Goal: Task Accomplishment & Management: Manage account settings

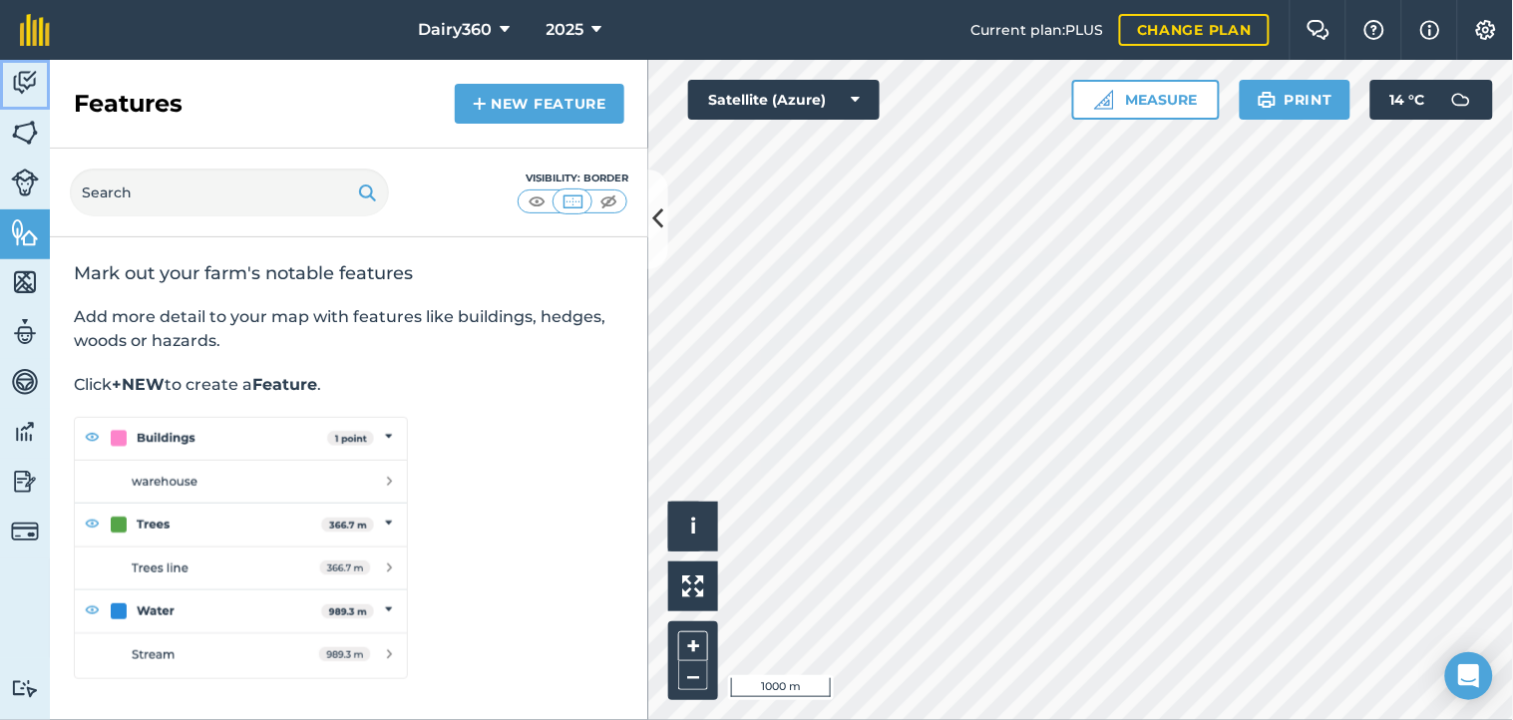
click at [25, 78] on img at bounding box center [25, 83] width 28 height 30
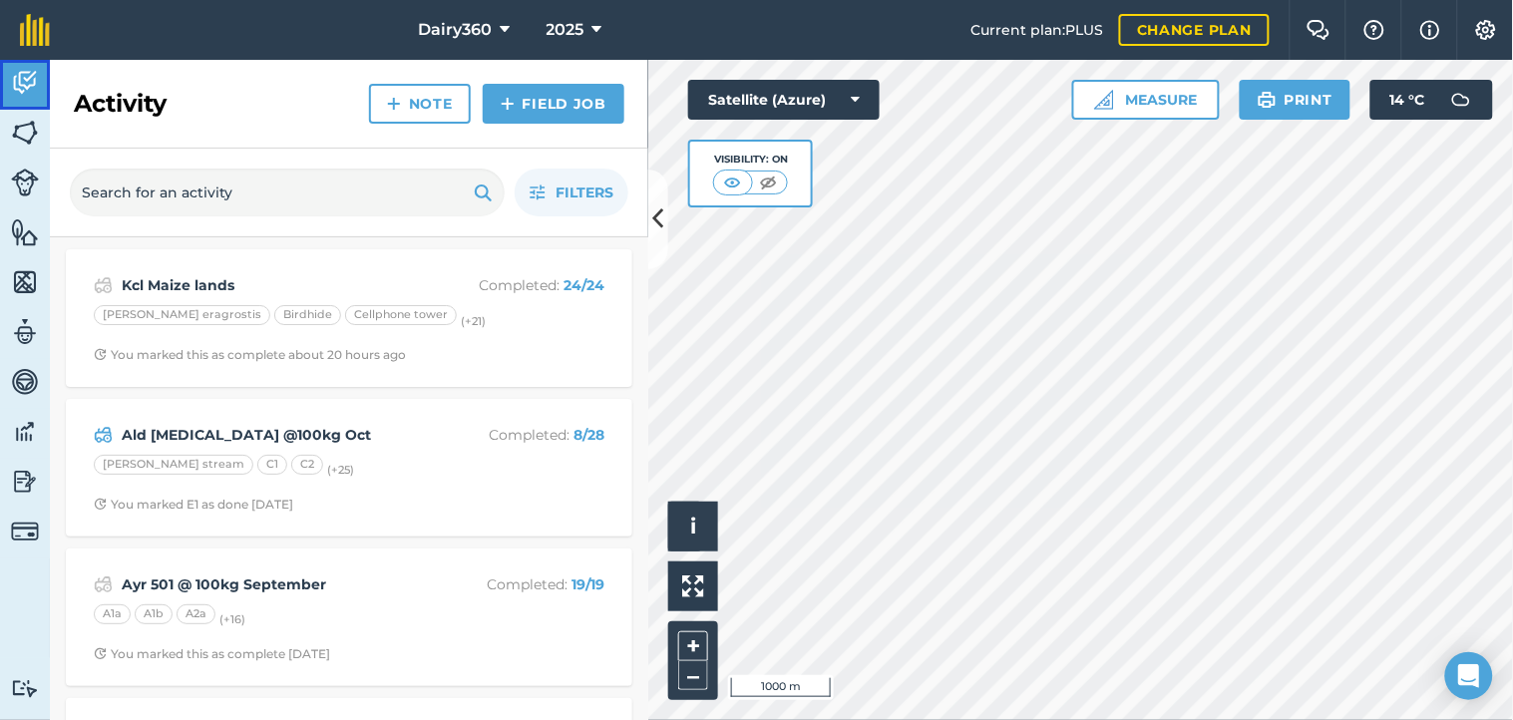
scroll to position [147, 0]
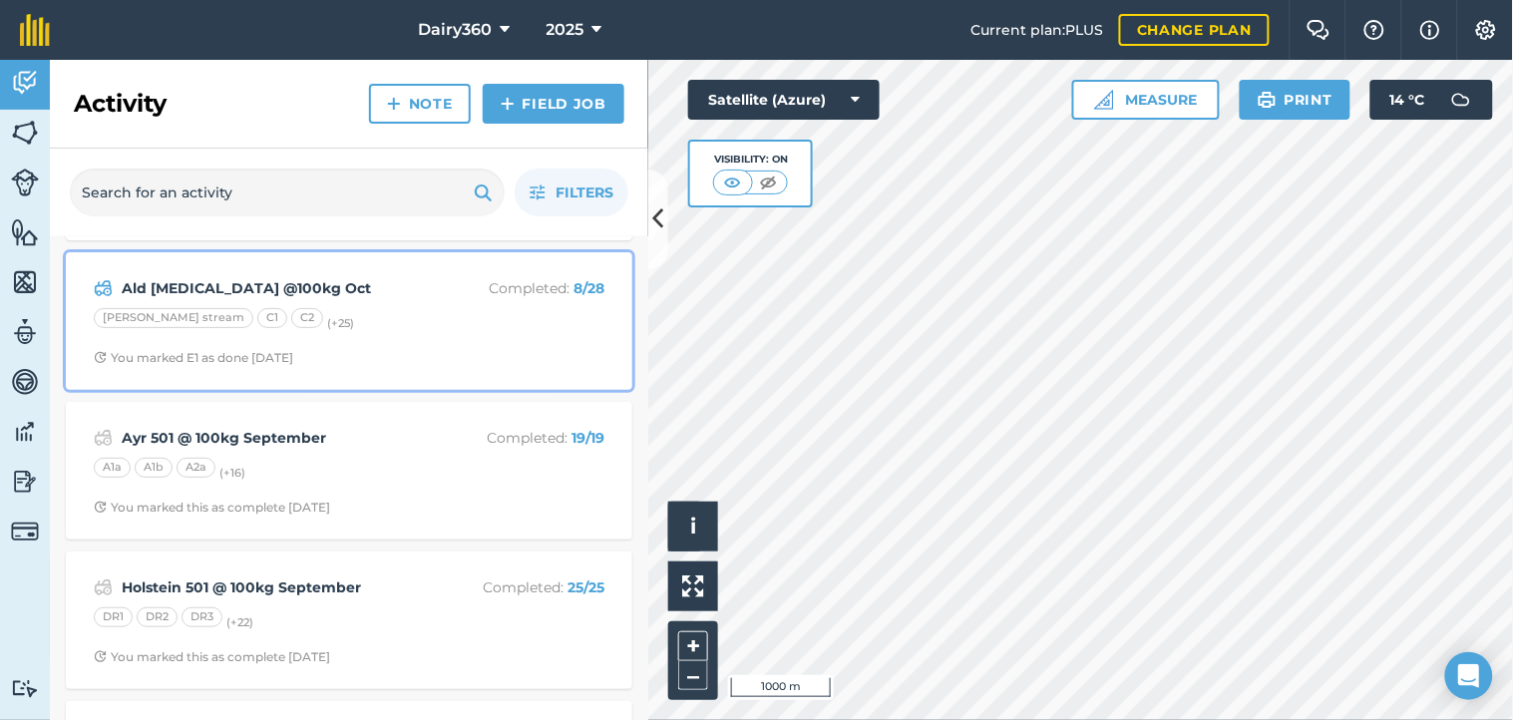
click at [257, 322] on div "C1" at bounding box center [272, 318] width 30 height 20
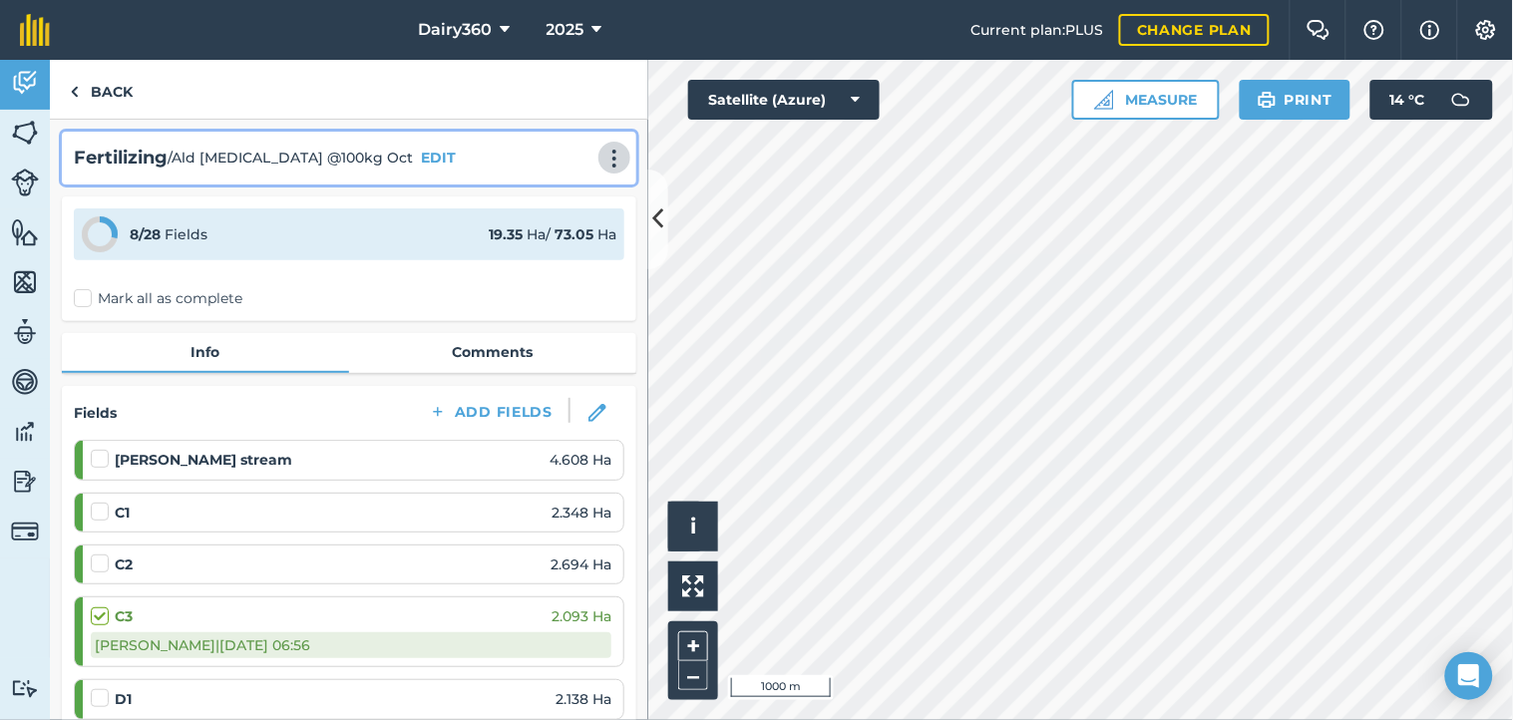
click at [602, 155] on img at bounding box center [614, 159] width 24 height 20
click at [421, 165] on button "EDIT" at bounding box center [438, 158] width 35 height 22
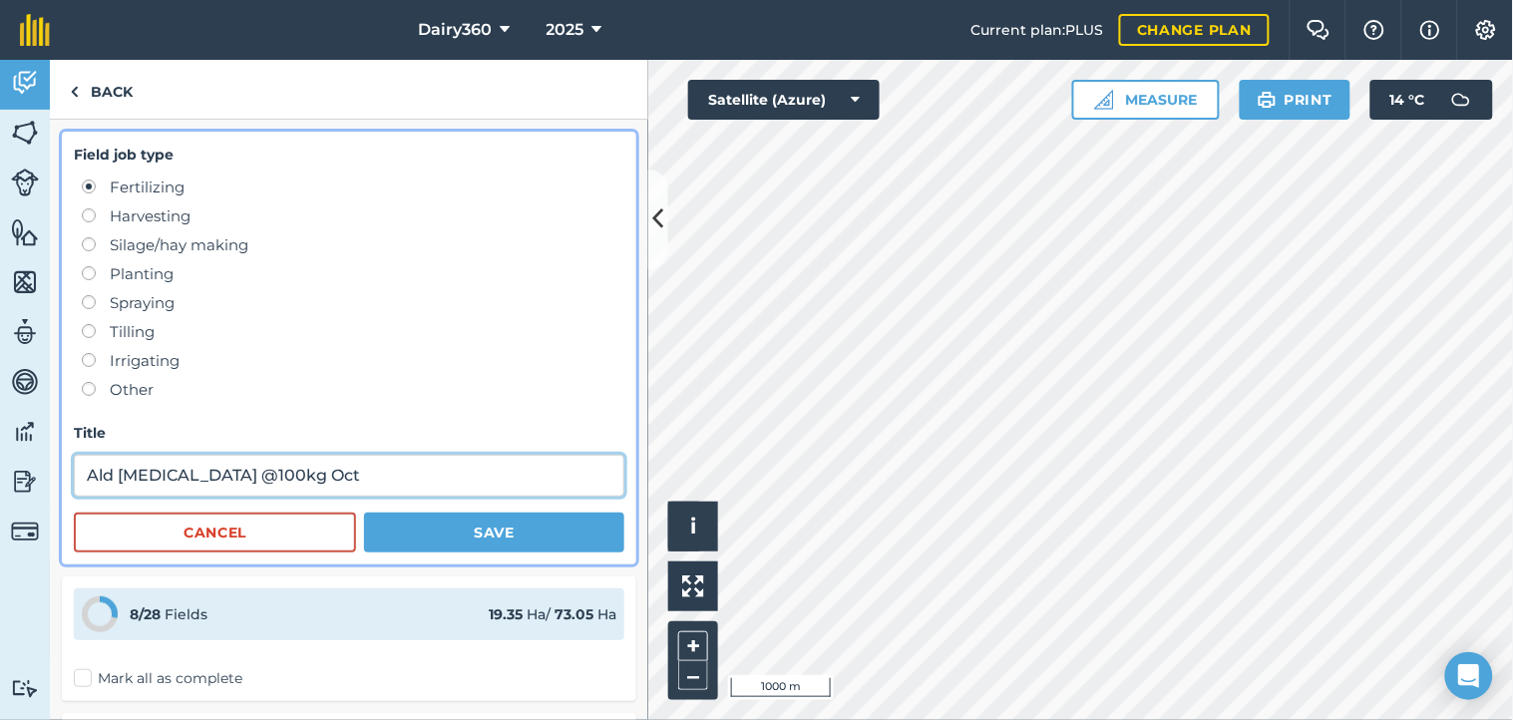
drag, startPoint x: 200, startPoint y: 477, endPoint x: 225, endPoint y: 497, distance: 31.9
click at [201, 477] on input "Ald [MEDICAL_DATA] @100kg Oct" at bounding box center [349, 476] width 550 height 42
type input "Ald [MEDICAL_DATA] @80kg Oct"
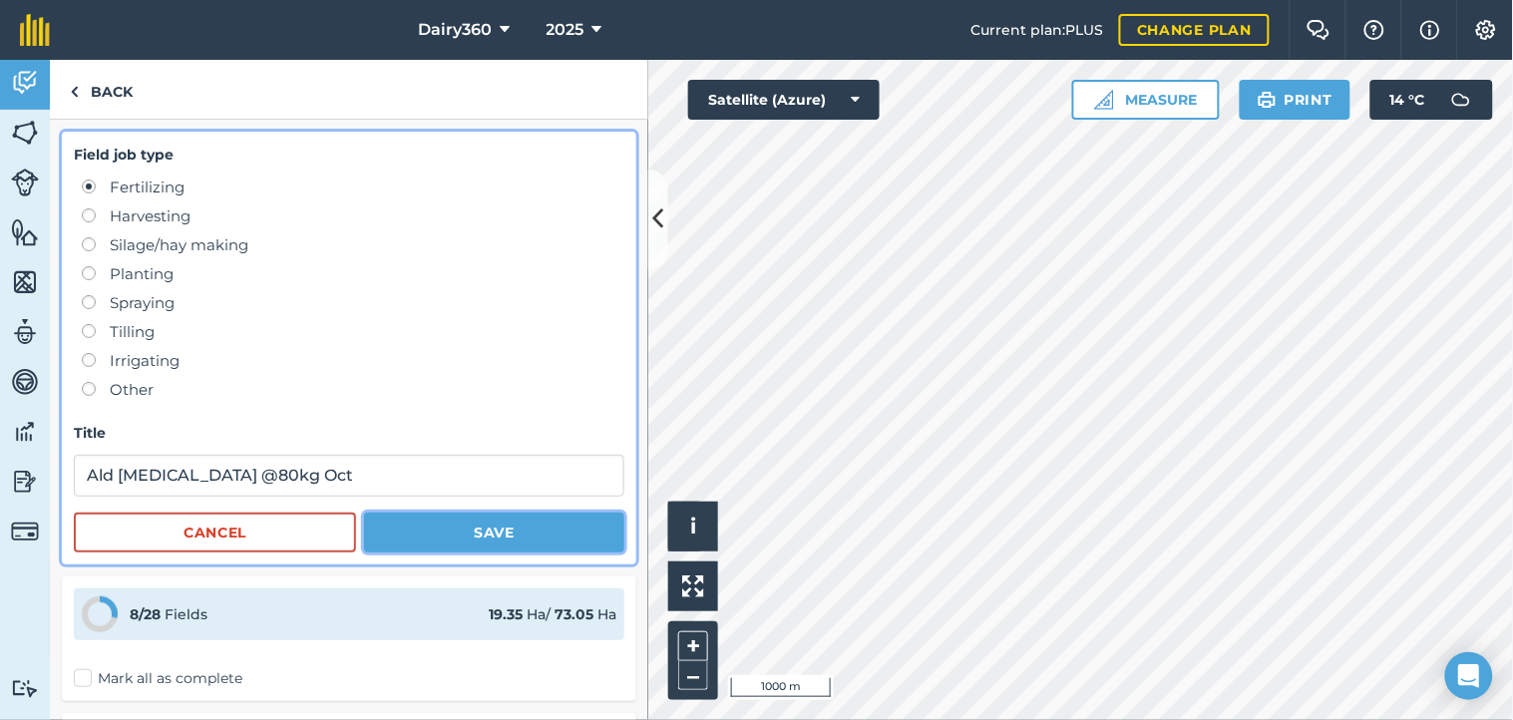
click at [477, 531] on button "Save" at bounding box center [494, 533] width 260 height 40
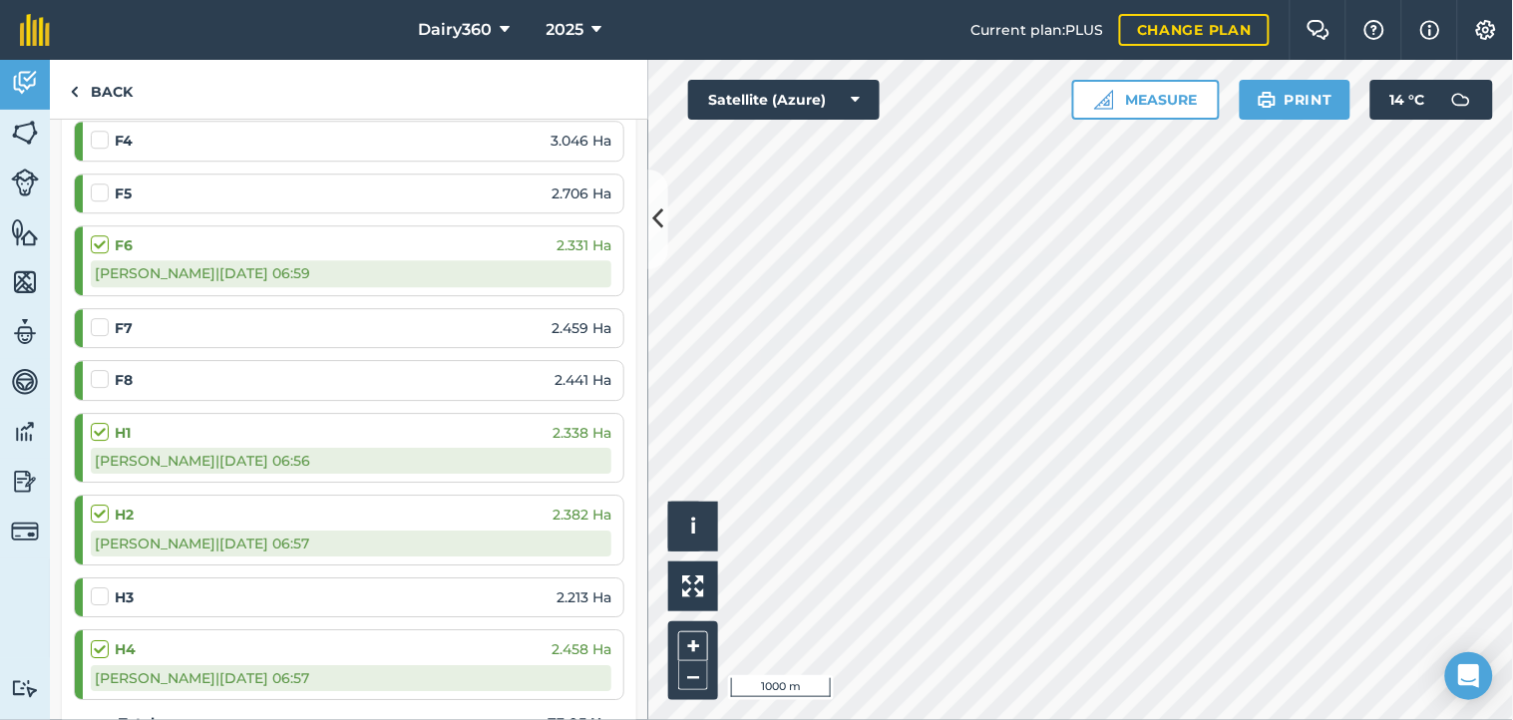
scroll to position [1477, 0]
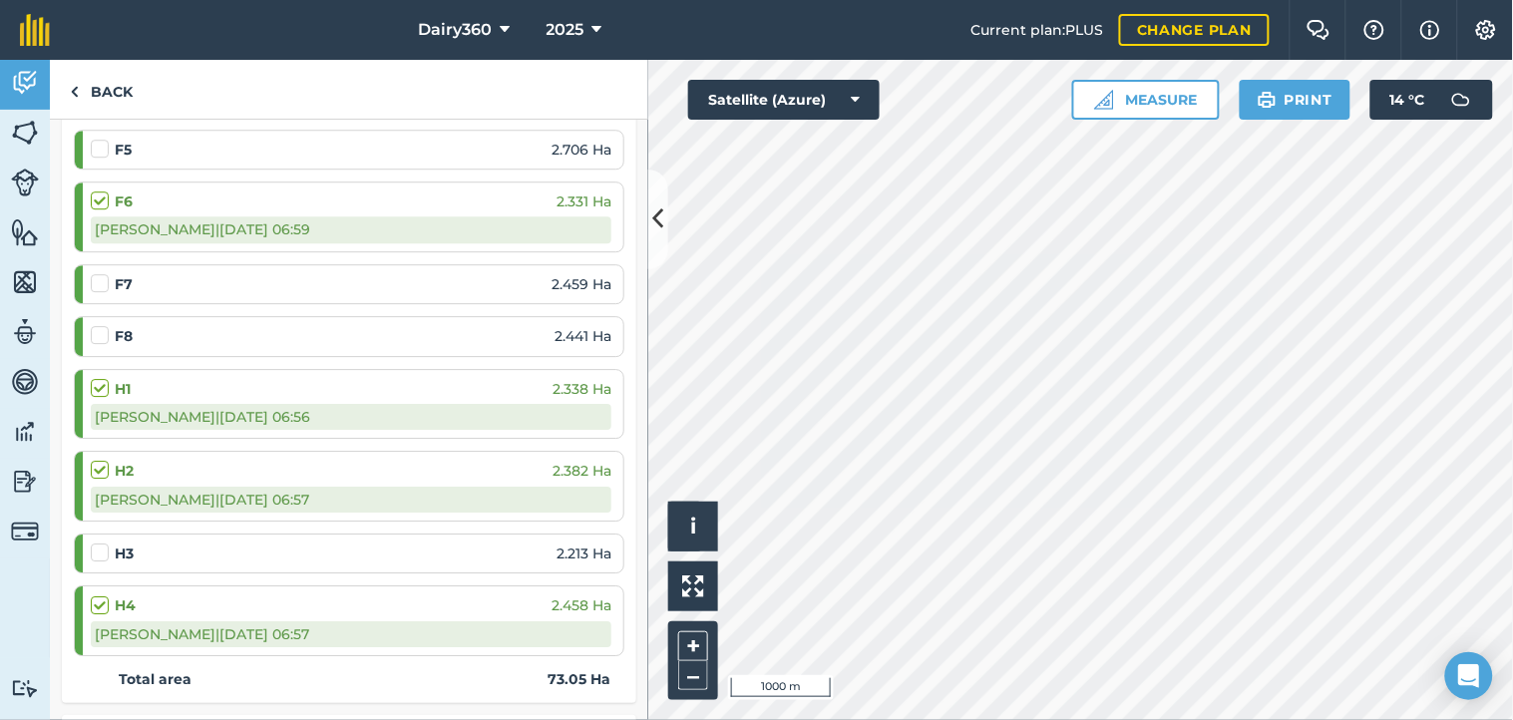
click at [95, 542] on label at bounding box center [103, 542] width 24 height 0
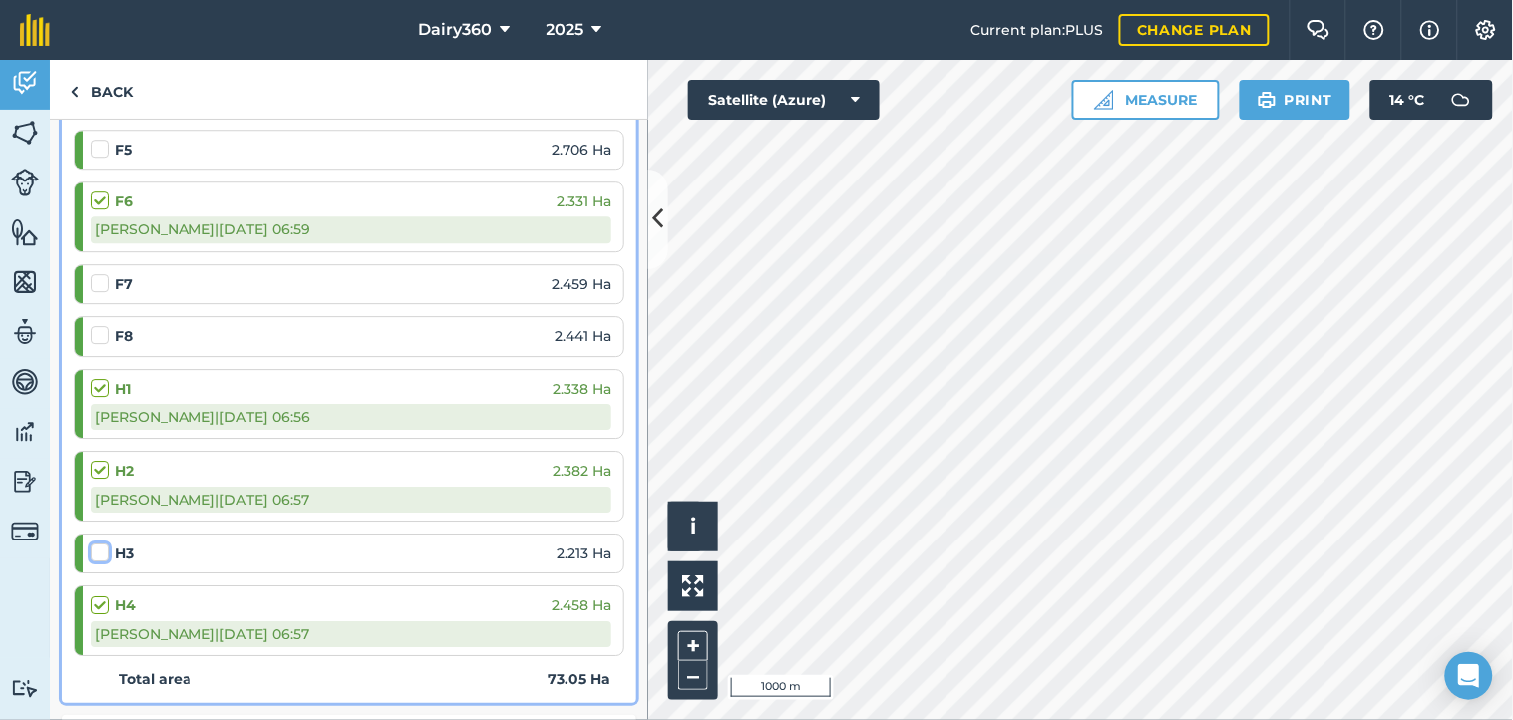
click at [95, 555] on input "checkbox" at bounding box center [97, 548] width 13 height 13
checkbox input "false"
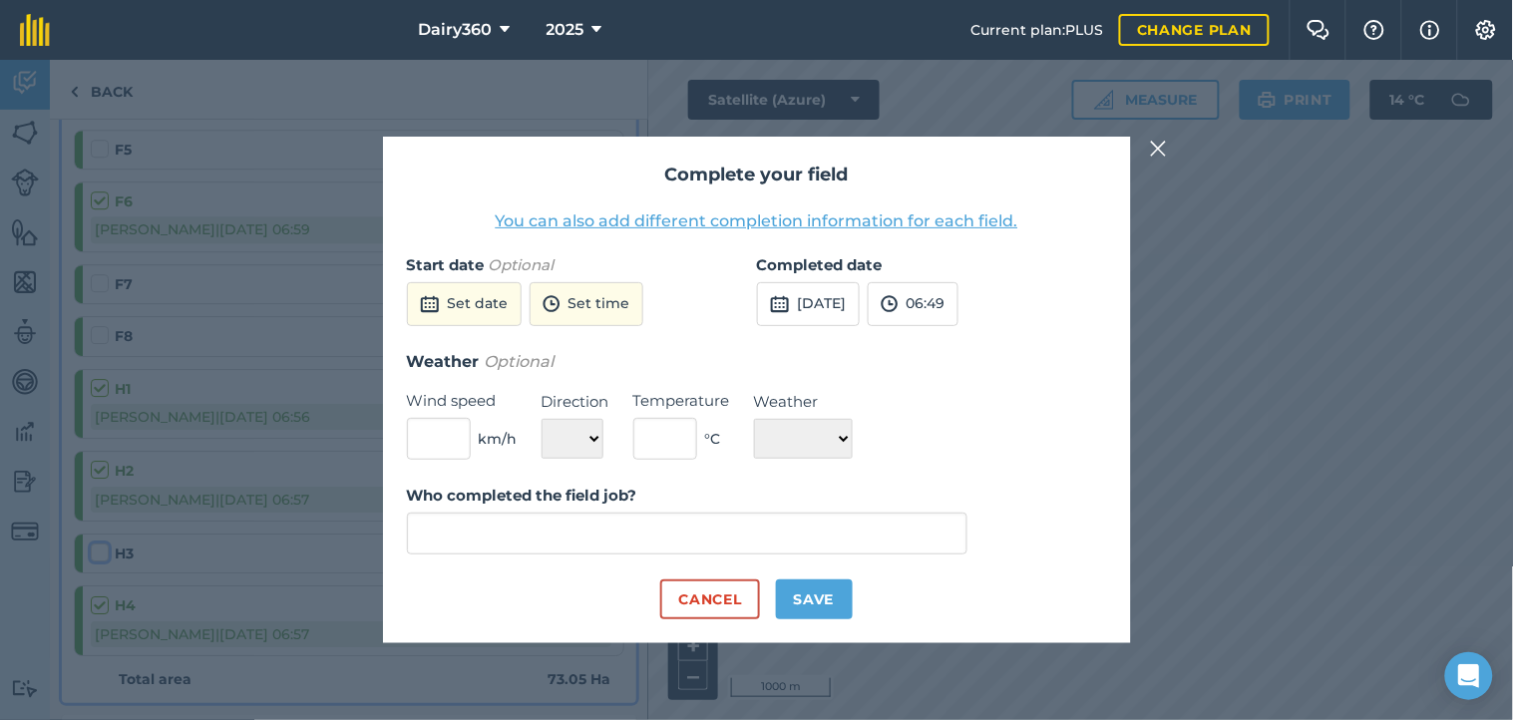
type input "[PERSON_NAME]"
click at [838, 295] on button "[DATE]" at bounding box center [808, 304] width 103 height 44
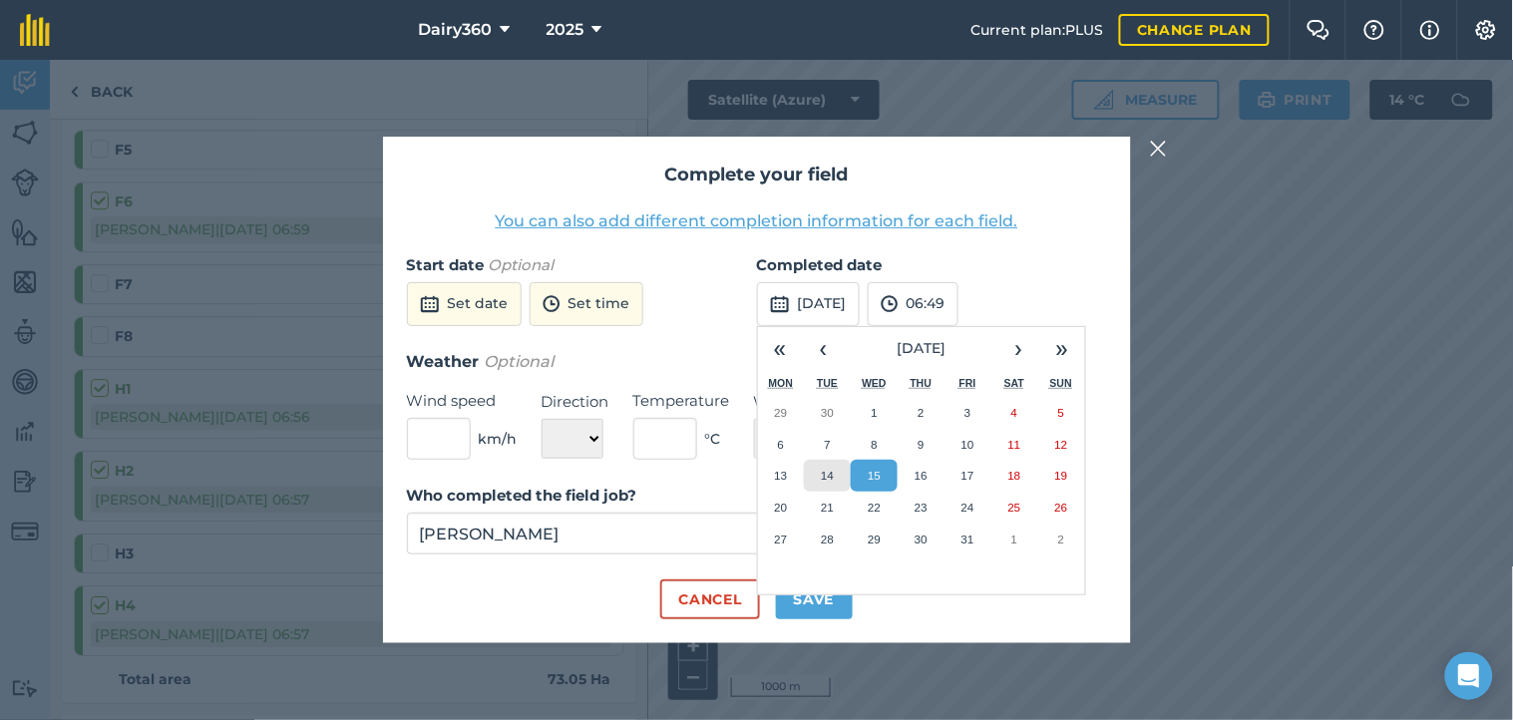
click at [830, 471] on abbr "14" at bounding box center [827, 475] width 13 height 13
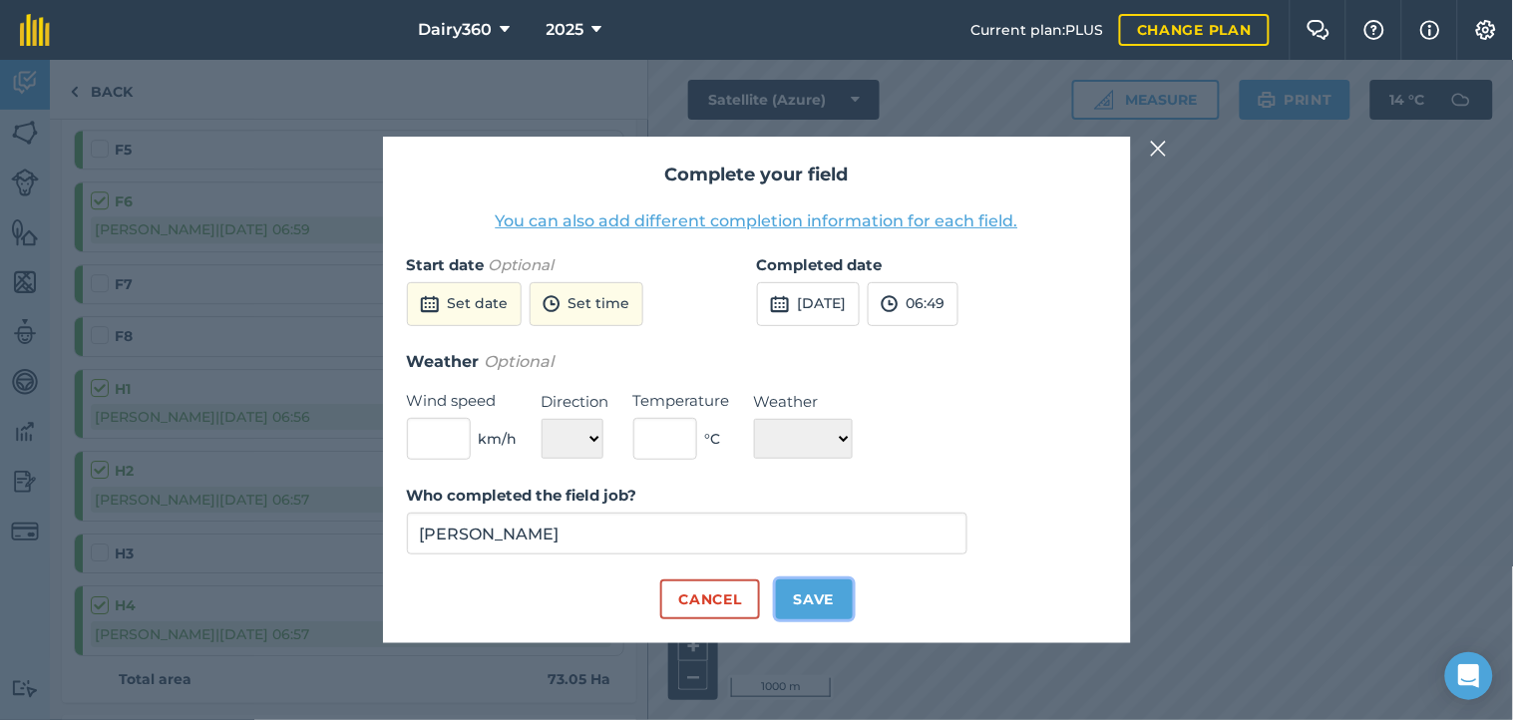
click at [805, 605] on button "Save" at bounding box center [814, 599] width 77 height 40
checkbox input "true"
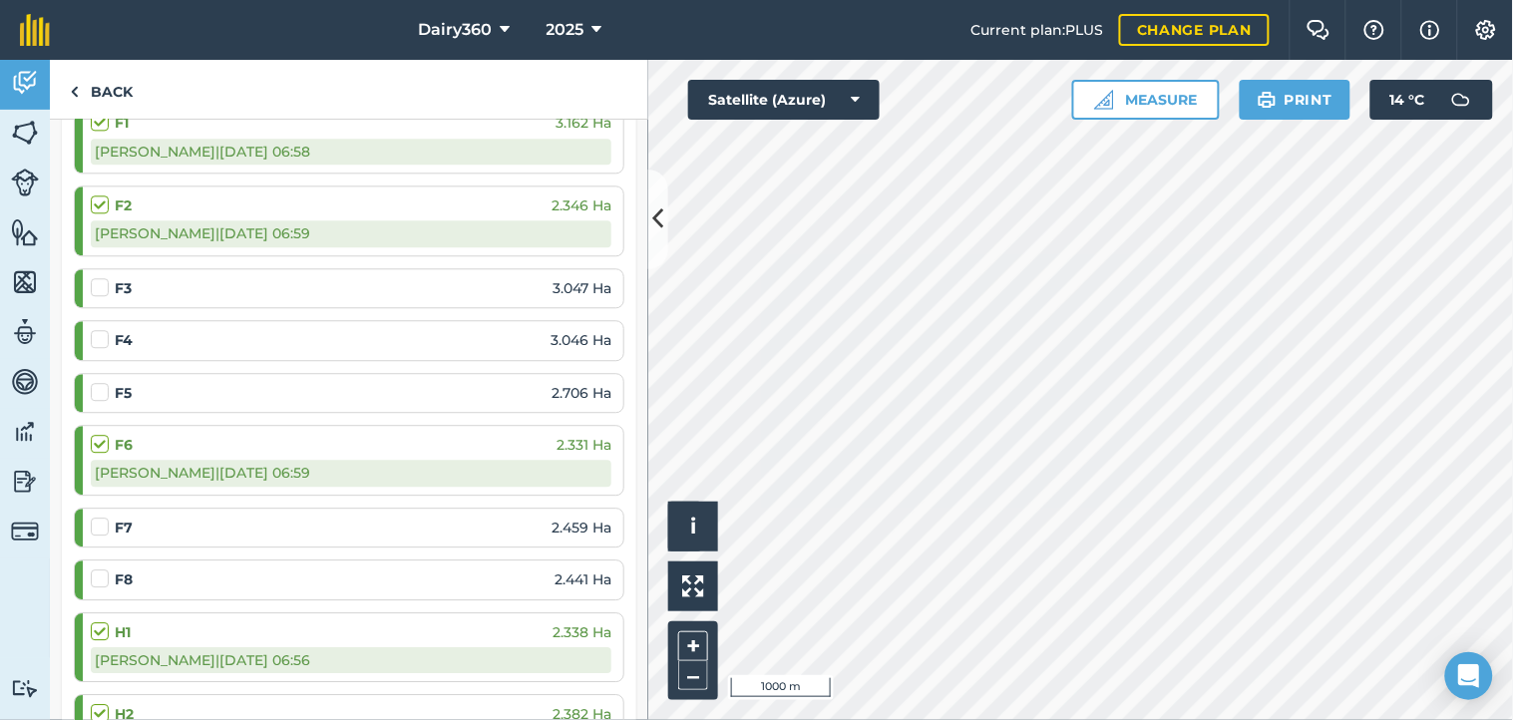
scroll to position [1182, 0]
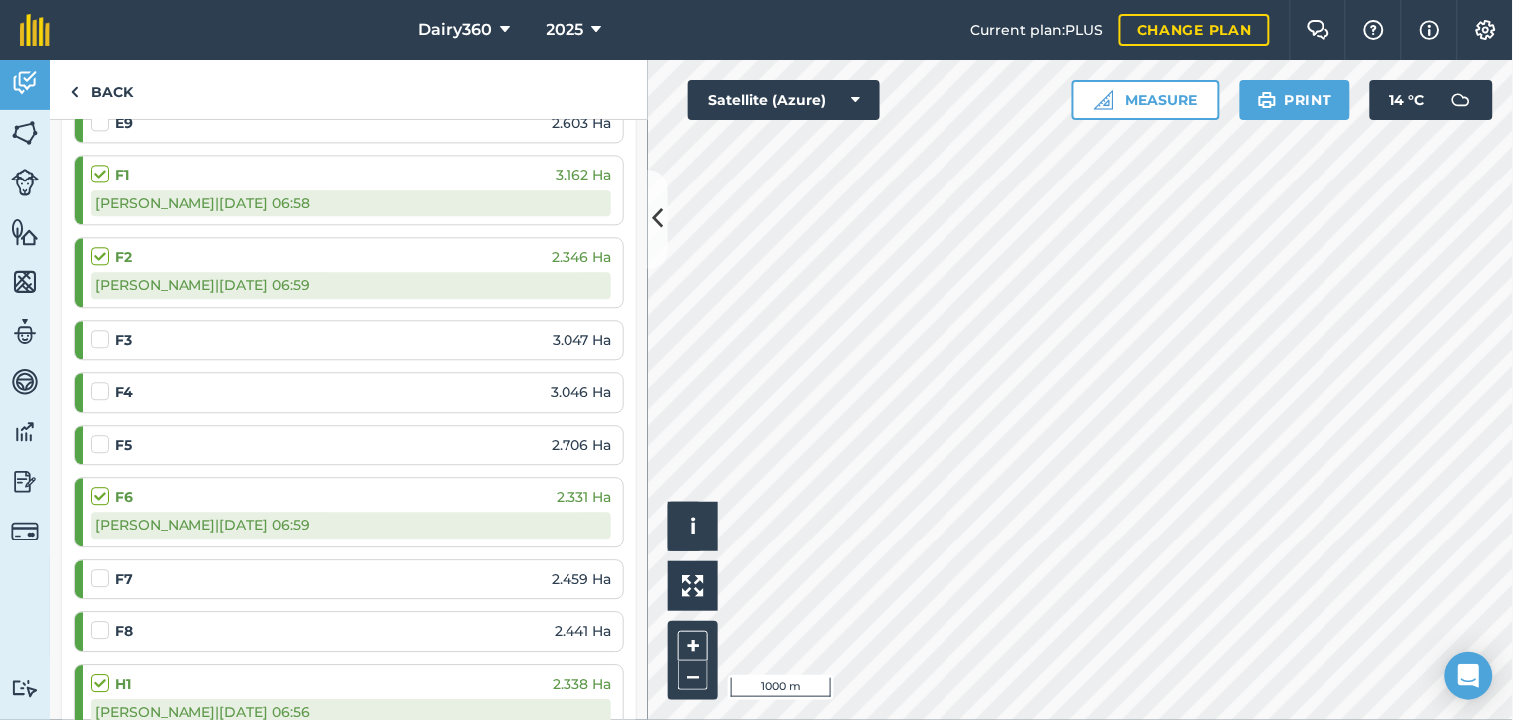
click at [100, 329] on label at bounding box center [103, 329] width 24 height 0
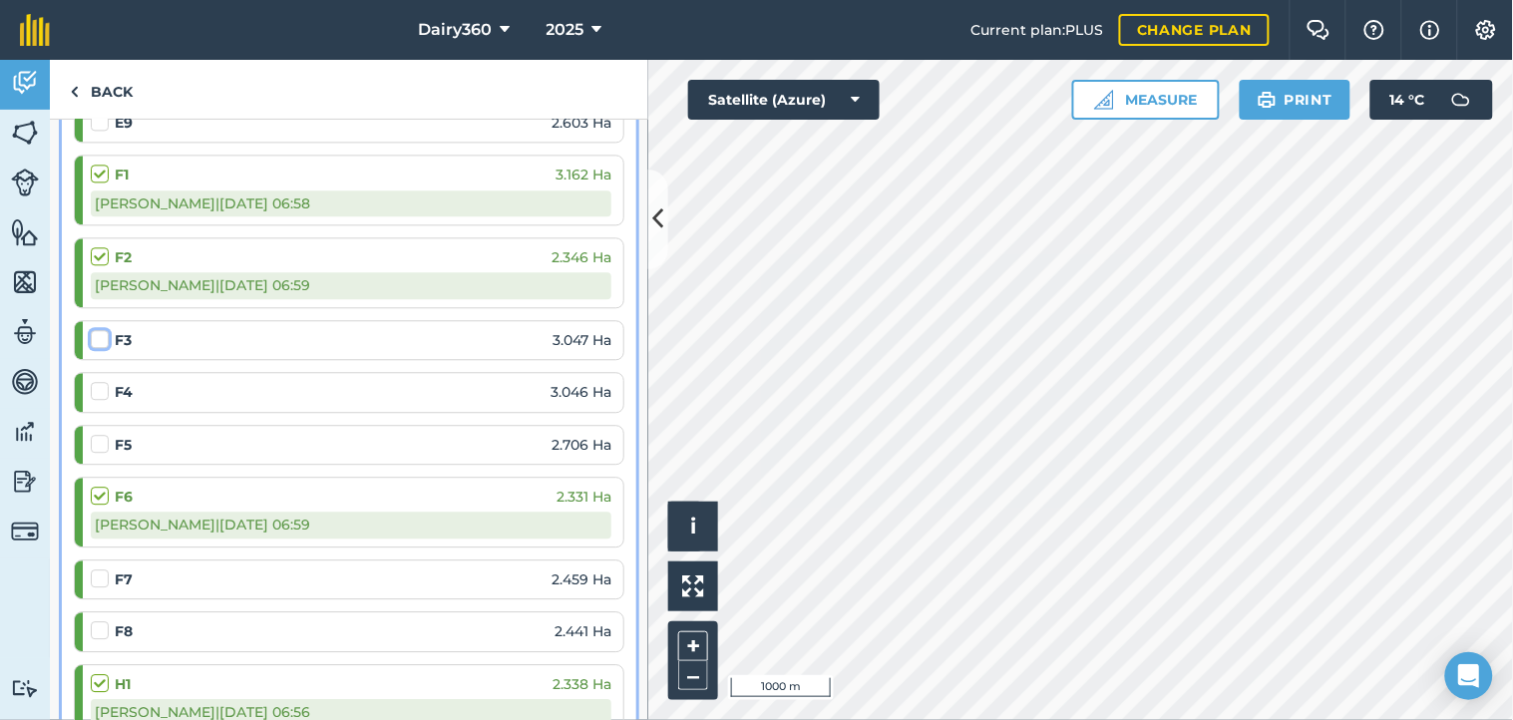
click at [100, 342] on input "checkbox" at bounding box center [97, 335] width 13 height 13
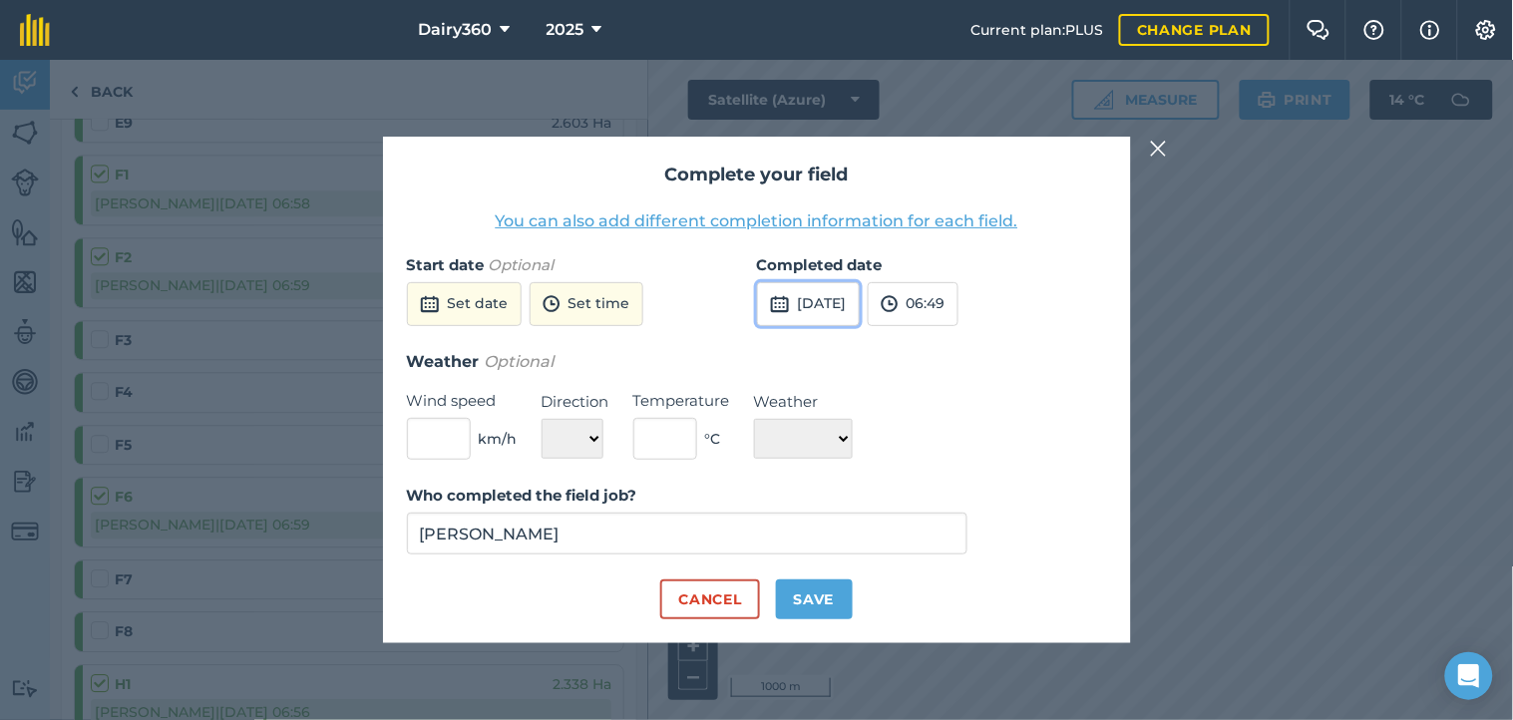
click at [839, 293] on button "[DATE]" at bounding box center [808, 304] width 103 height 44
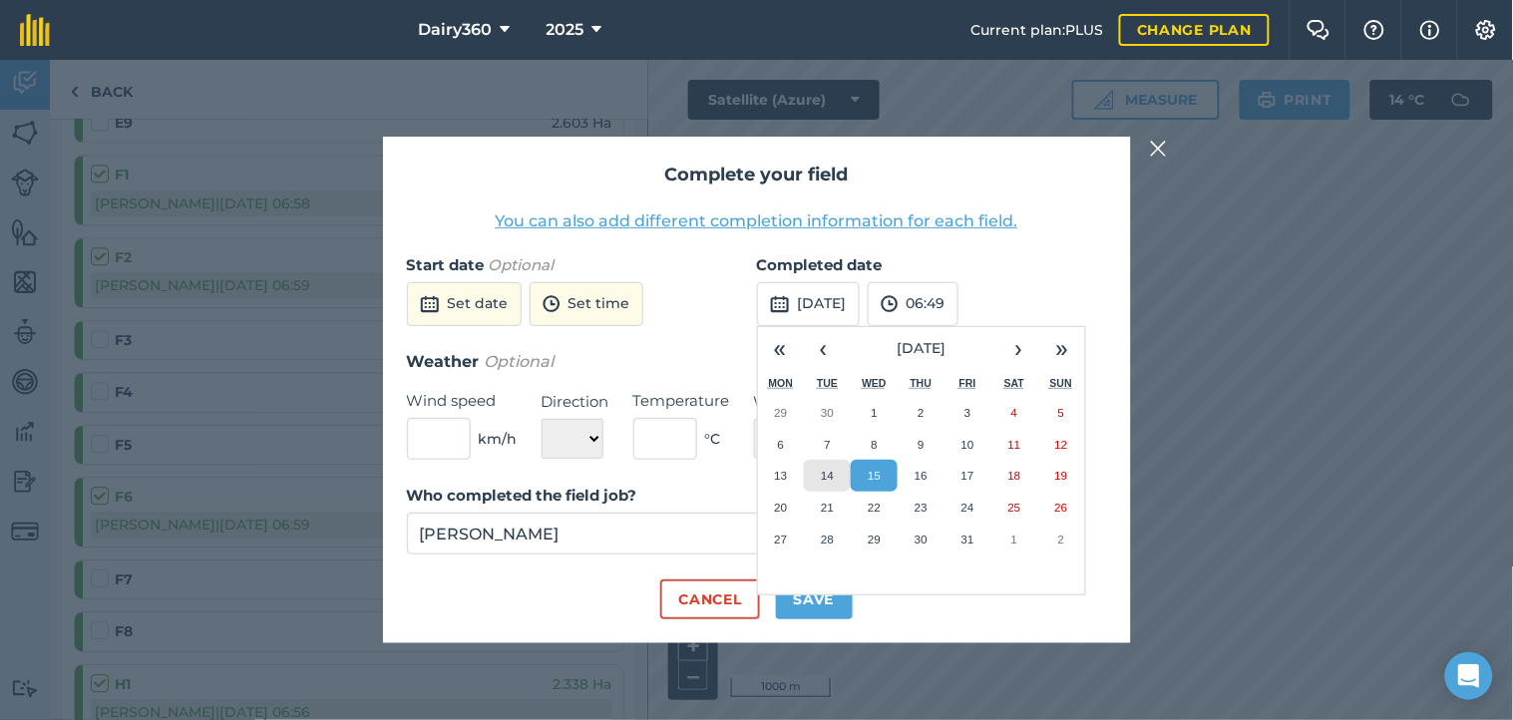
click at [835, 474] on button "14" at bounding box center [827, 476] width 47 height 32
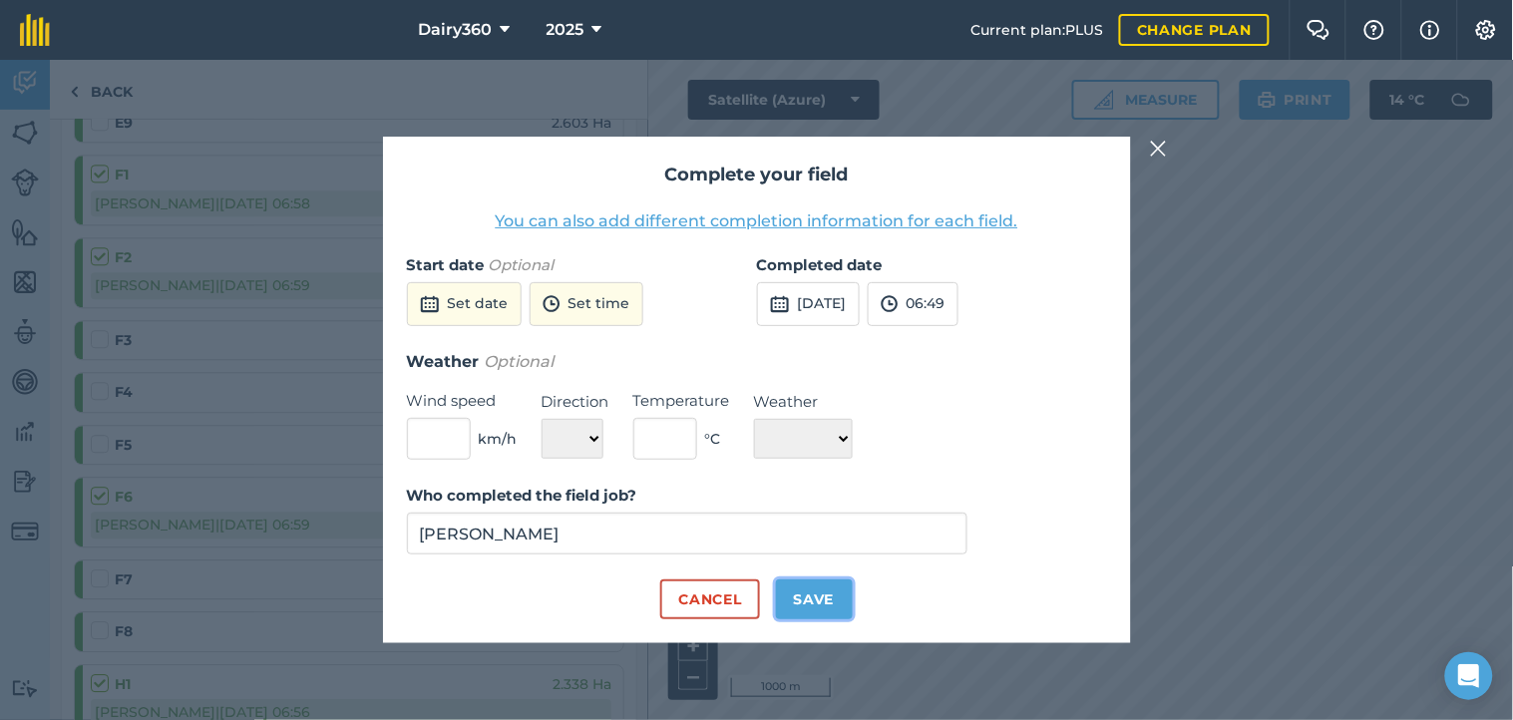
click at [825, 593] on button "Save" at bounding box center [814, 599] width 77 height 40
checkbox input "true"
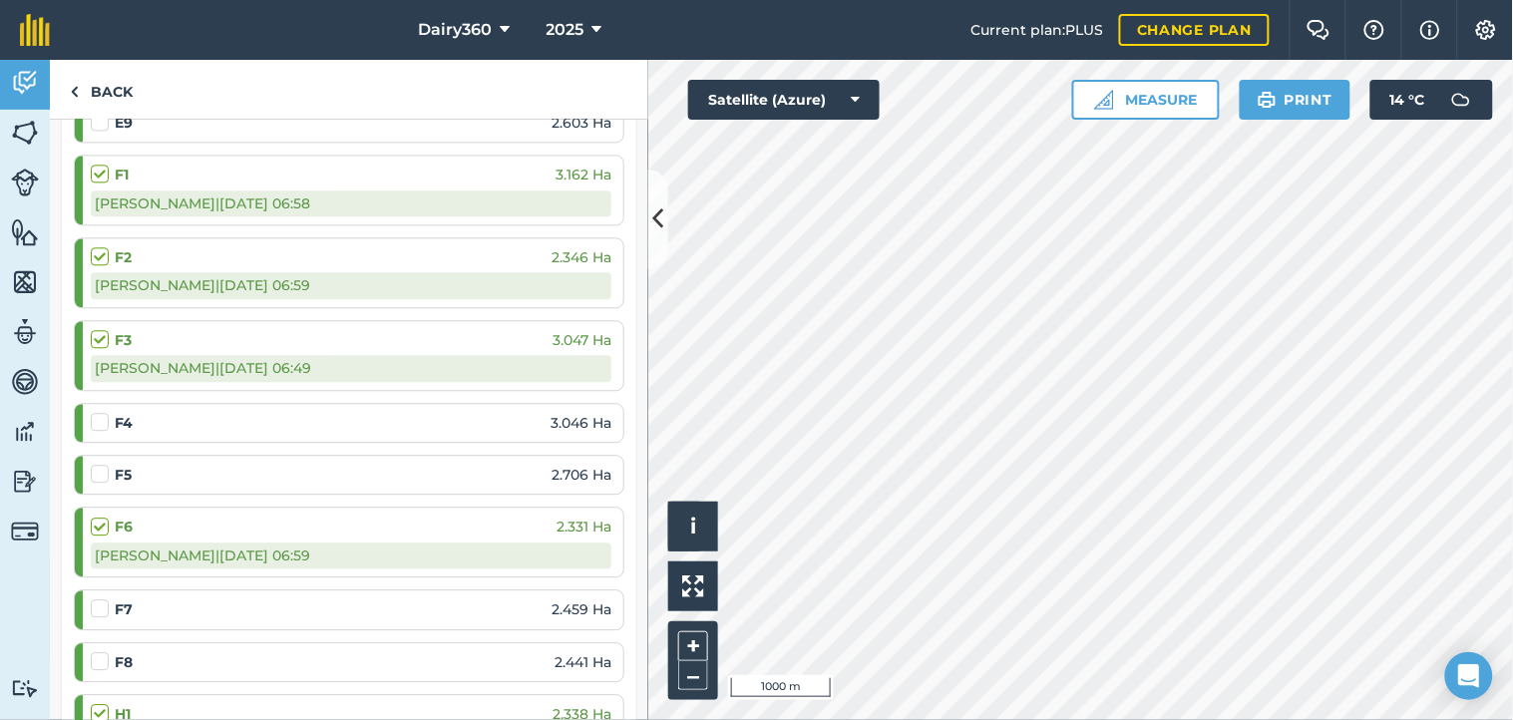
scroll to position [1329, 0]
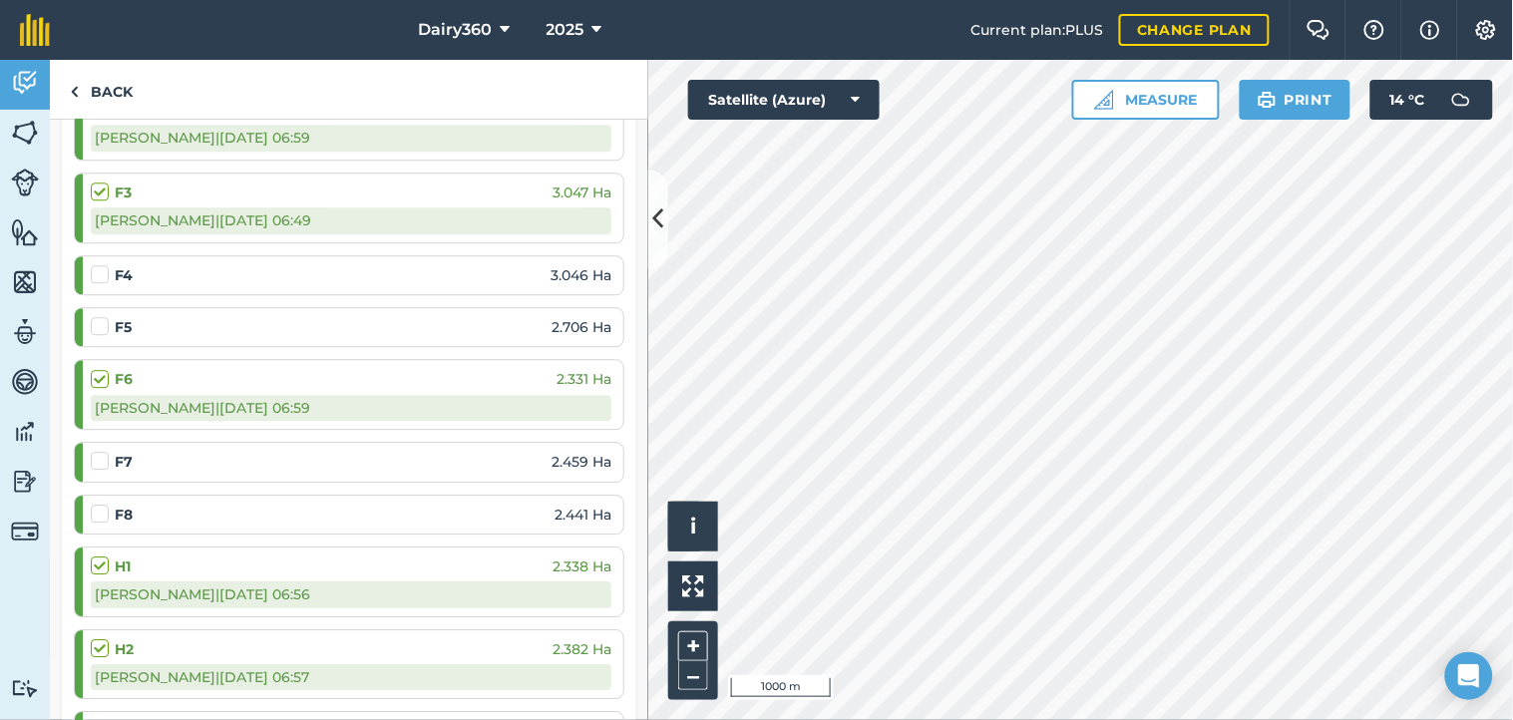
click at [98, 451] on label at bounding box center [103, 451] width 24 height 0
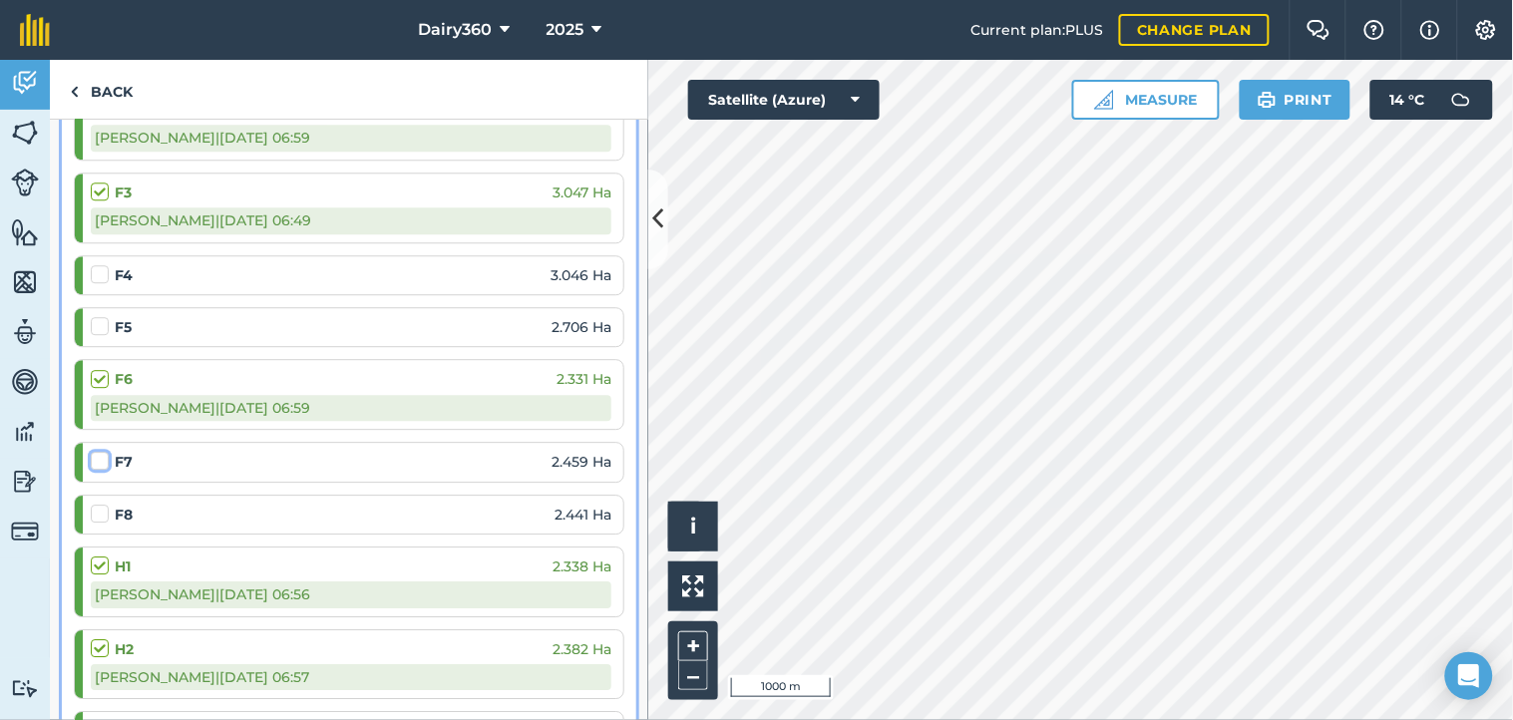
click at [98, 463] on input "checkbox" at bounding box center [97, 457] width 13 height 13
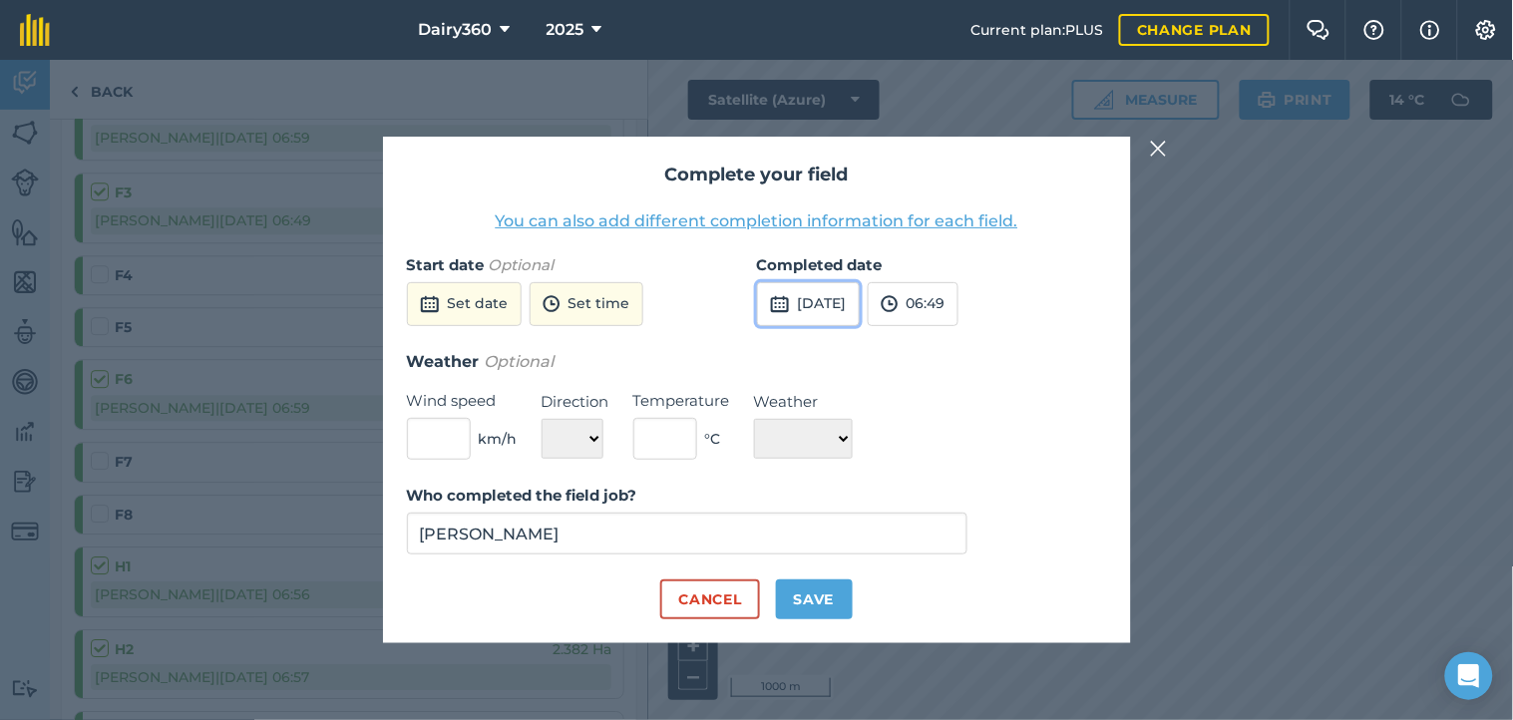
click at [831, 305] on button "[DATE]" at bounding box center [808, 304] width 103 height 44
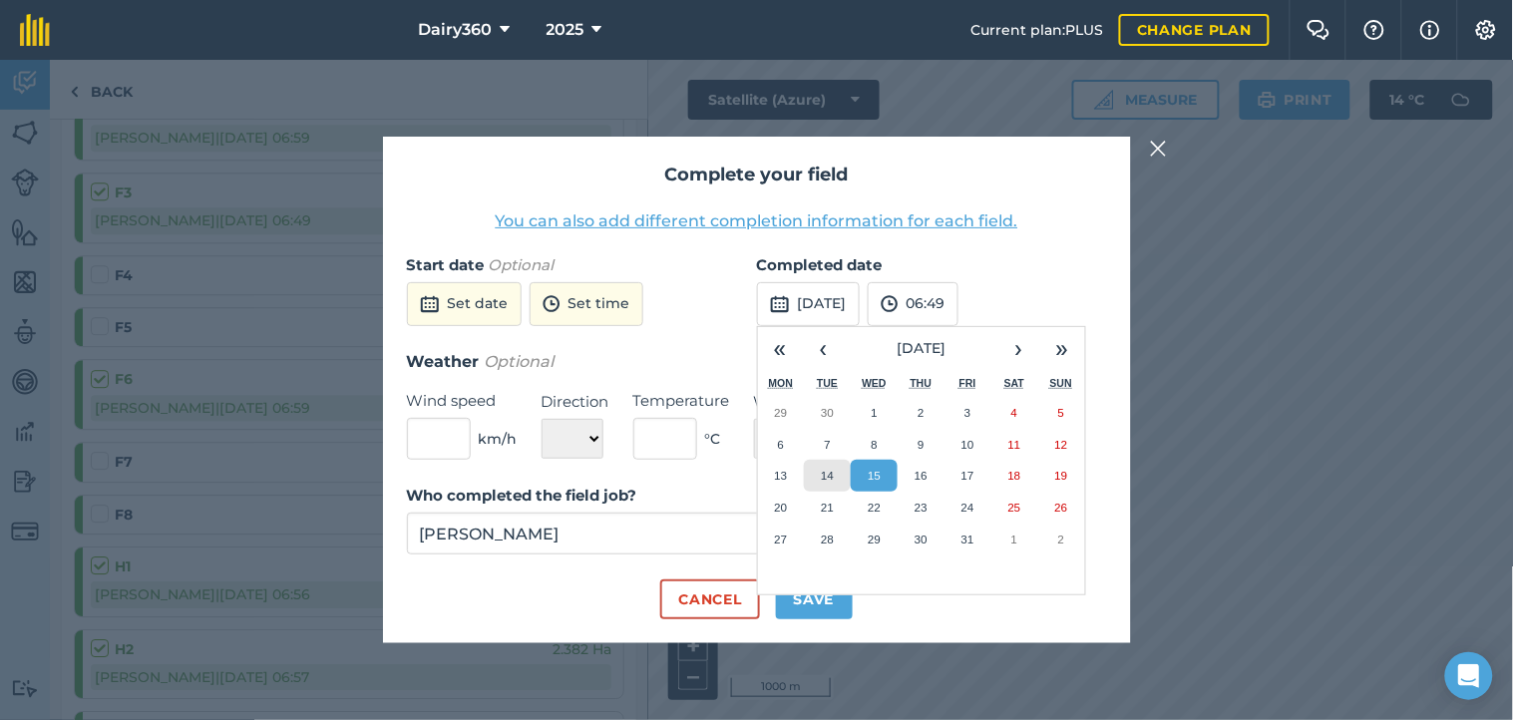
click at [824, 472] on abbr "14" at bounding box center [827, 475] width 13 height 13
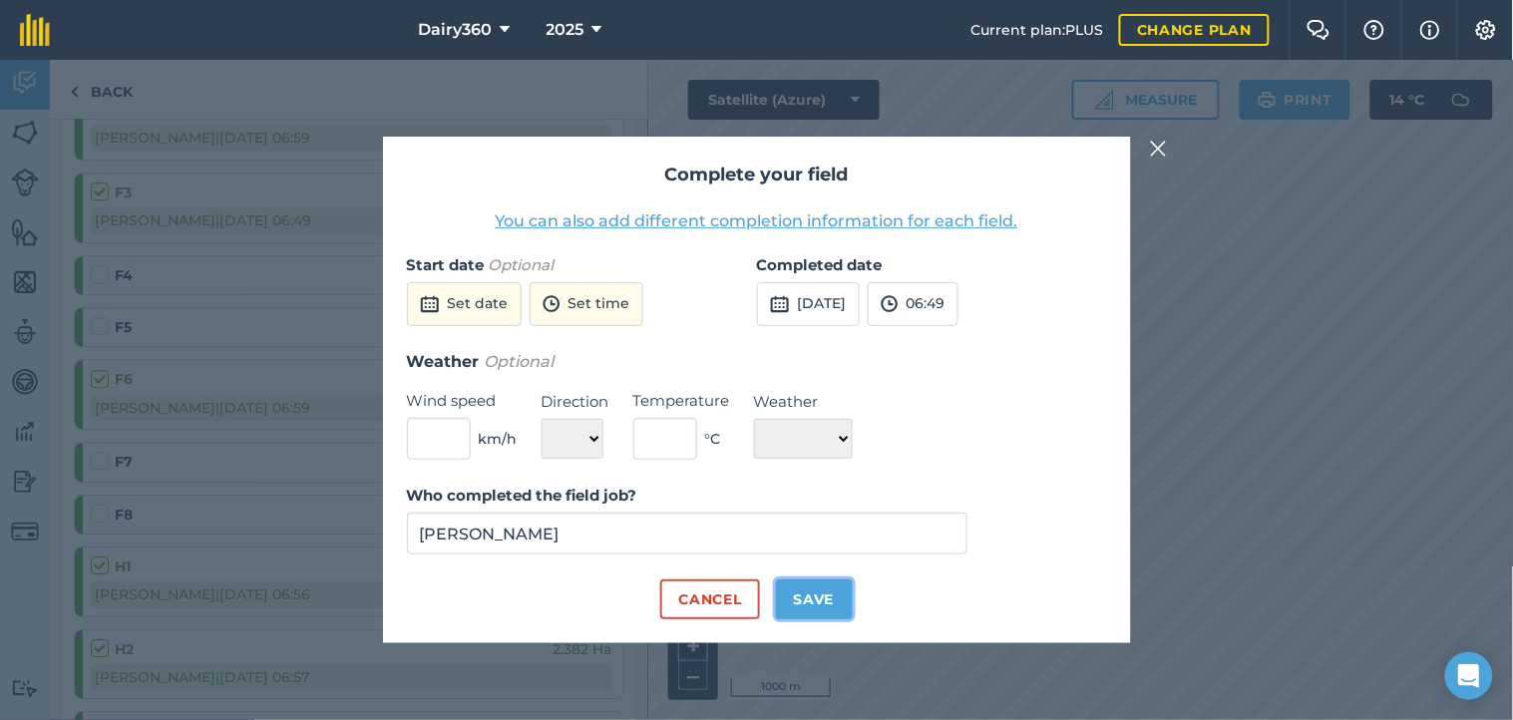
click at [818, 592] on button "Save" at bounding box center [814, 599] width 77 height 40
checkbox input "true"
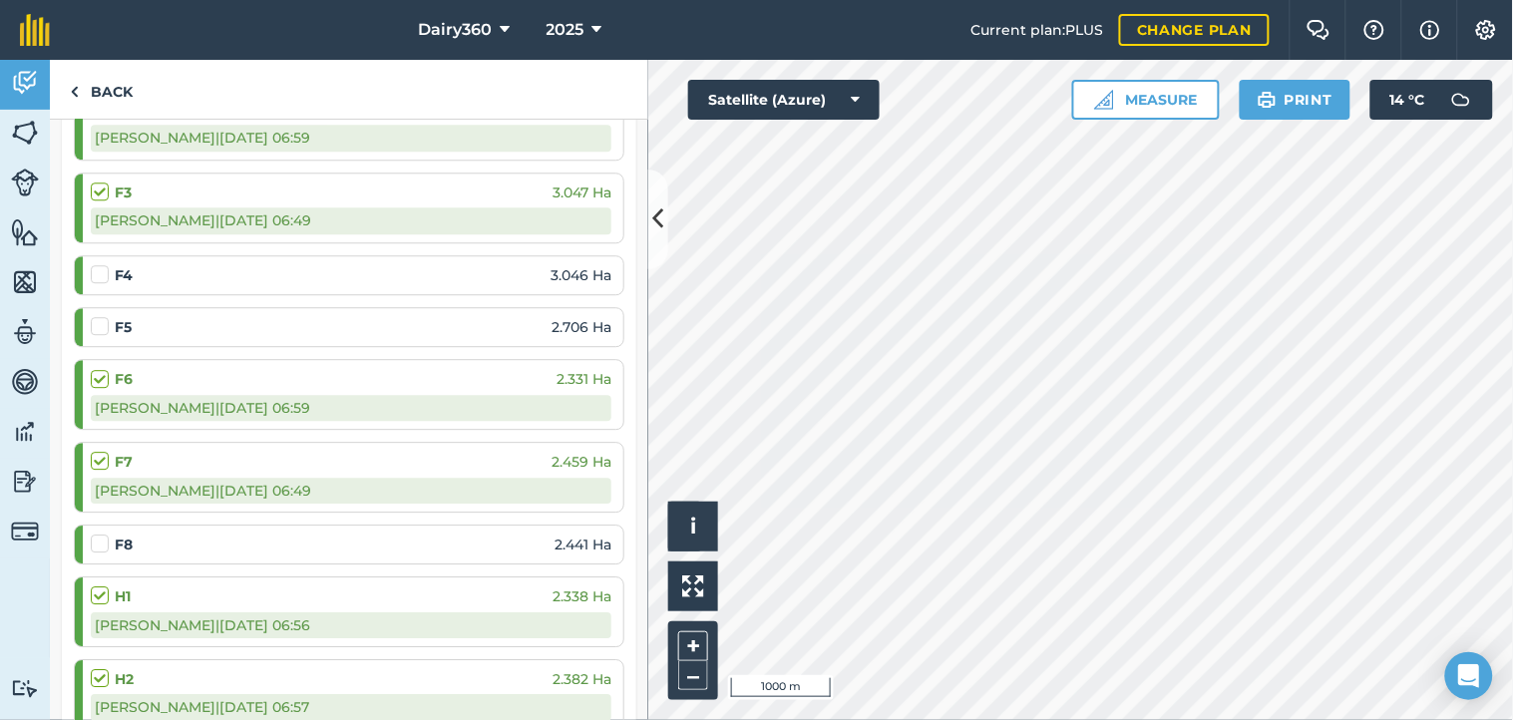
click at [96, 533] on label at bounding box center [103, 533] width 24 height 0
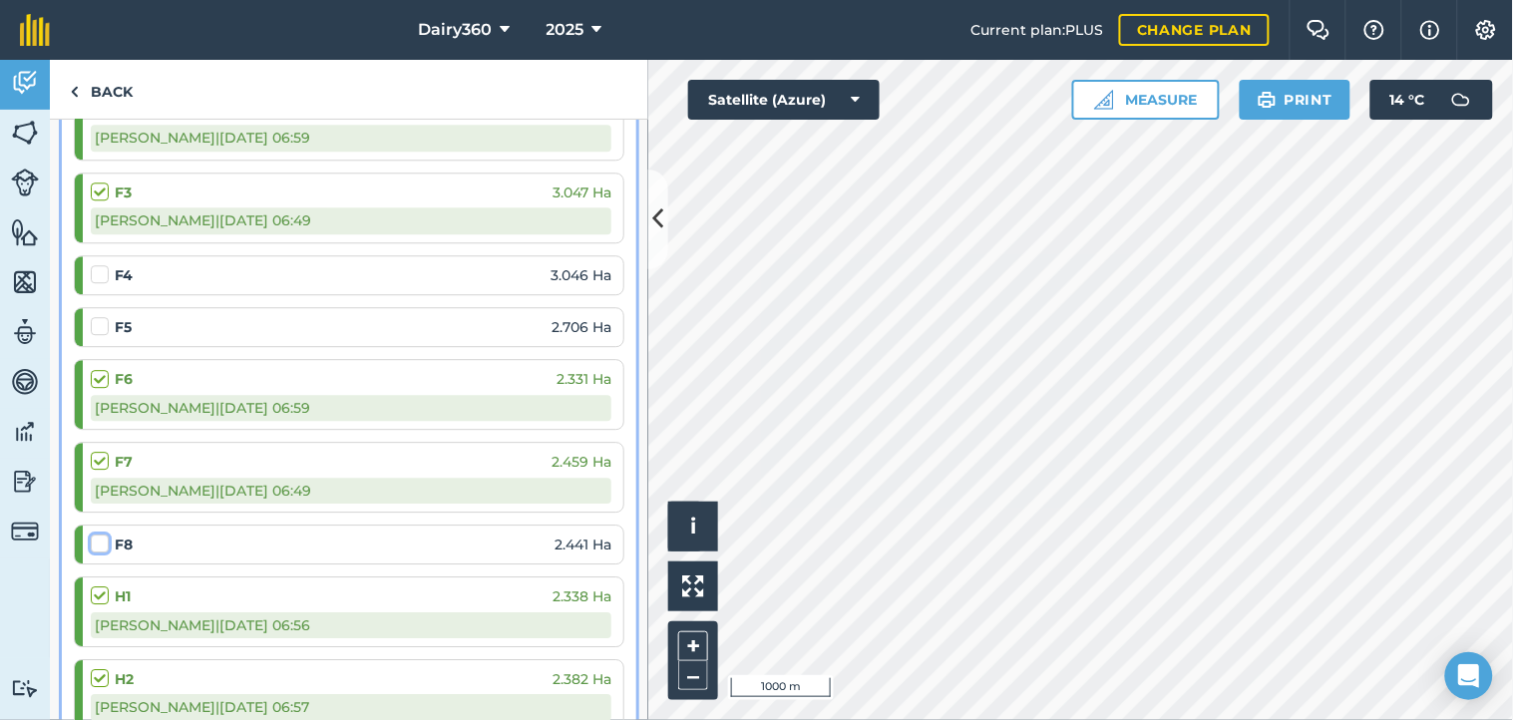
click at [96, 544] on input "checkbox" at bounding box center [97, 539] width 13 height 13
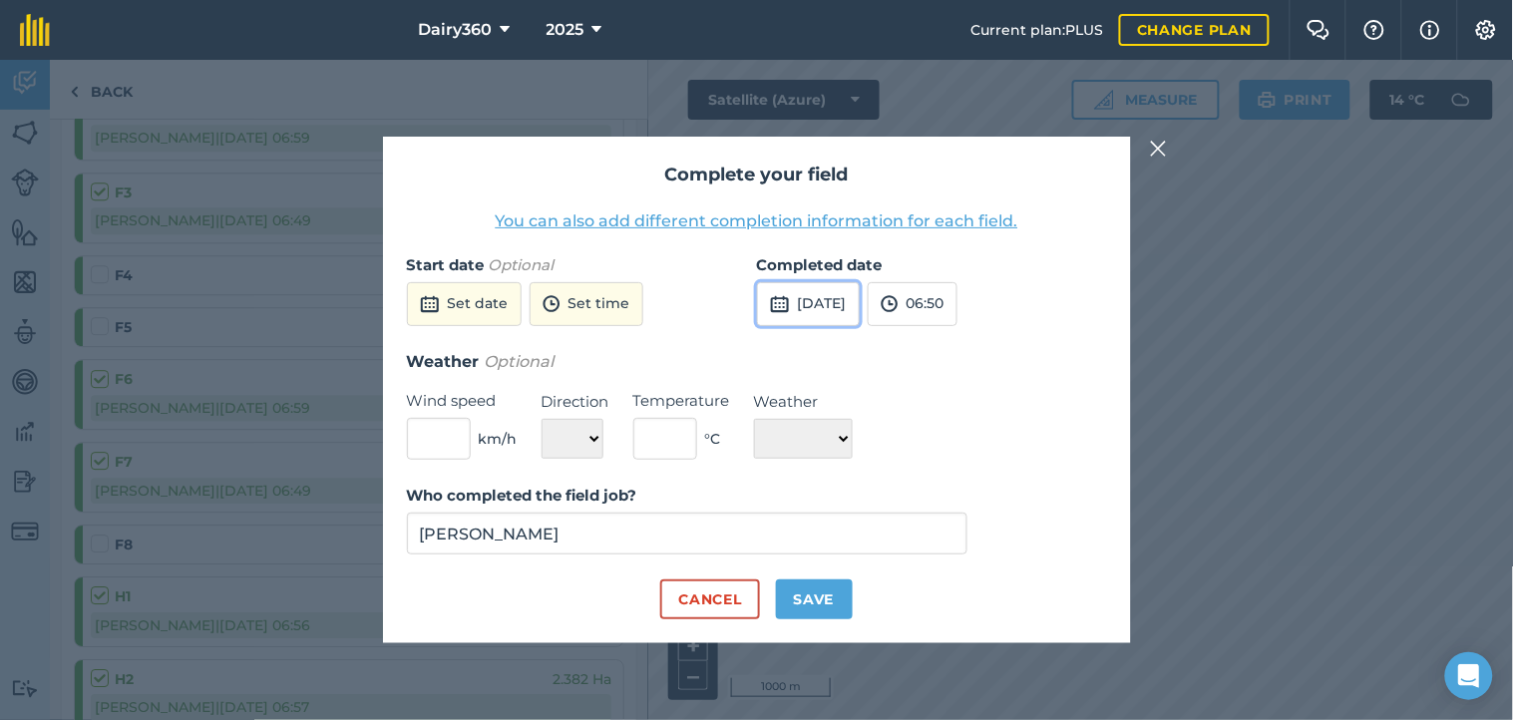
click at [856, 290] on button "[DATE]" at bounding box center [808, 304] width 103 height 44
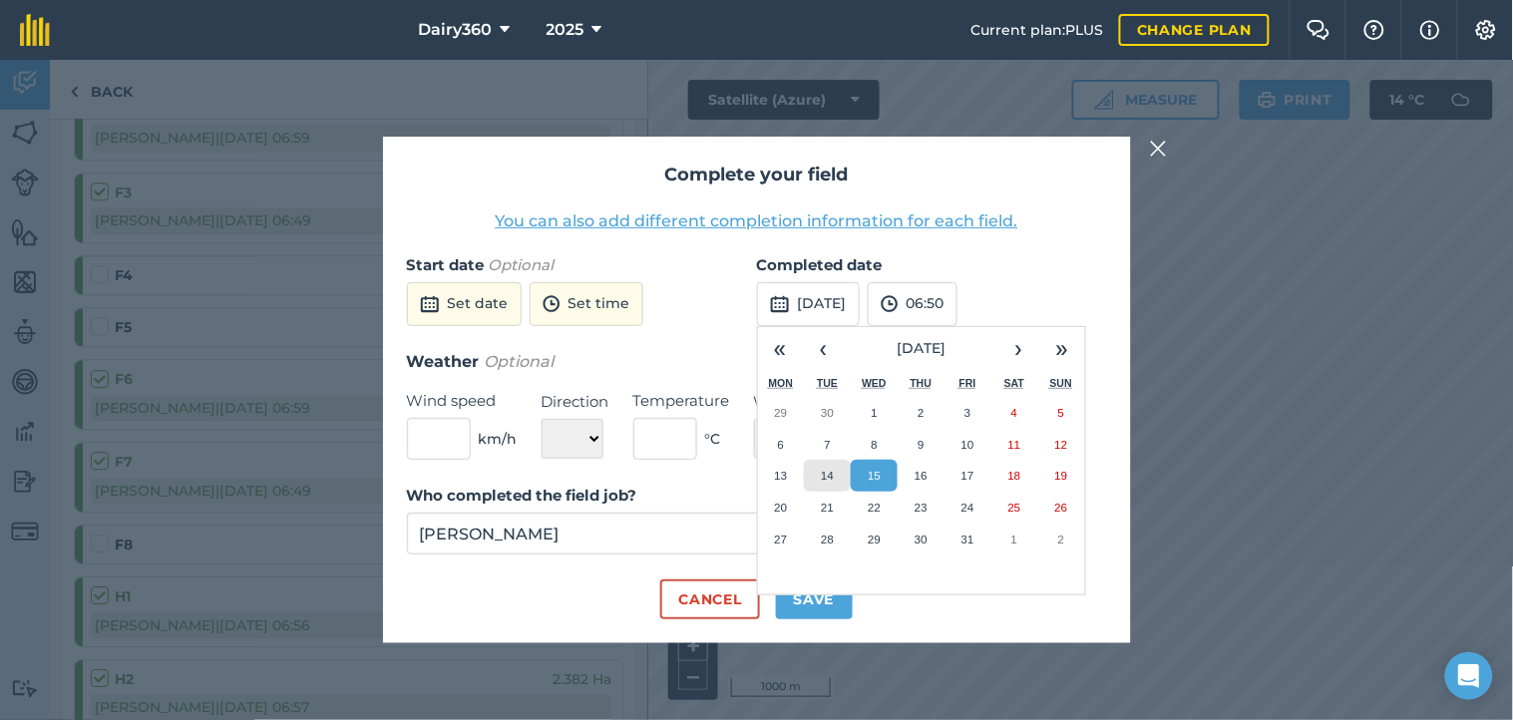
click at [825, 482] on abbr "14" at bounding box center [827, 475] width 13 height 13
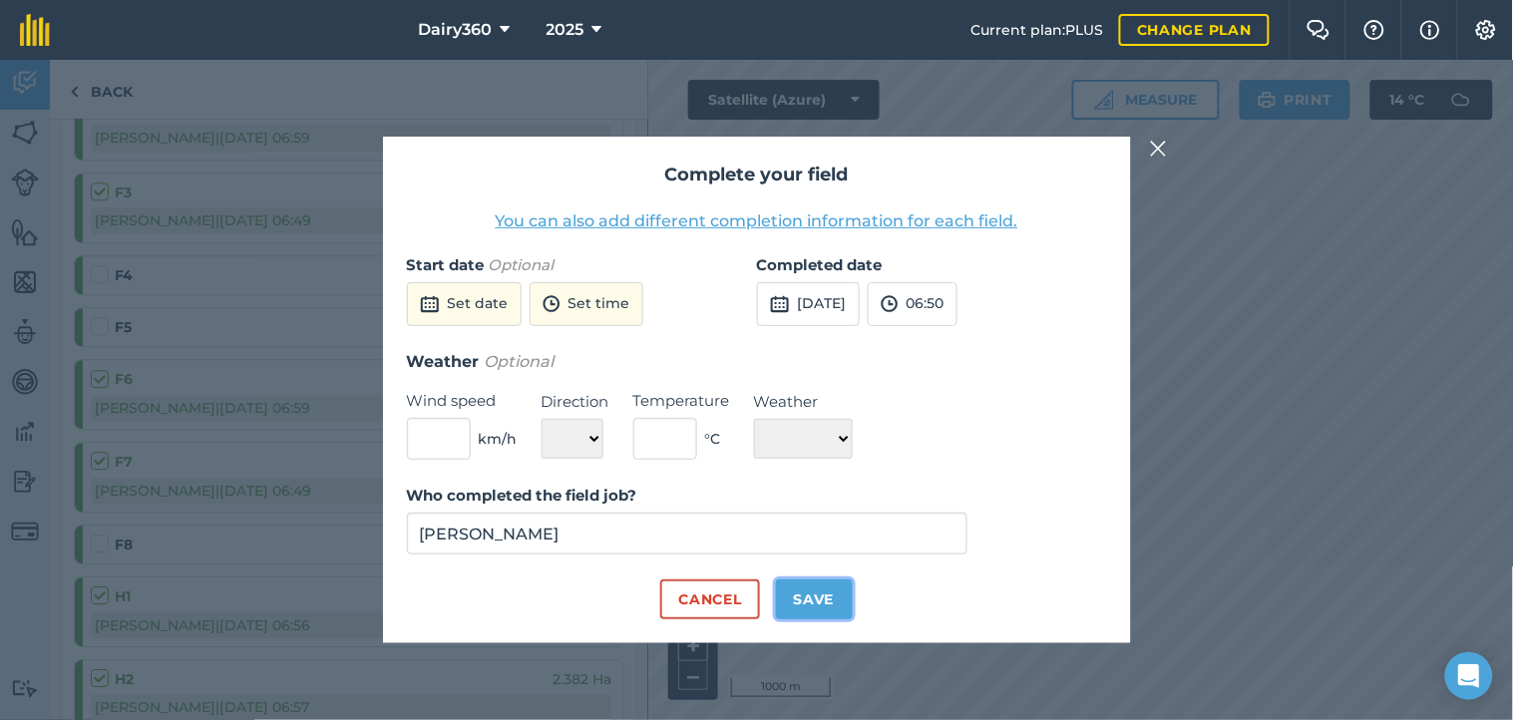
click at [822, 599] on button "Save" at bounding box center [814, 599] width 77 height 40
checkbox input "true"
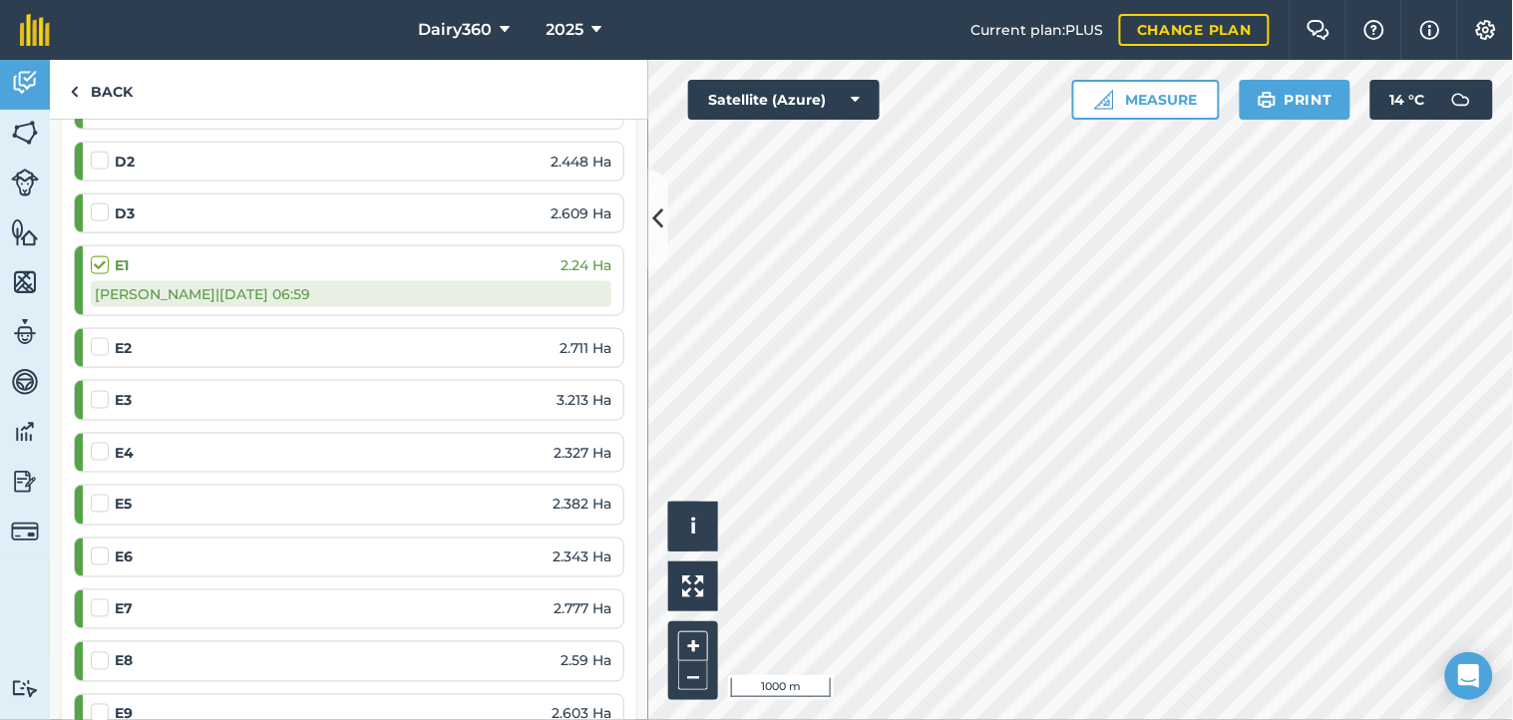
scroll to position [443, 0]
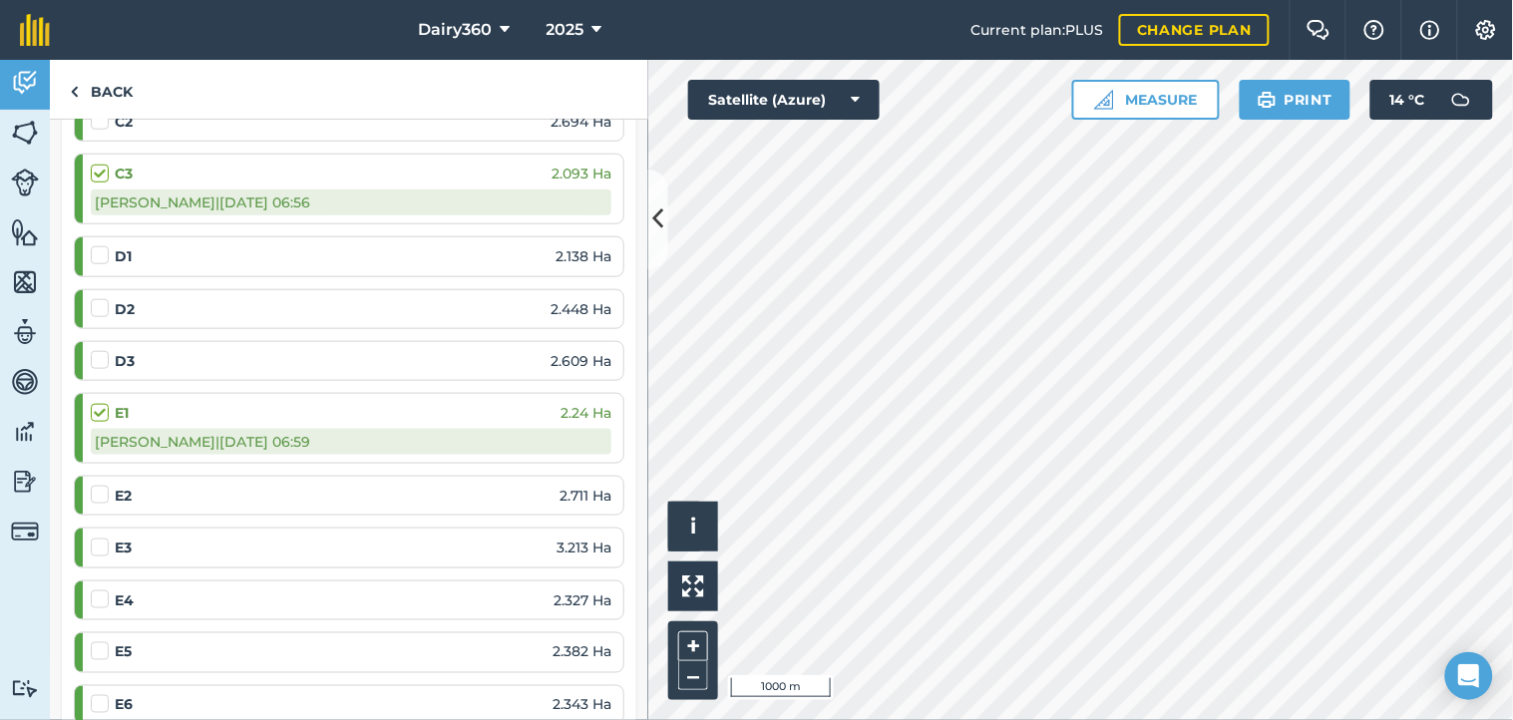
click at [97, 245] on label at bounding box center [103, 245] width 24 height 0
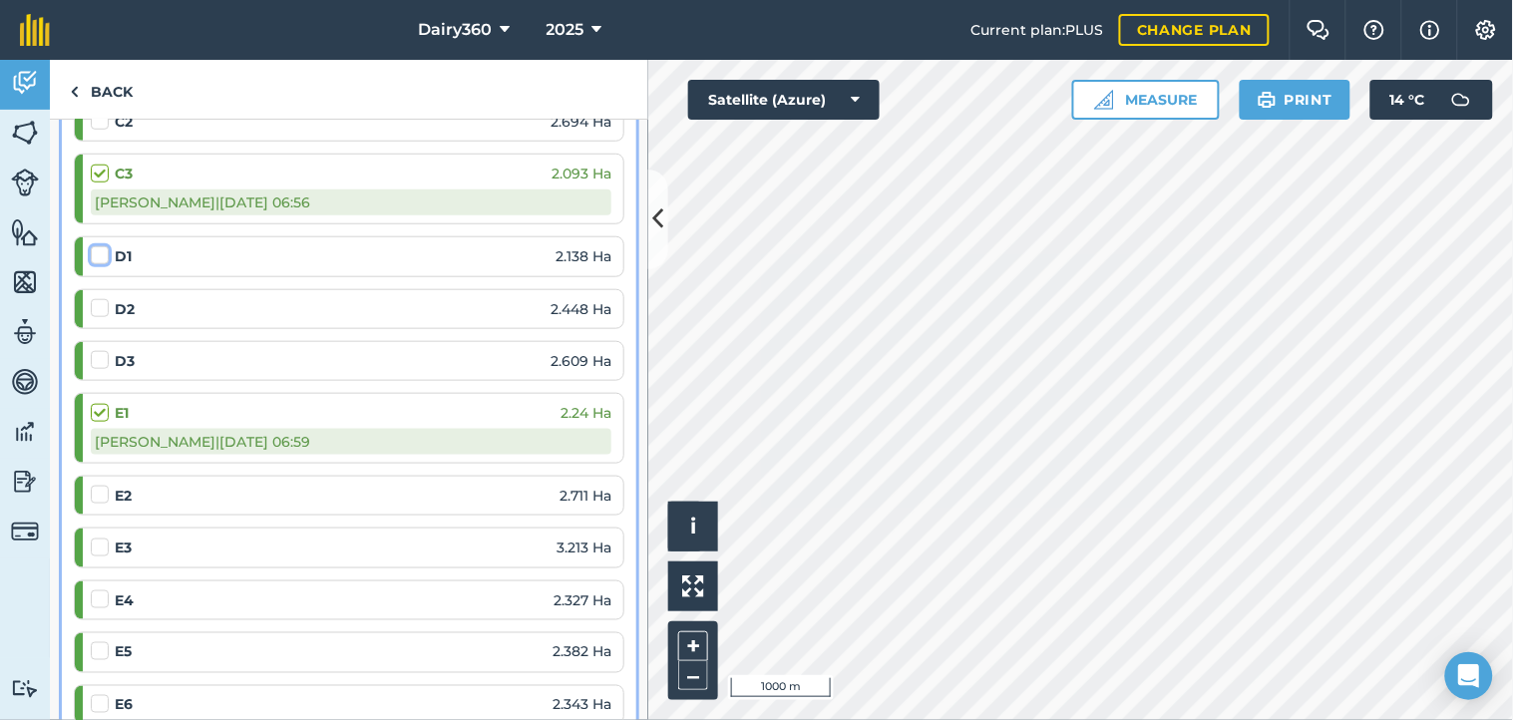
click at [97, 255] on input "checkbox" at bounding box center [97, 251] width 13 height 13
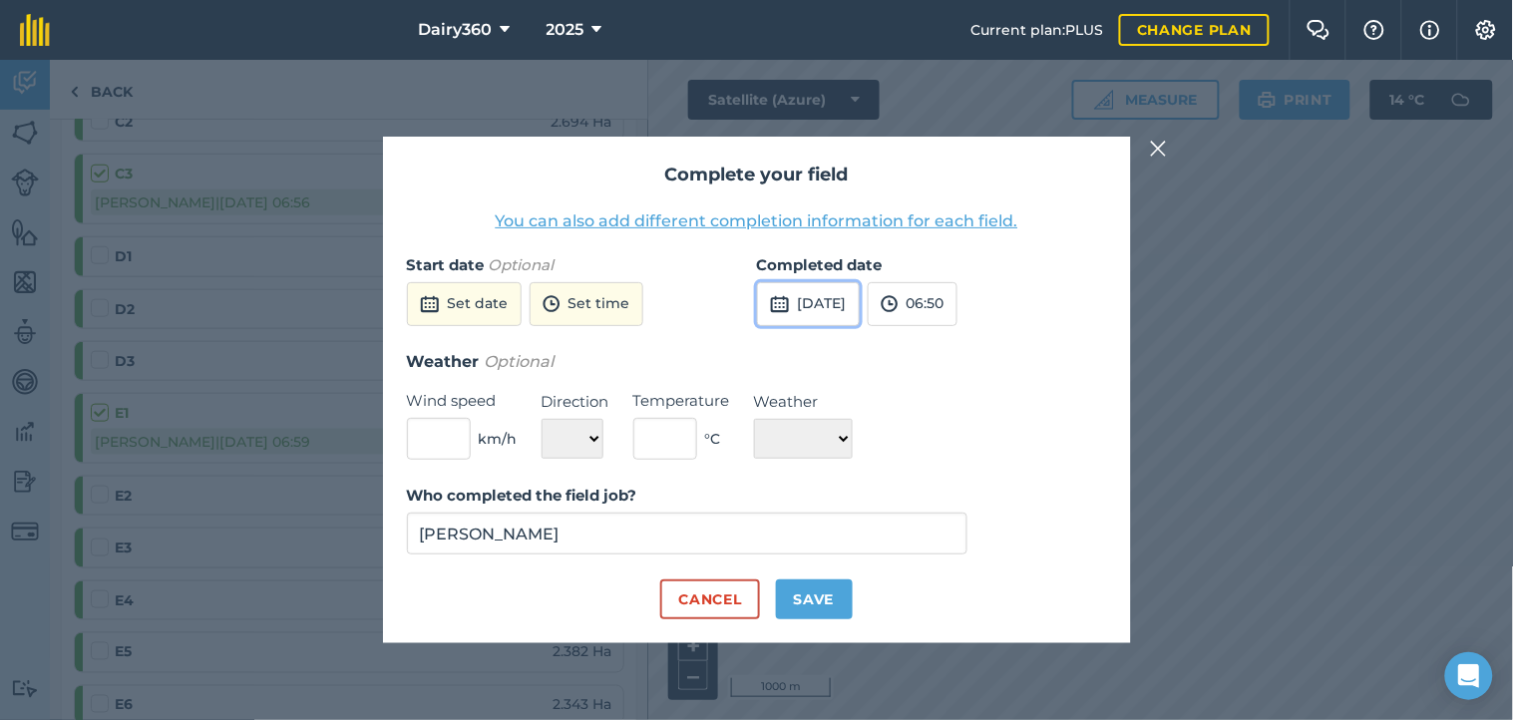
click at [811, 302] on button "[DATE]" at bounding box center [808, 304] width 103 height 44
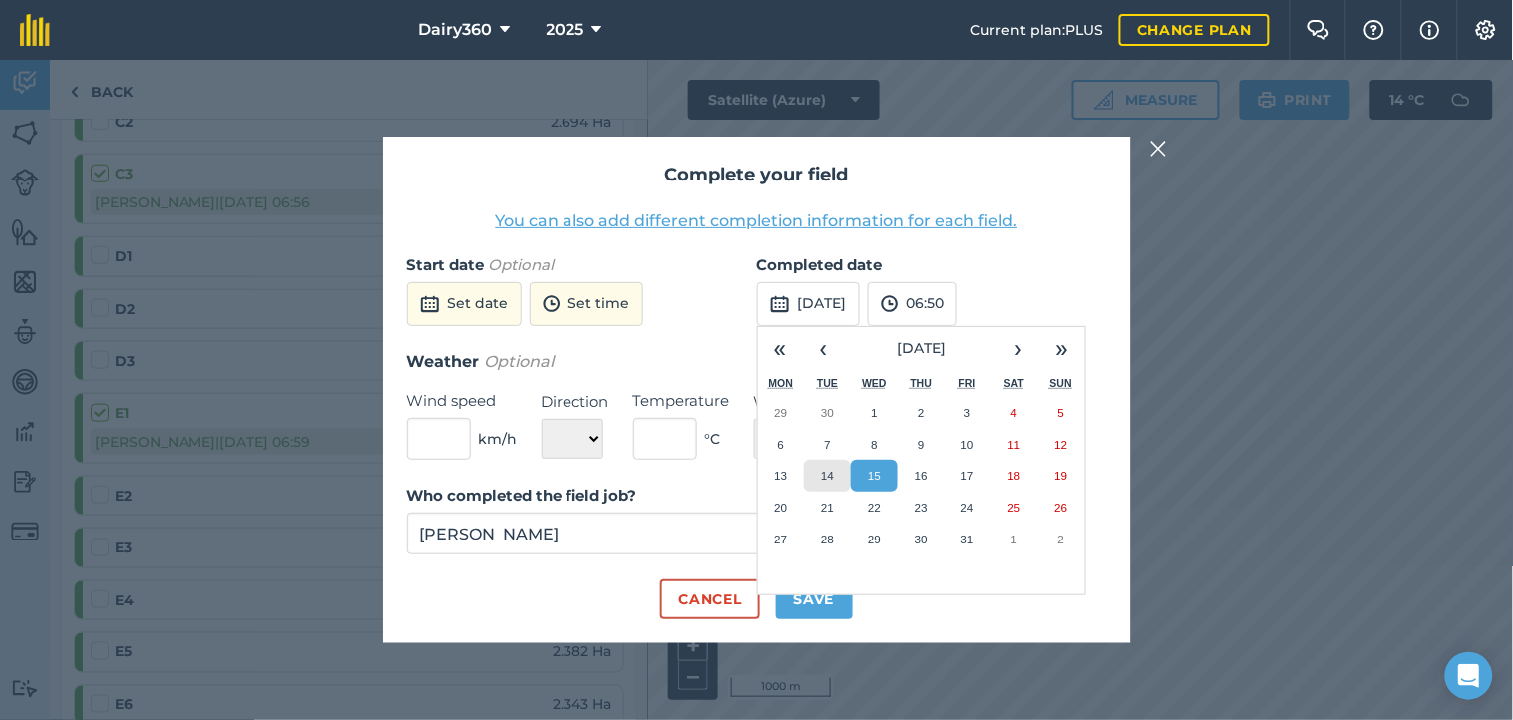
click at [830, 469] on button "14" at bounding box center [827, 476] width 47 height 32
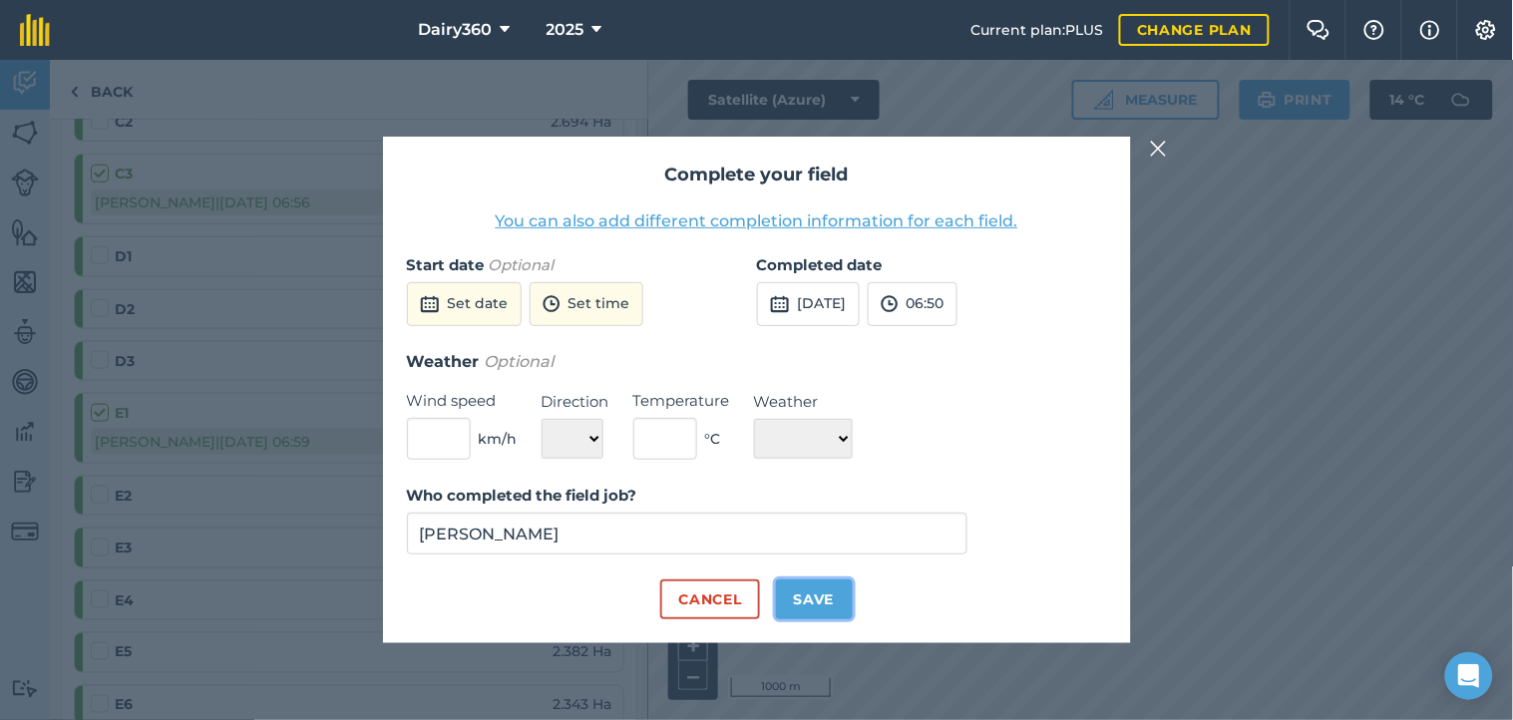
click at [824, 602] on button "Save" at bounding box center [814, 599] width 77 height 40
checkbox input "true"
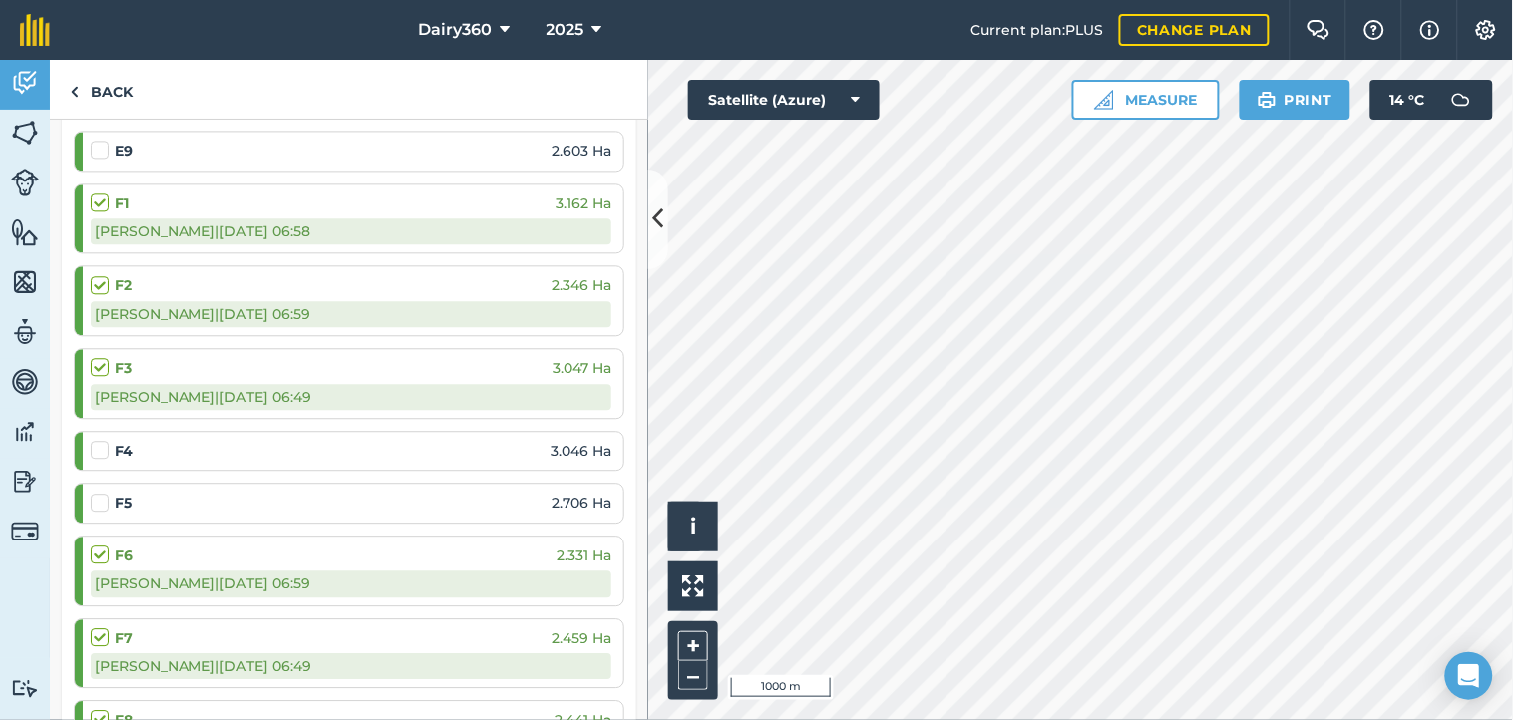
scroll to position [1033, 0]
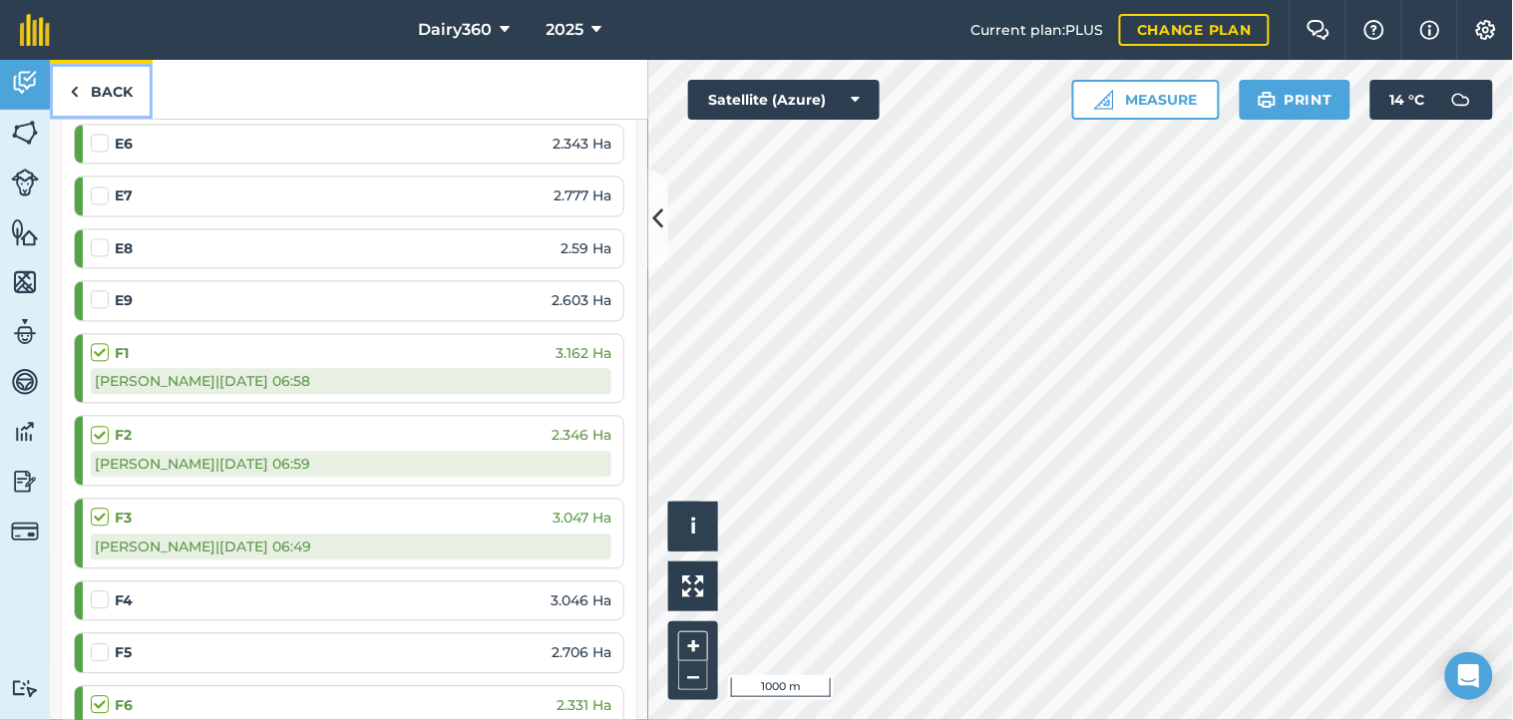
click at [84, 93] on link "Back" at bounding box center [101, 89] width 103 height 59
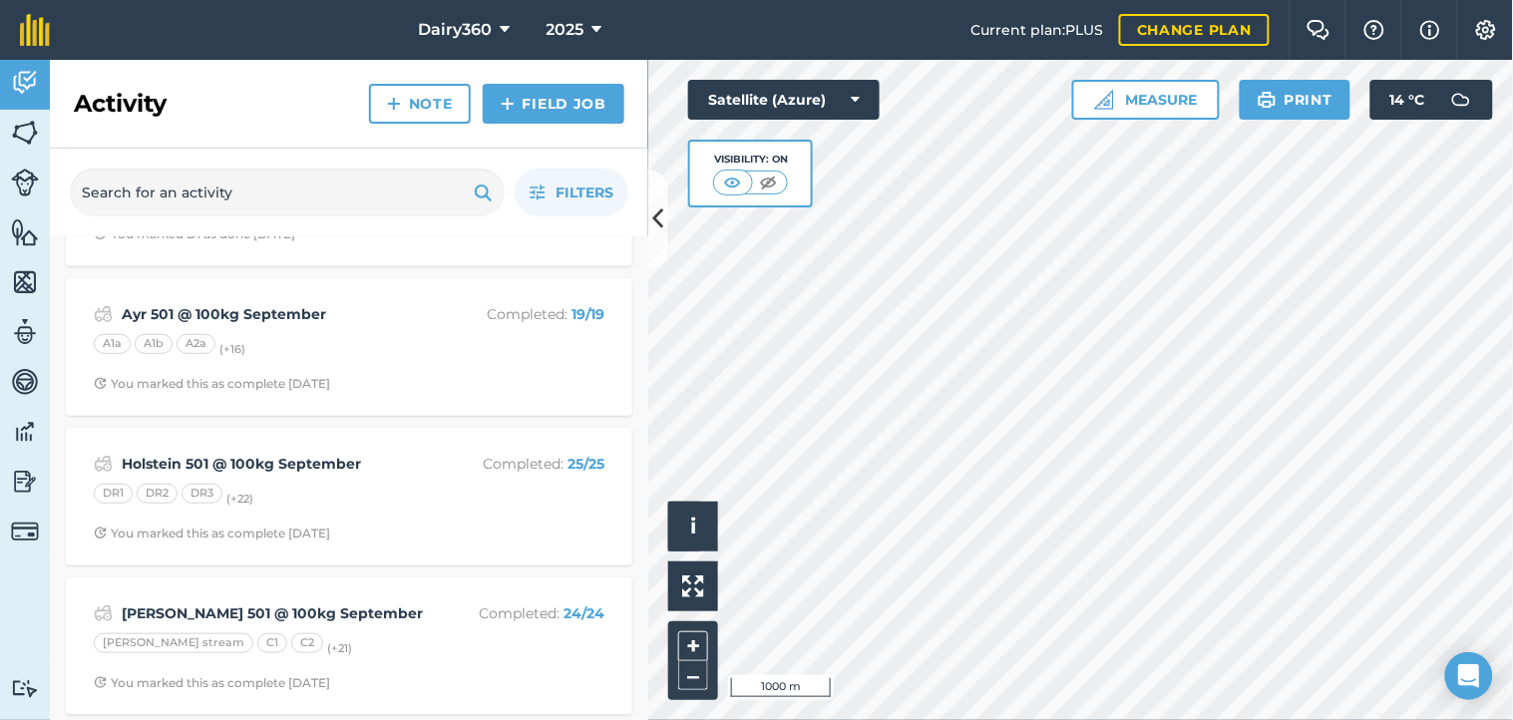
scroll to position [295, 0]
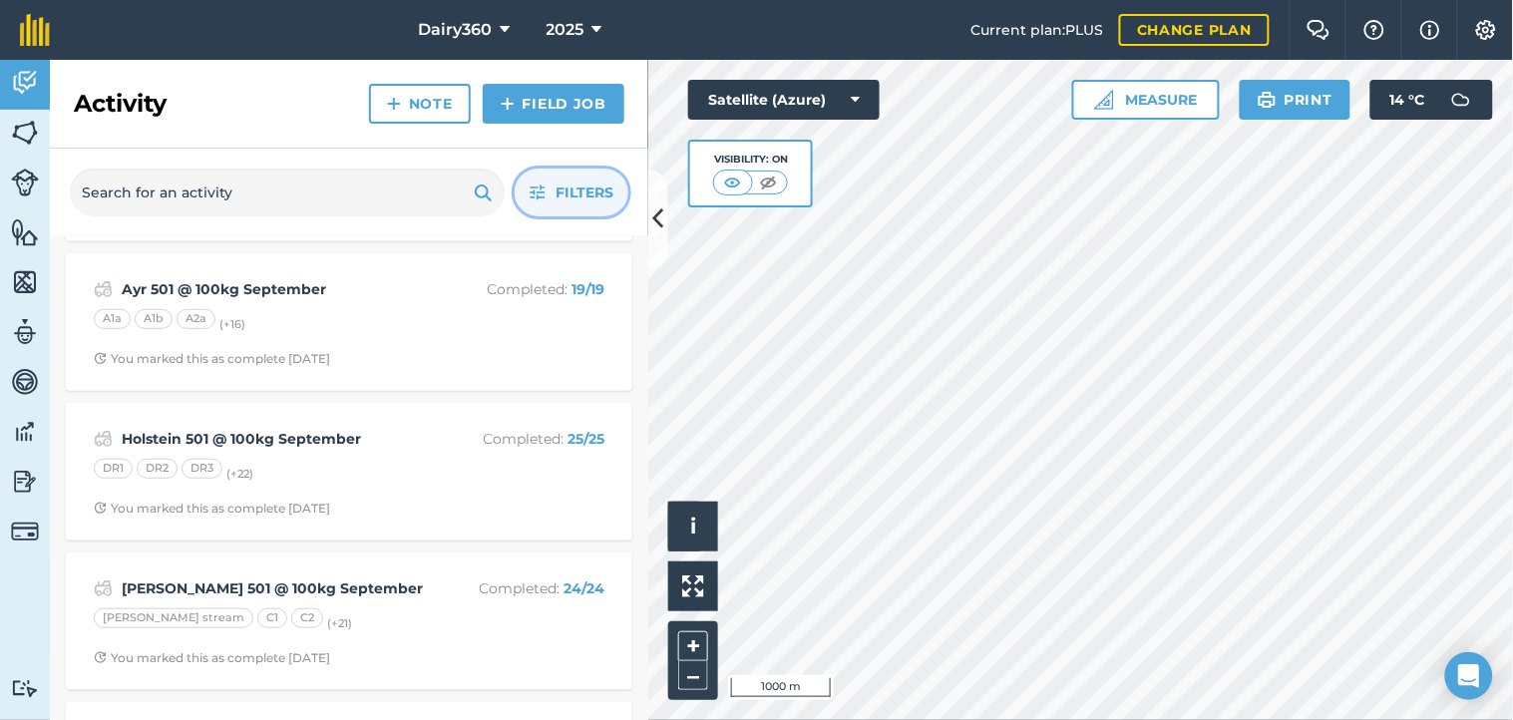
click at [588, 192] on span "Filters" at bounding box center [584, 192] width 58 height 22
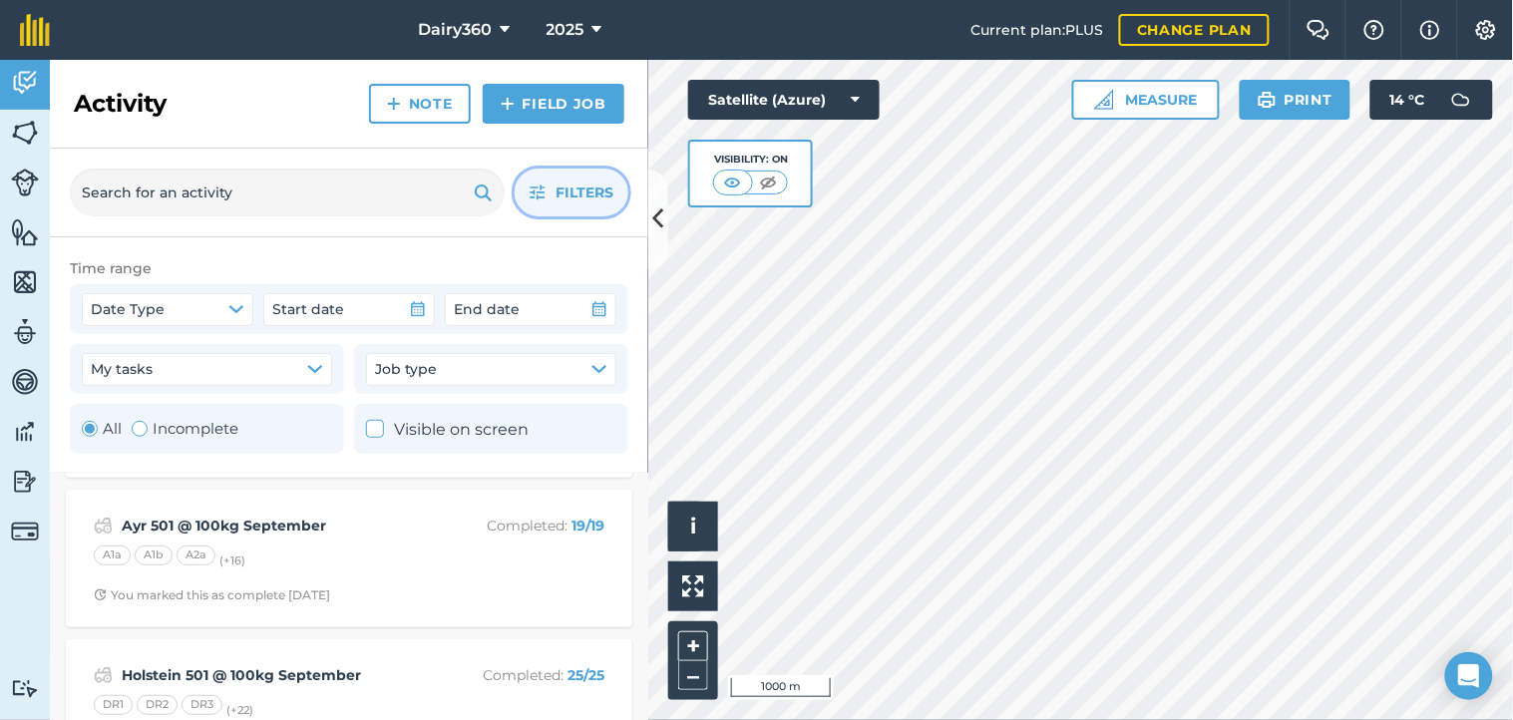
click at [141, 434] on div "Toggle Activity" at bounding box center [140, 429] width 16 height 16
radio input "false"
radio input "true"
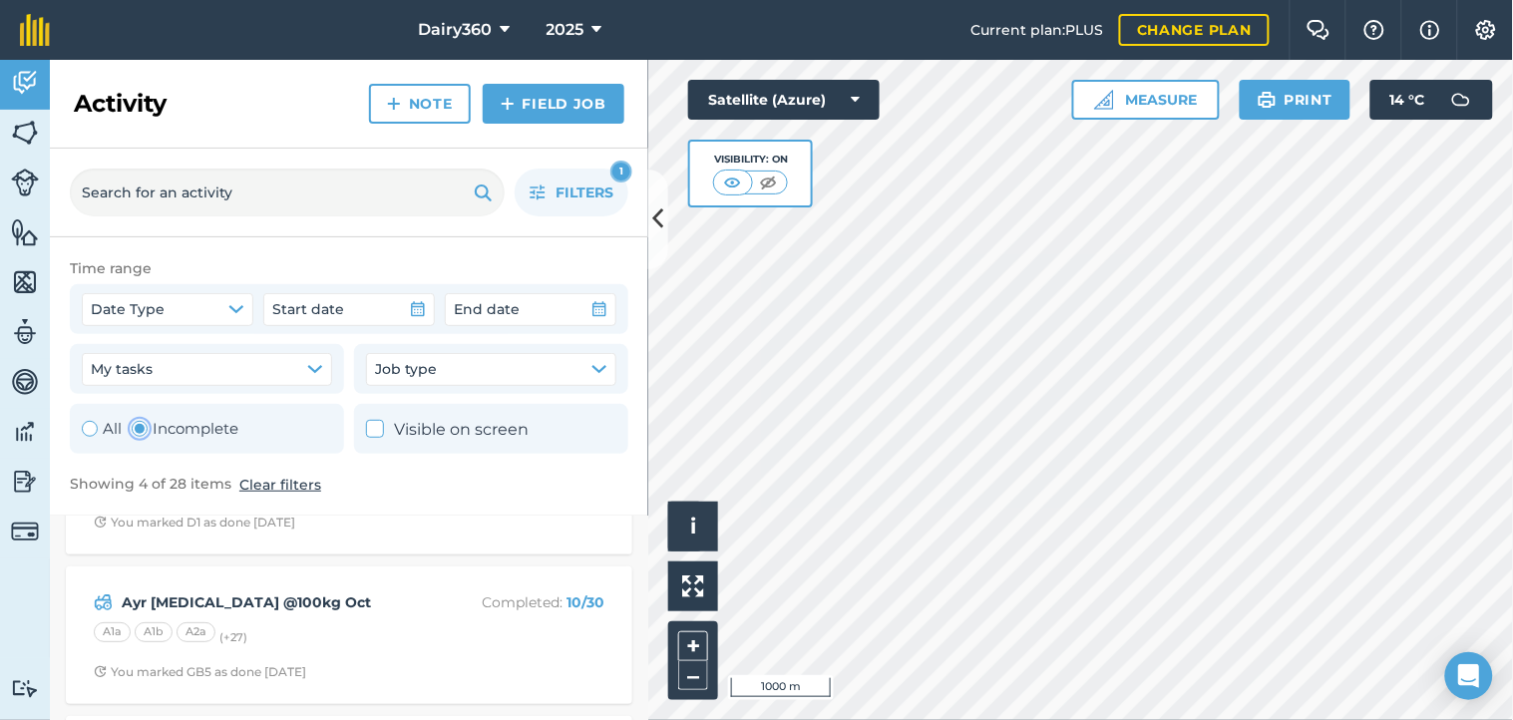
scroll to position [366, 0]
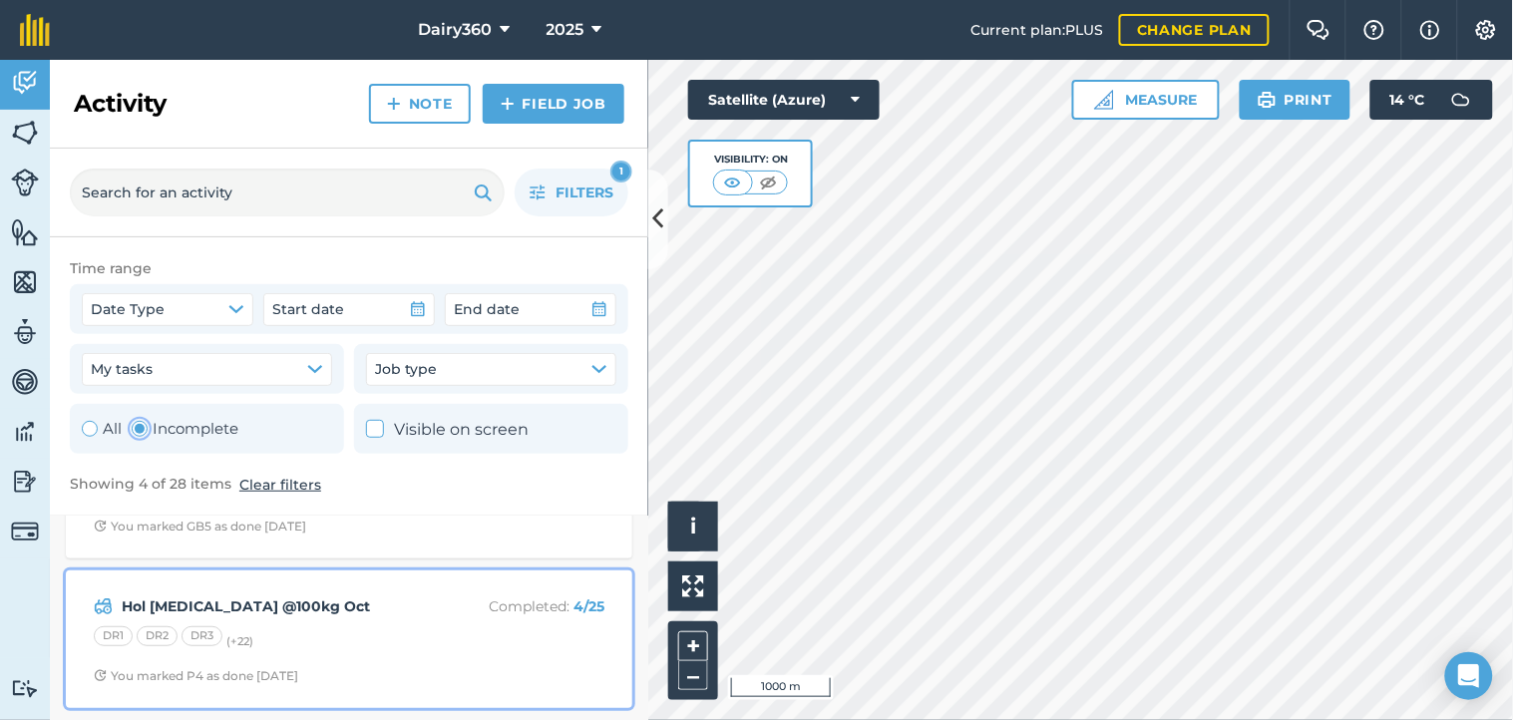
click at [274, 618] on div "Hol [MEDICAL_DATA] @100kg Oct Completed : 4 / 25 DR1 DR2 DR3 (+ 22 ) You marked…" at bounding box center [349, 639] width 542 height 114
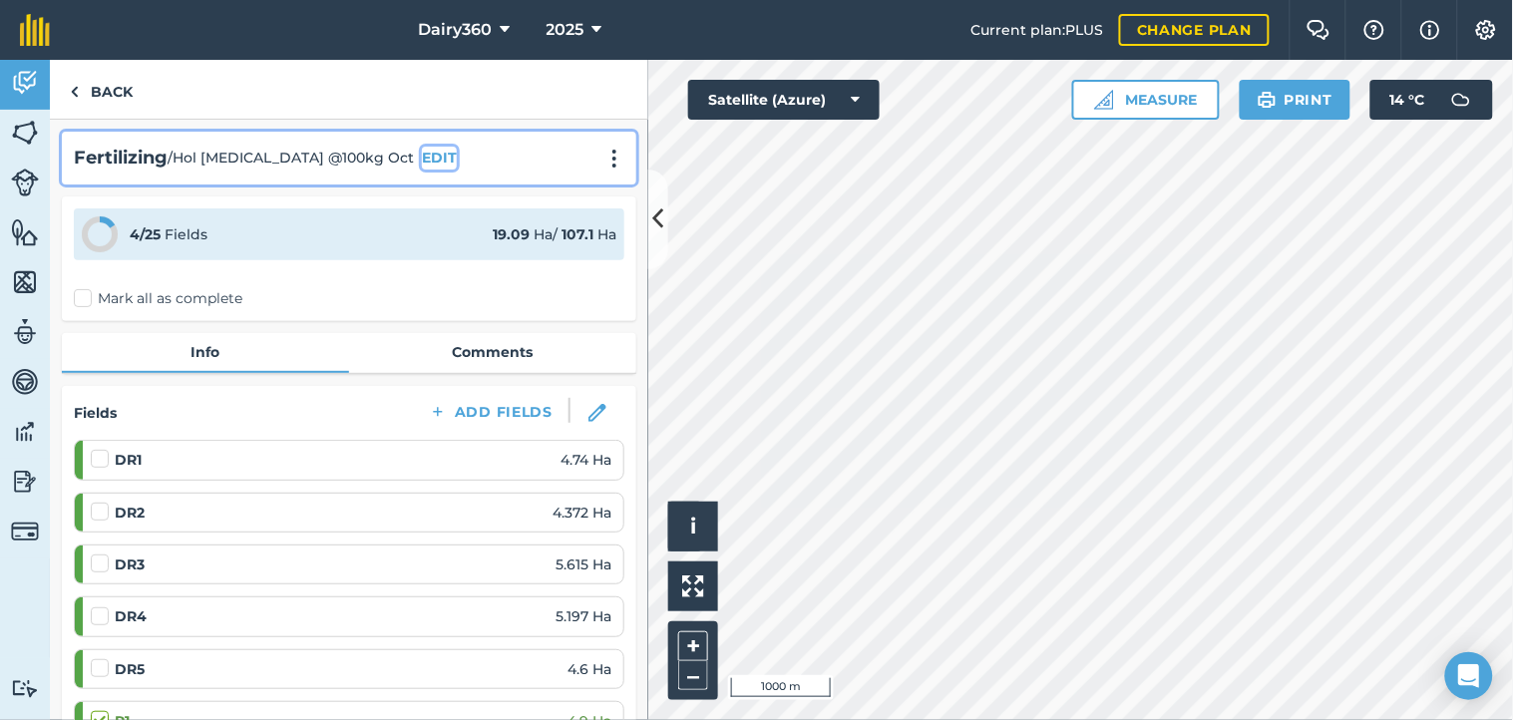
click at [422, 158] on button "EDIT" at bounding box center [439, 158] width 35 height 22
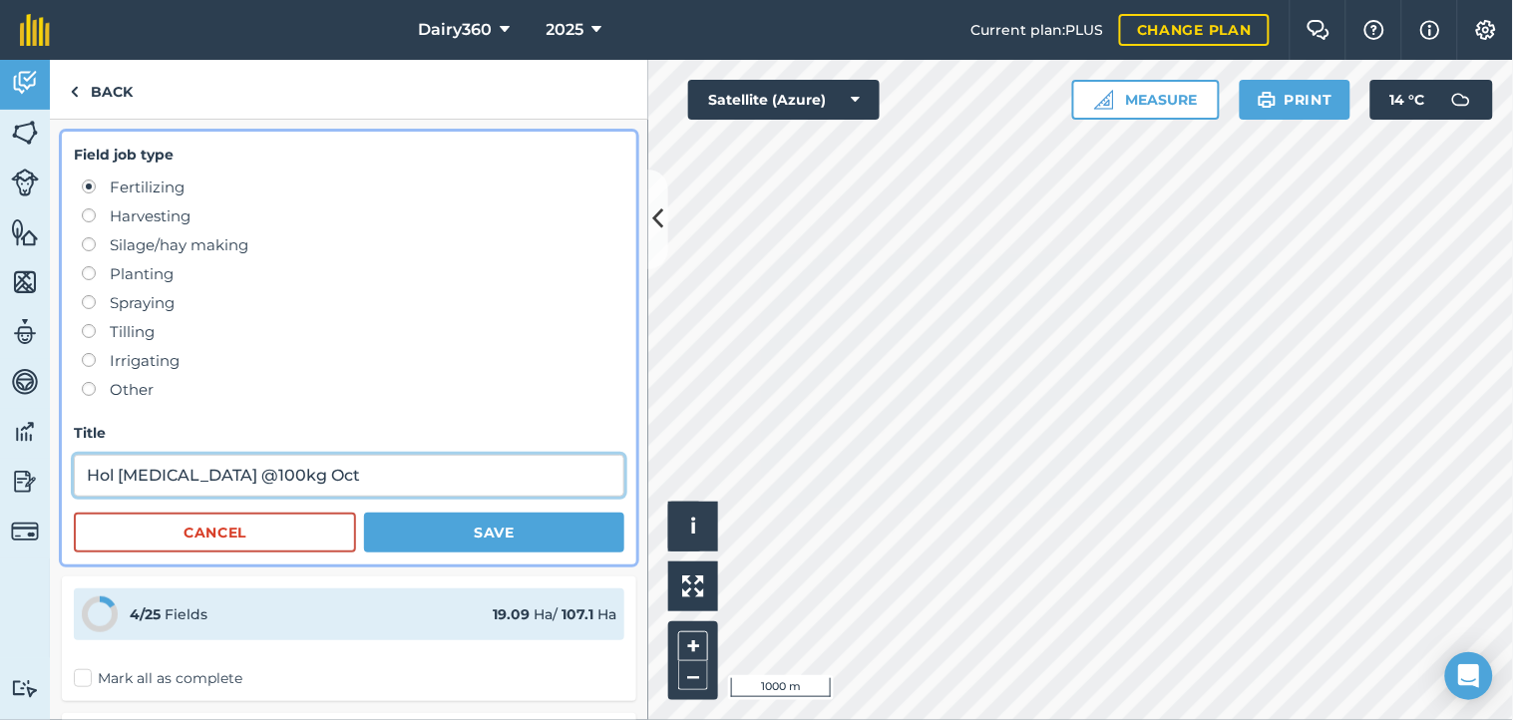
click at [196, 471] on input "Hol [MEDICAL_DATA] @100kg Oct" at bounding box center [349, 476] width 550 height 42
type input "Hol [MEDICAL_DATA] @80kg Oct"
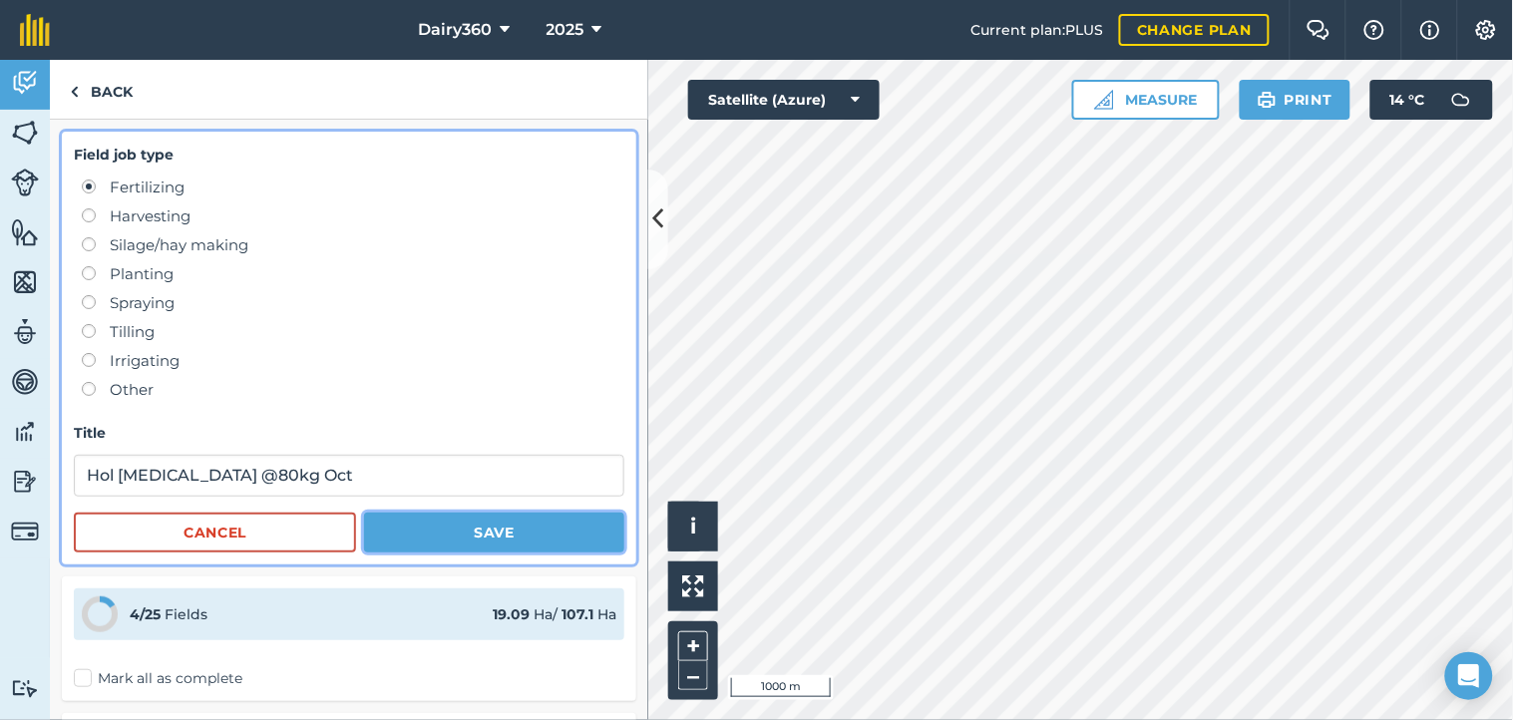
click at [466, 525] on button "Save" at bounding box center [494, 533] width 260 height 40
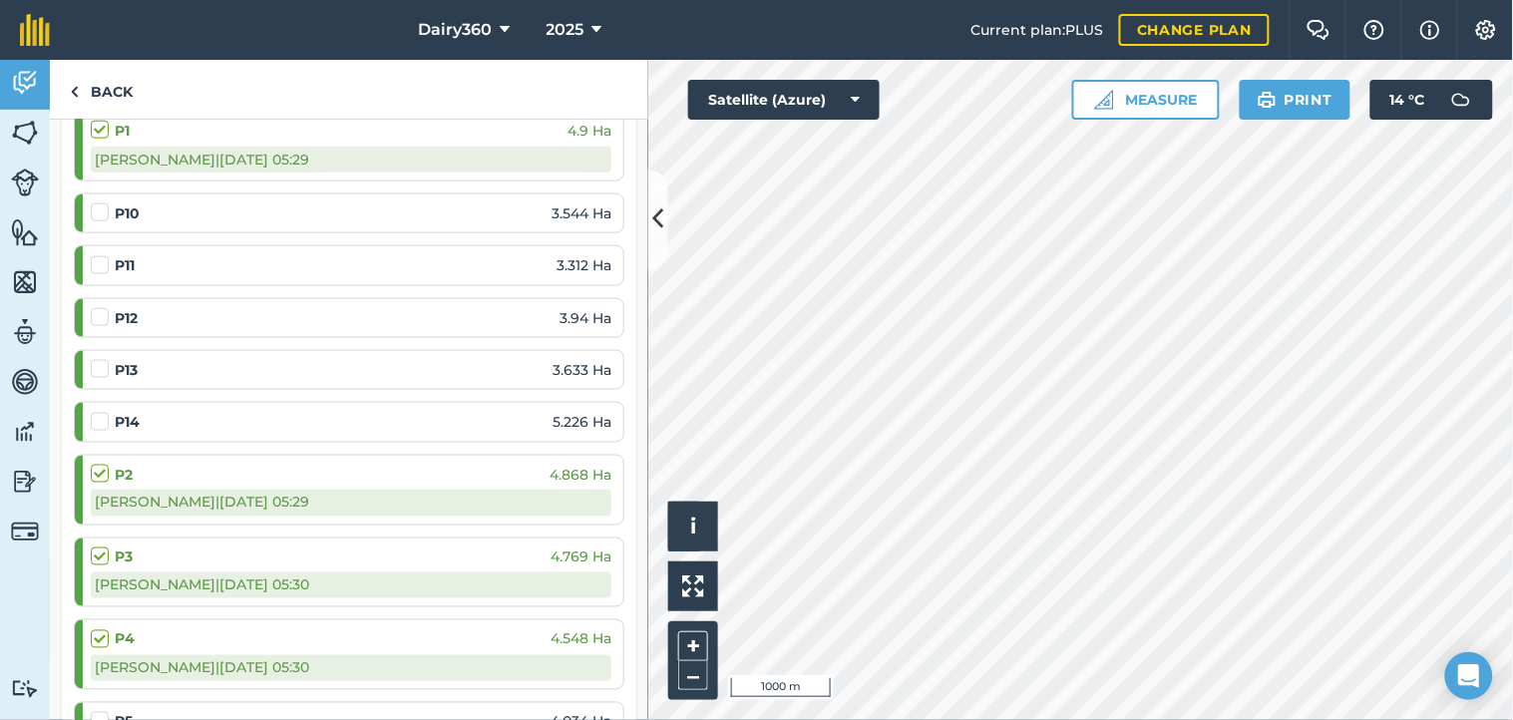
scroll to position [739, 0]
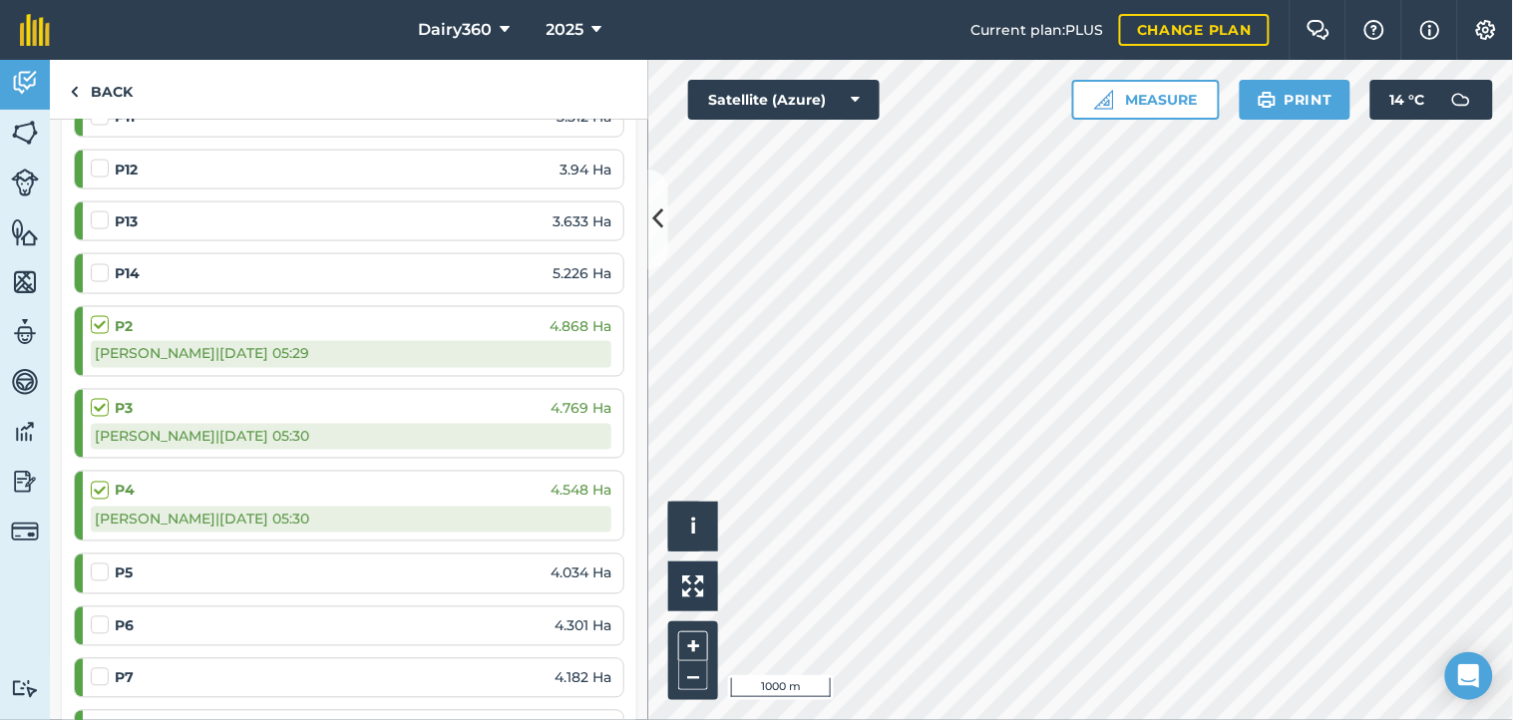
click at [96, 562] on label at bounding box center [103, 562] width 24 height 0
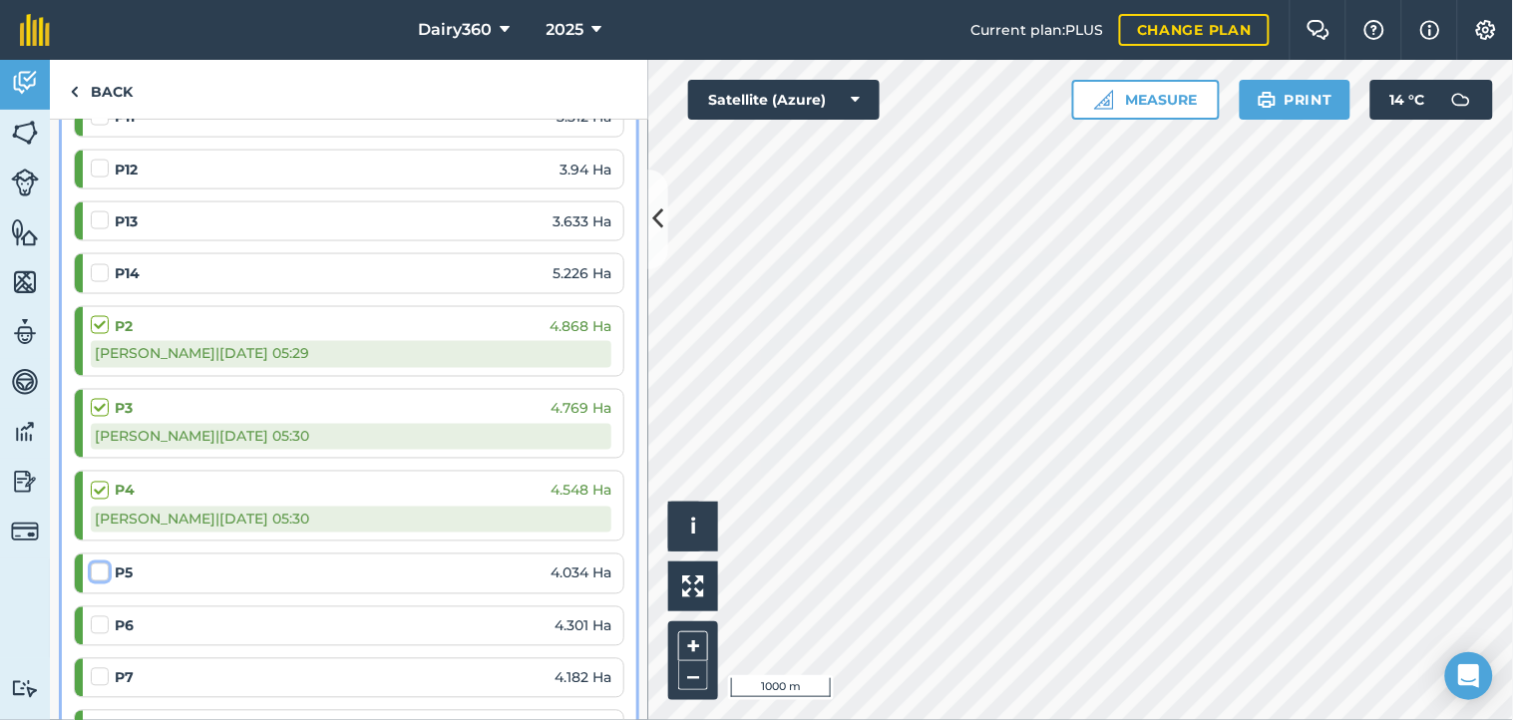
click at [96, 572] on input "checkbox" at bounding box center [97, 568] width 13 height 13
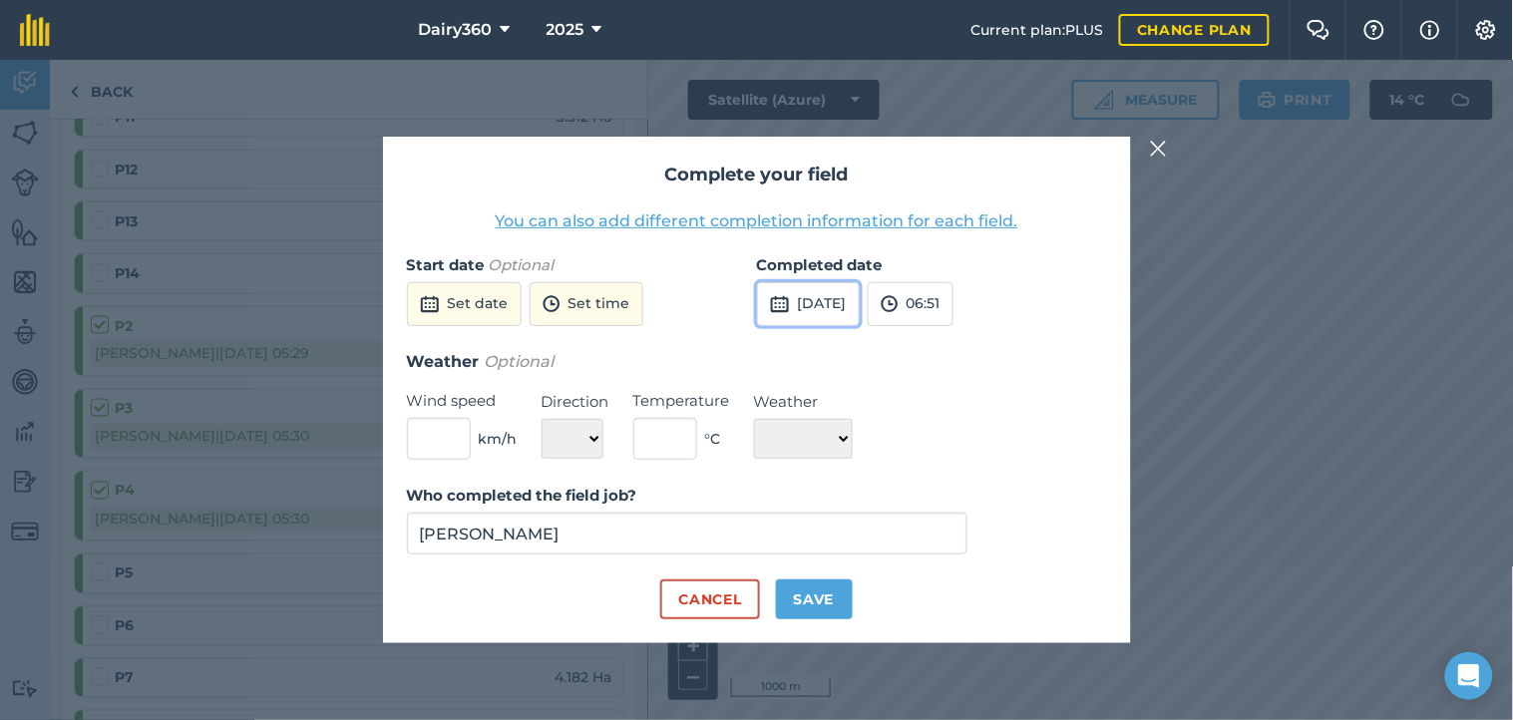
click at [819, 302] on button "[DATE]" at bounding box center [808, 304] width 103 height 44
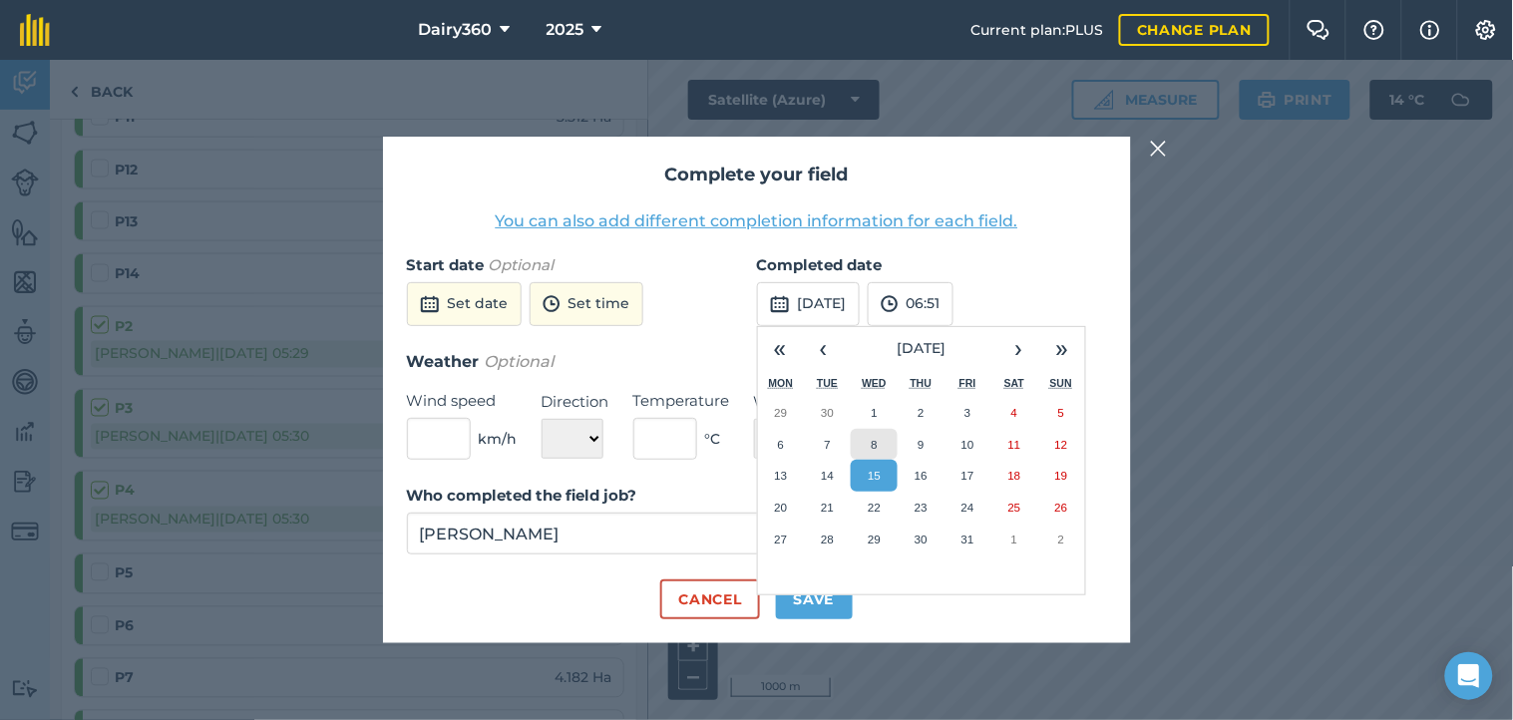
click at [876, 449] on abbr "8" at bounding box center [874, 444] width 6 height 13
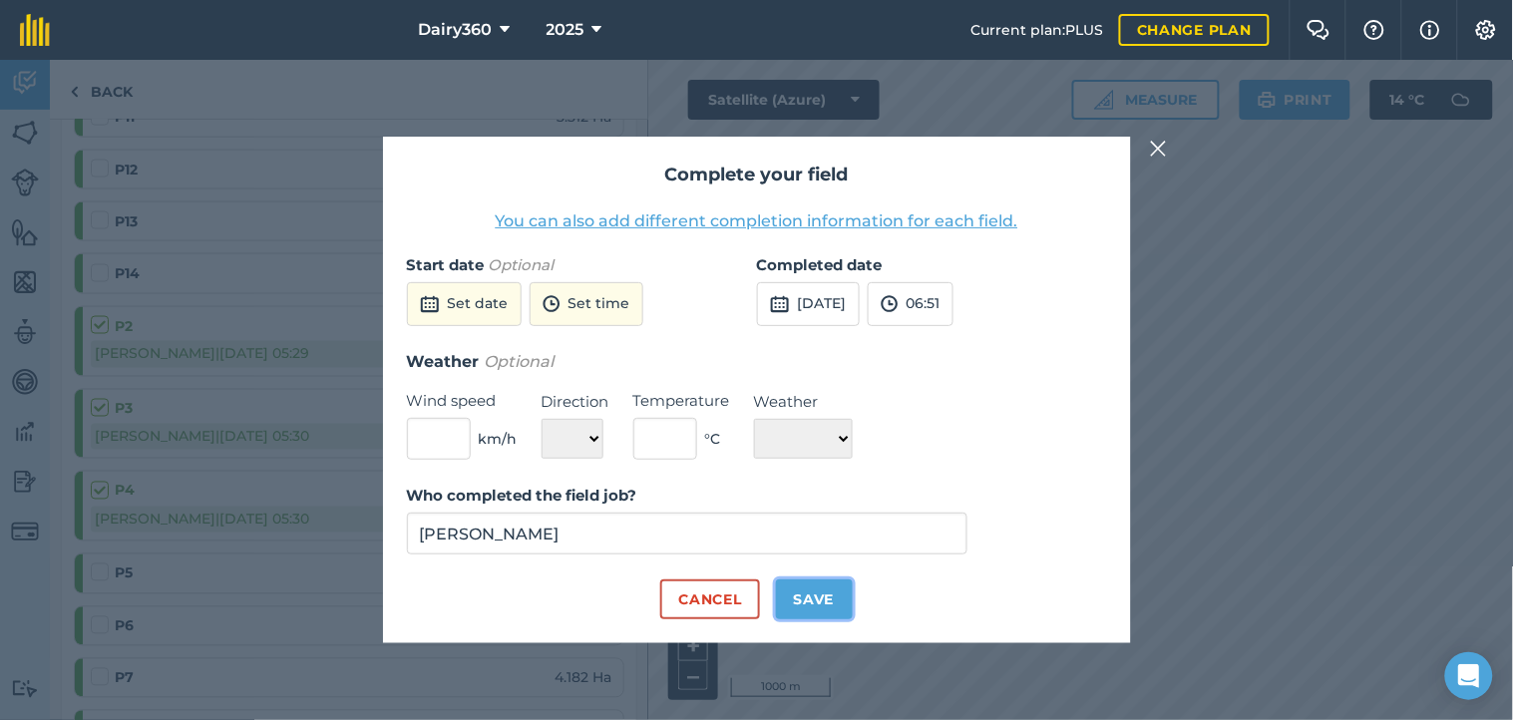
click at [815, 605] on button "Save" at bounding box center [814, 599] width 77 height 40
checkbox input "true"
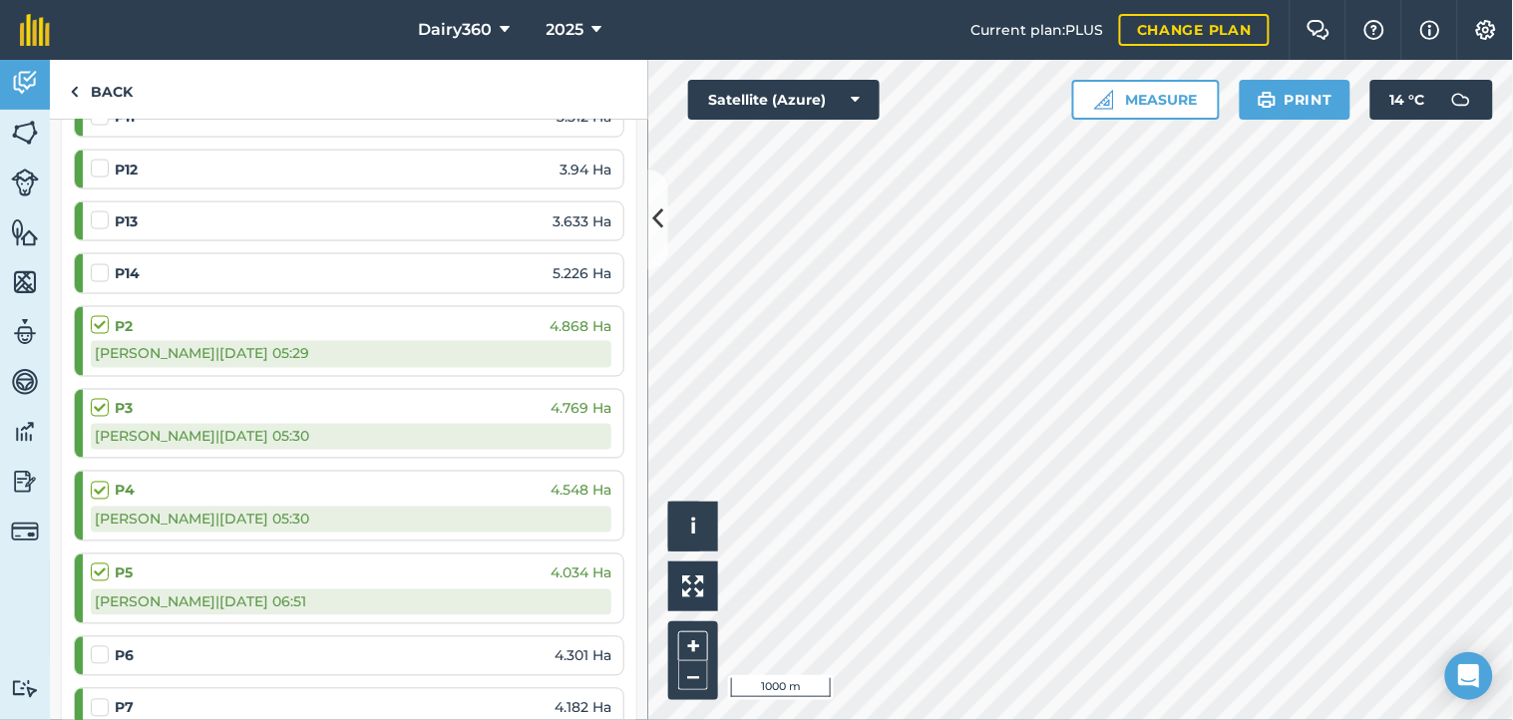
click at [96, 645] on label at bounding box center [103, 645] width 24 height 0
click at [96, 656] on input "checkbox" at bounding box center [97, 651] width 13 height 13
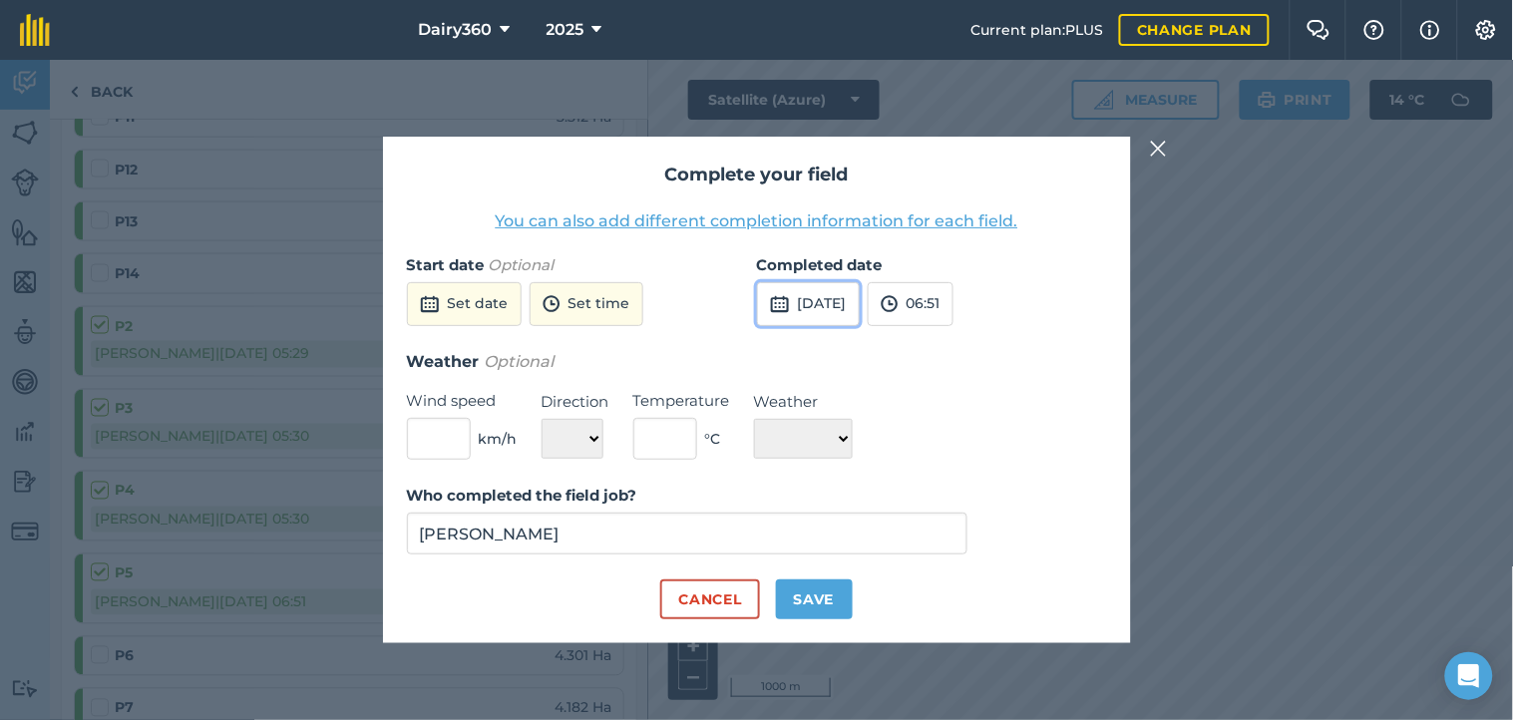
click at [850, 304] on button "[DATE]" at bounding box center [808, 304] width 103 height 44
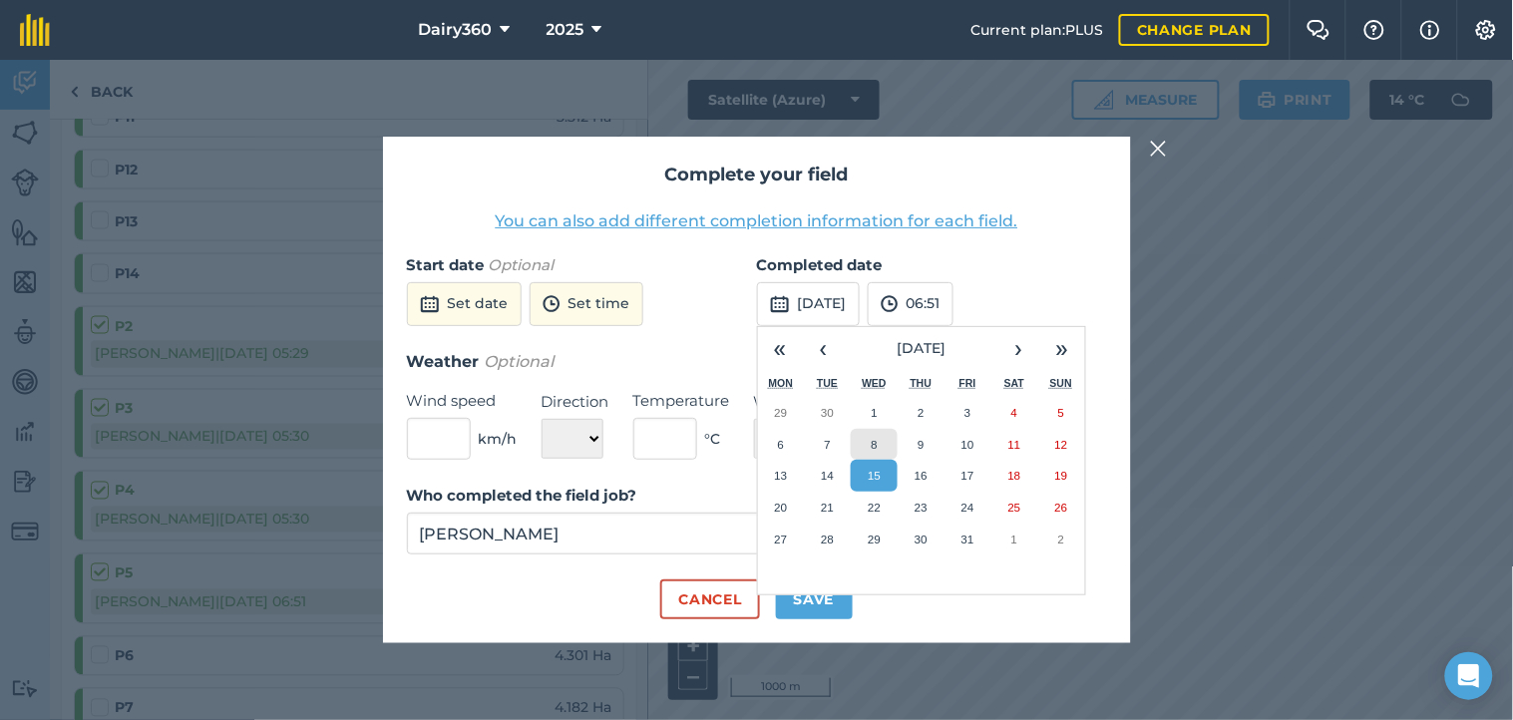
click at [879, 437] on button "8" at bounding box center [874, 445] width 47 height 32
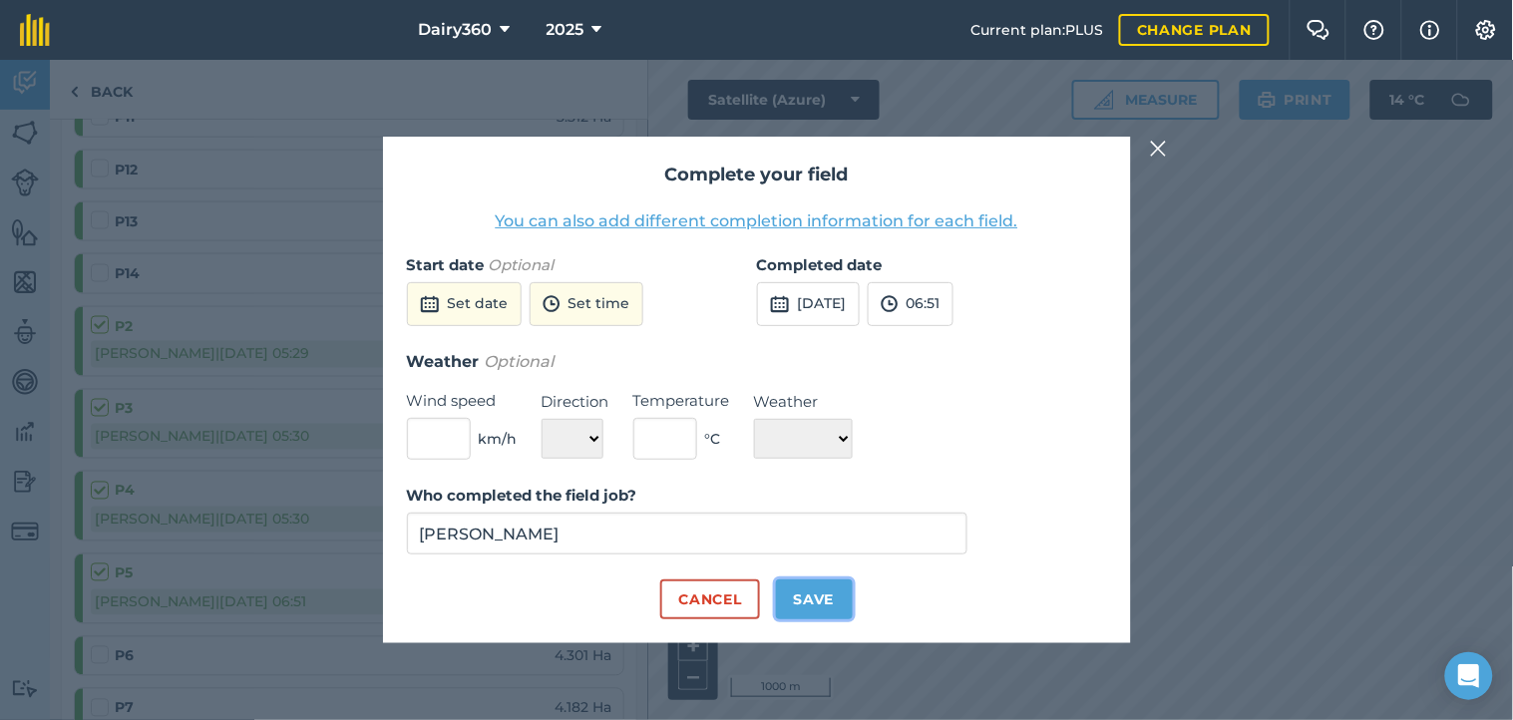
click at [834, 609] on button "Save" at bounding box center [814, 599] width 77 height 40
checkbox input "true"
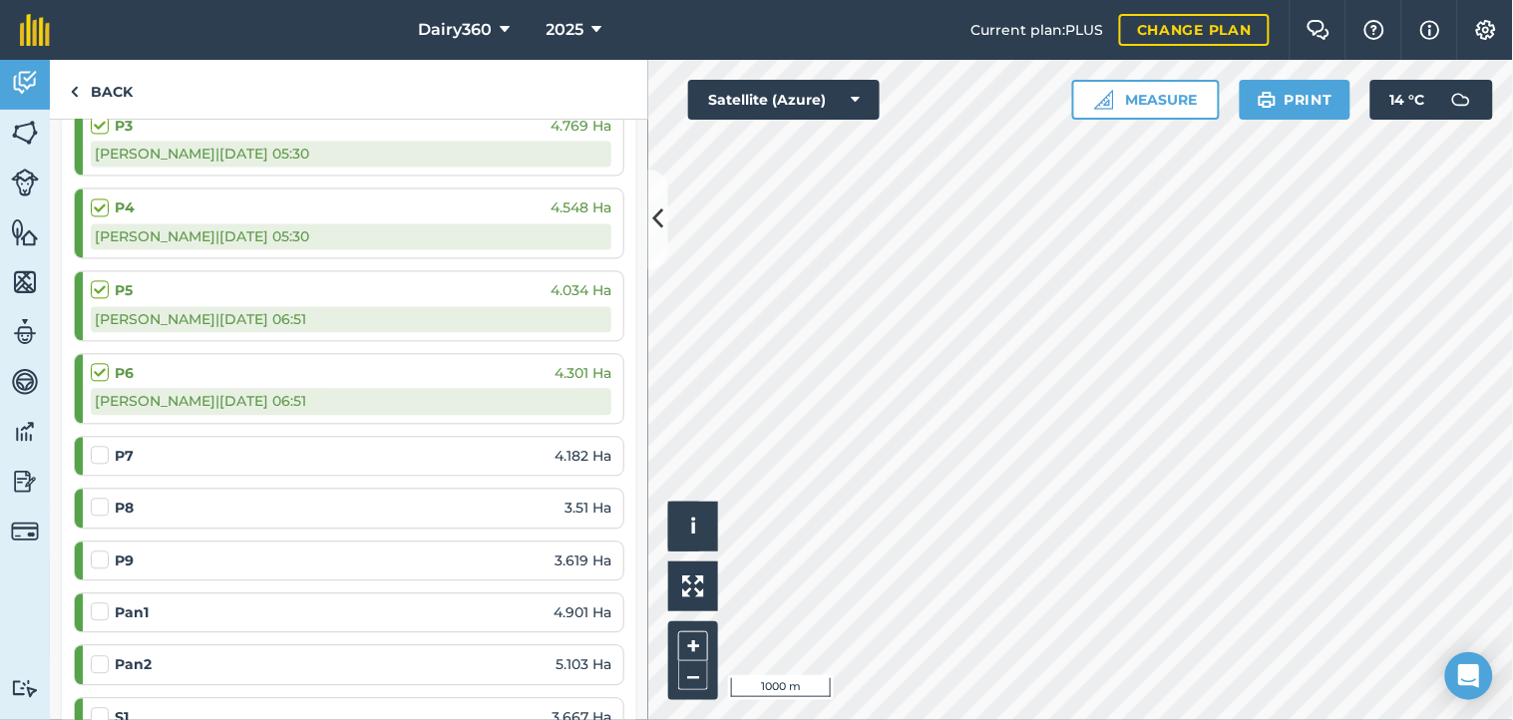
scroll to position [1033, 0]
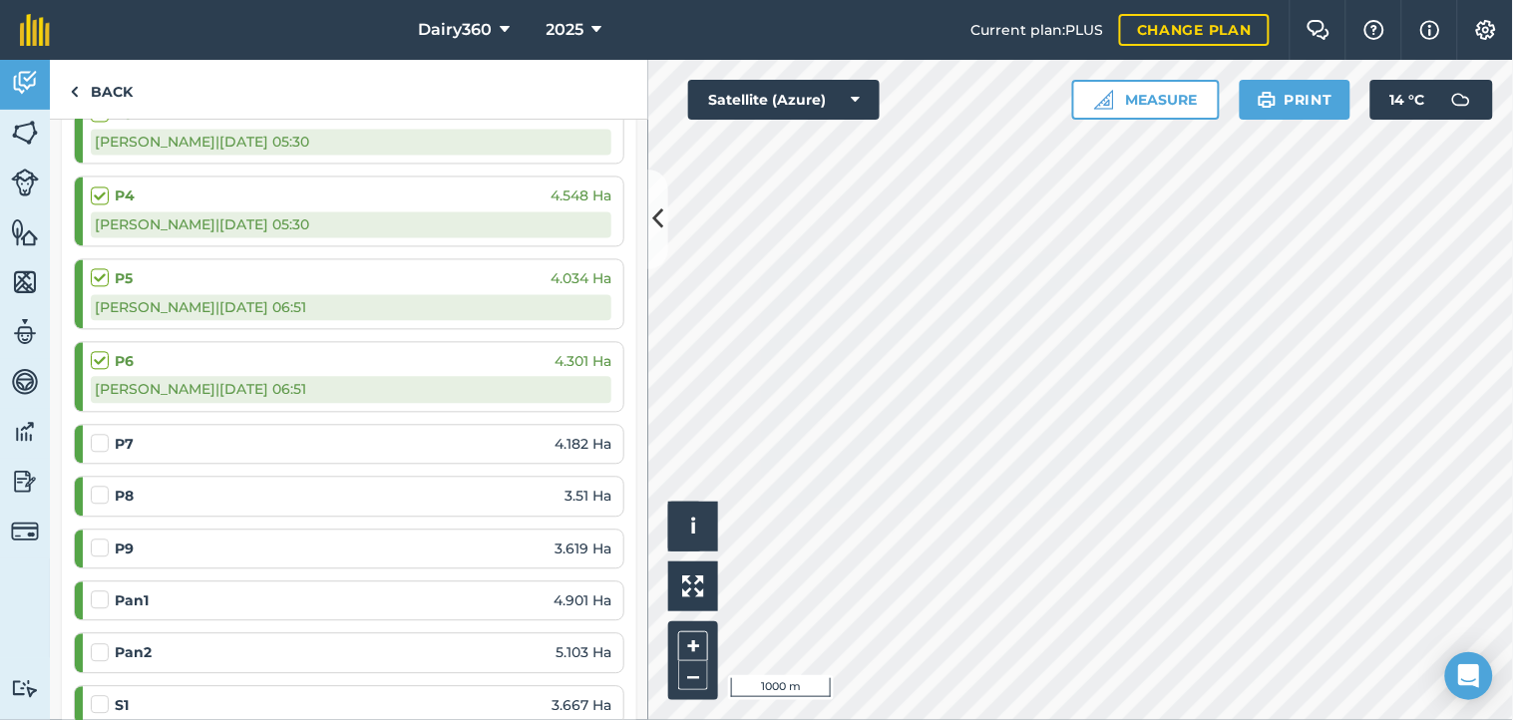
click at [107, 590] on label at bounding box center [103, 590] width 24 height 0
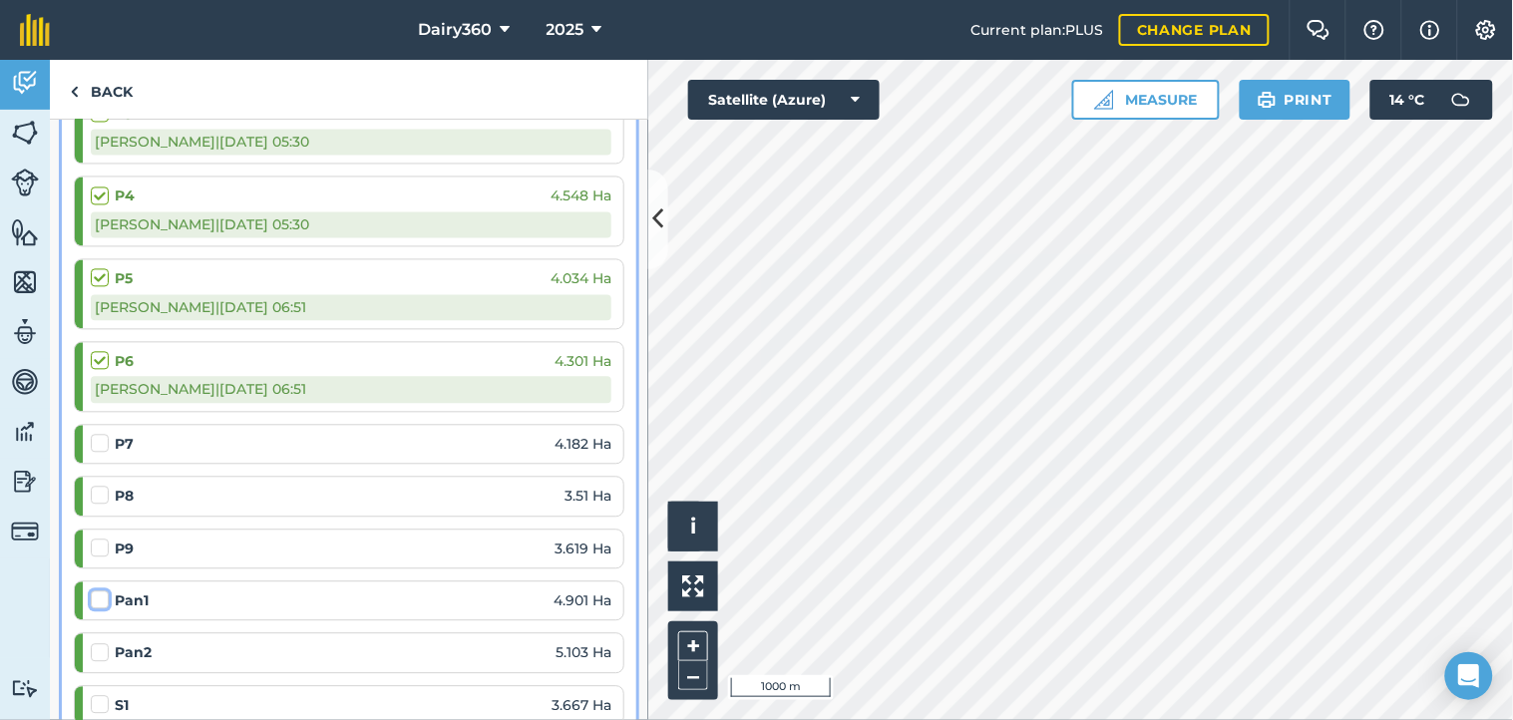
click at [104, 596] on input "checkbox" at bounding box center [97, 596] width 13 height 13
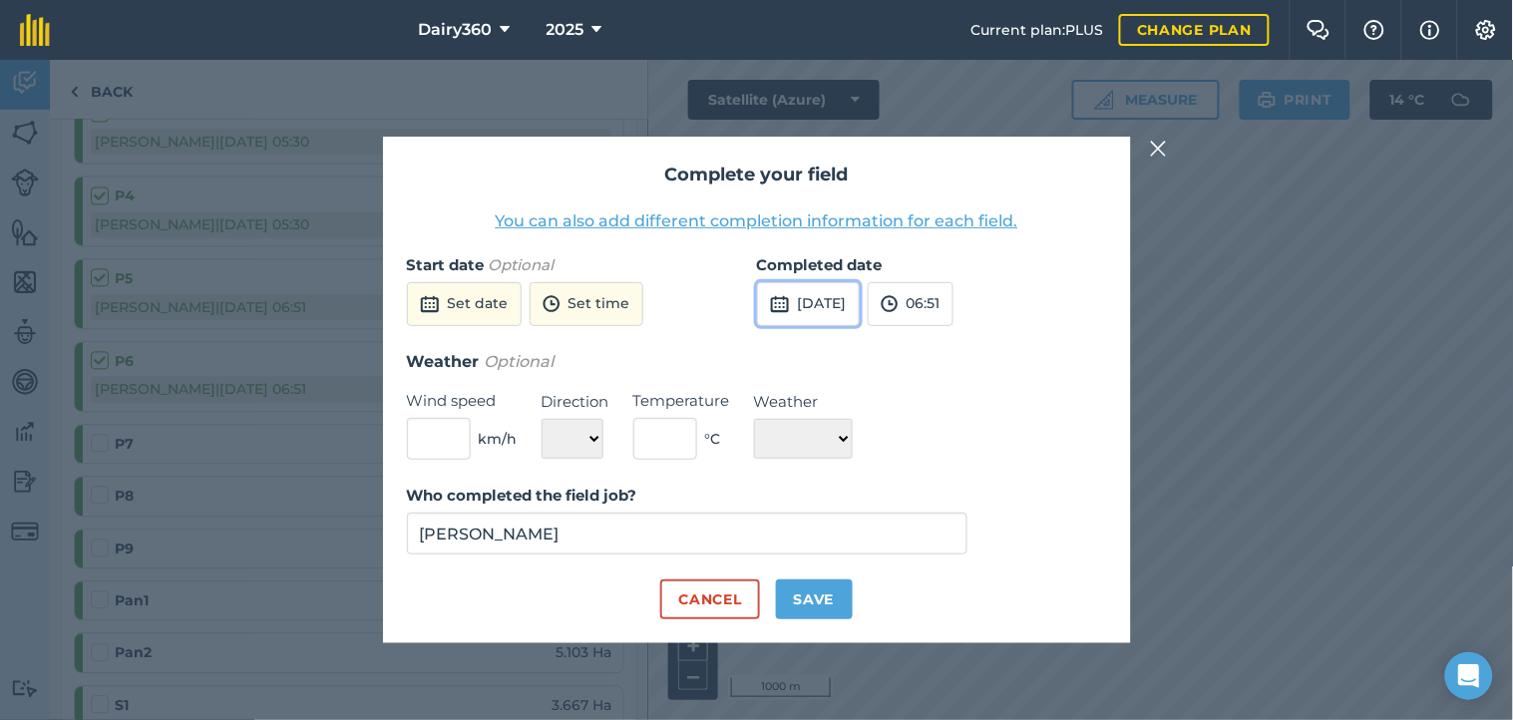
click at [836, 312] on button "[DATE]" at bounding box center [808, 304] width 103 height 44
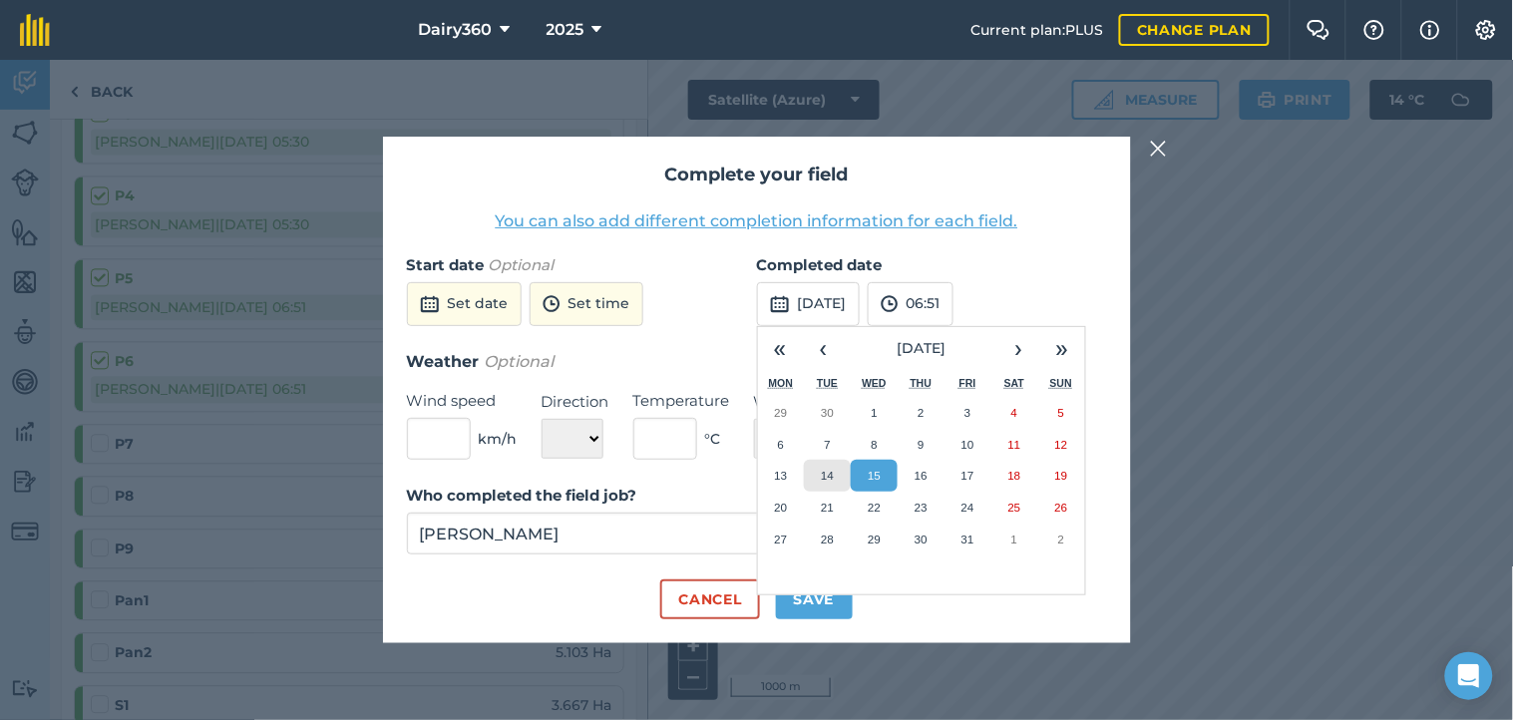
click at [828, 481] on abbr "14" at bounding box center [827, 475] width 13 height 13
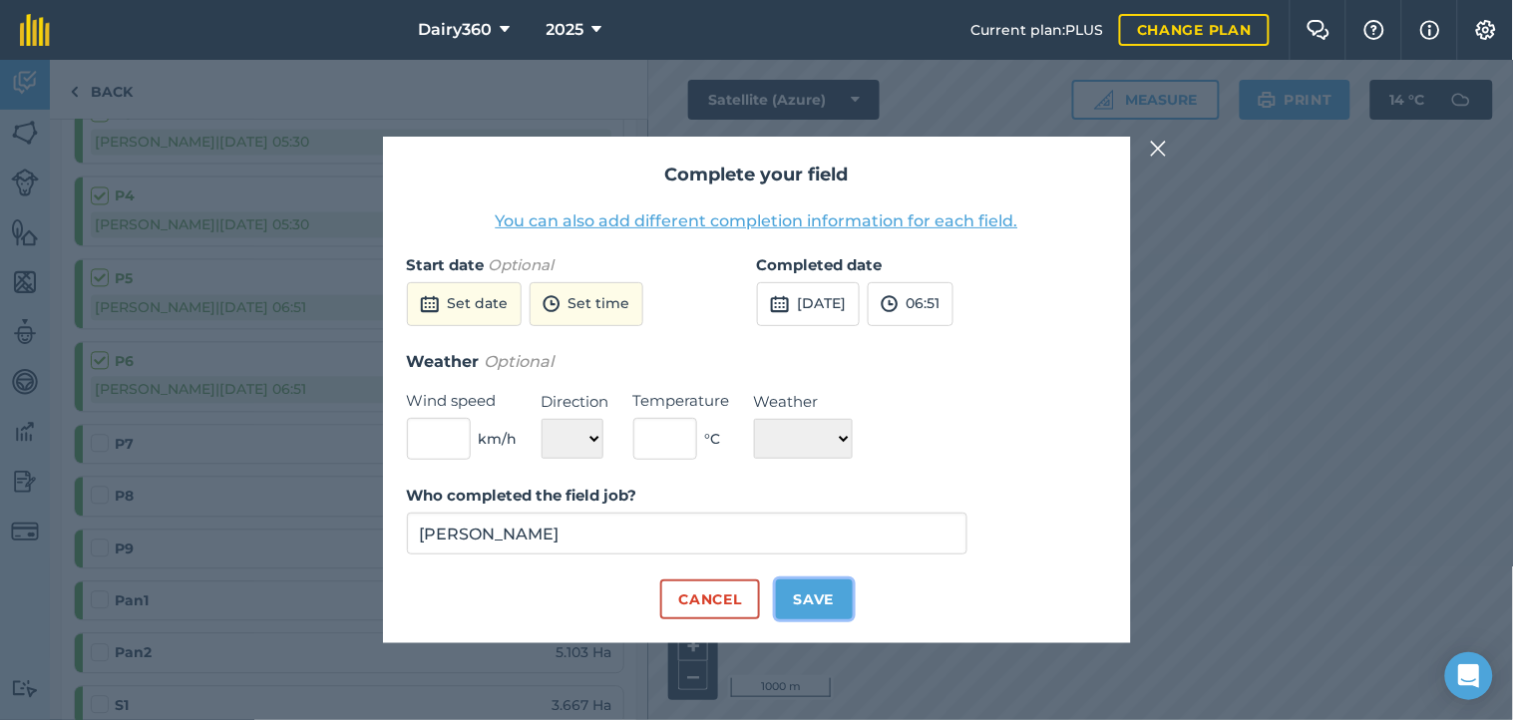
click at [815, 584] on button "Save" at bounding box center [814, 599] width 77 height 40
checkbox input "true"
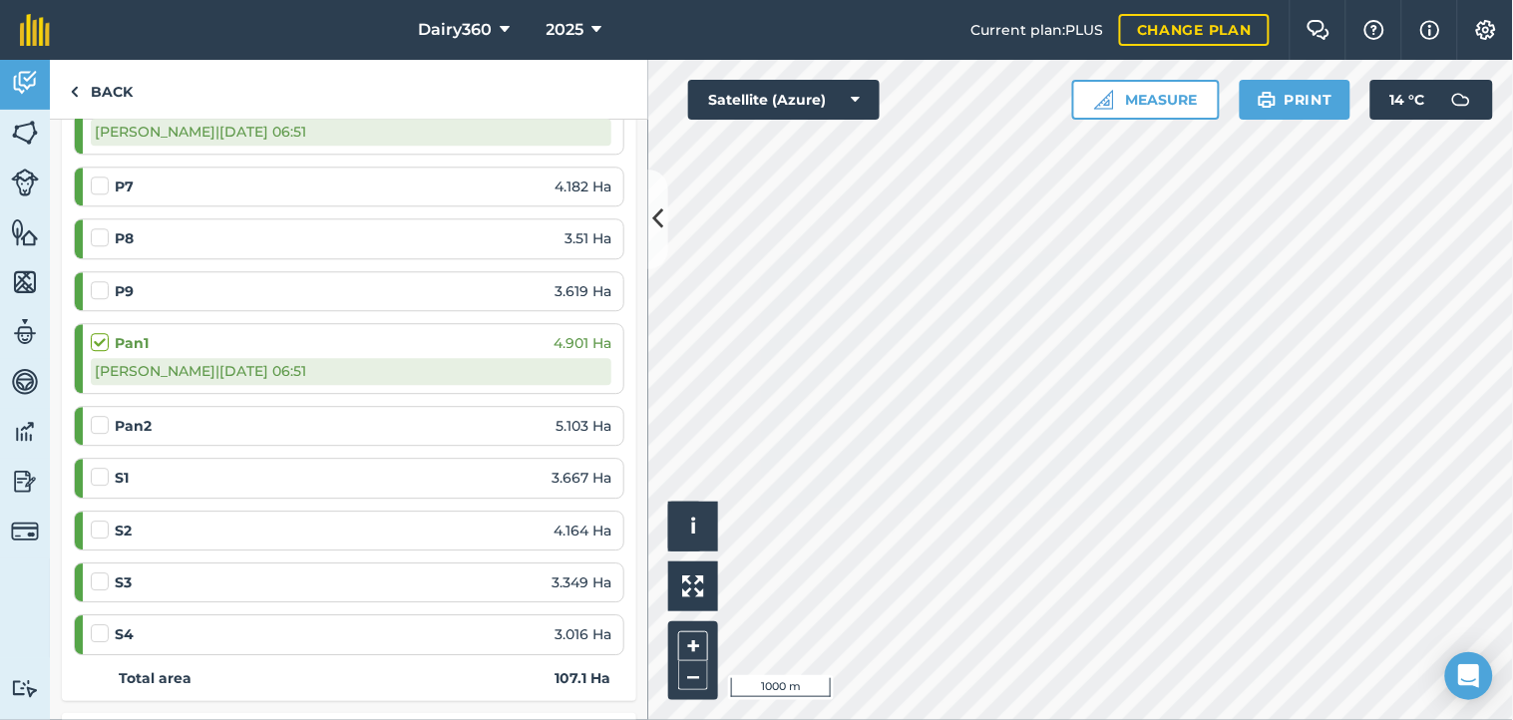
scroll to position [1329, 0]
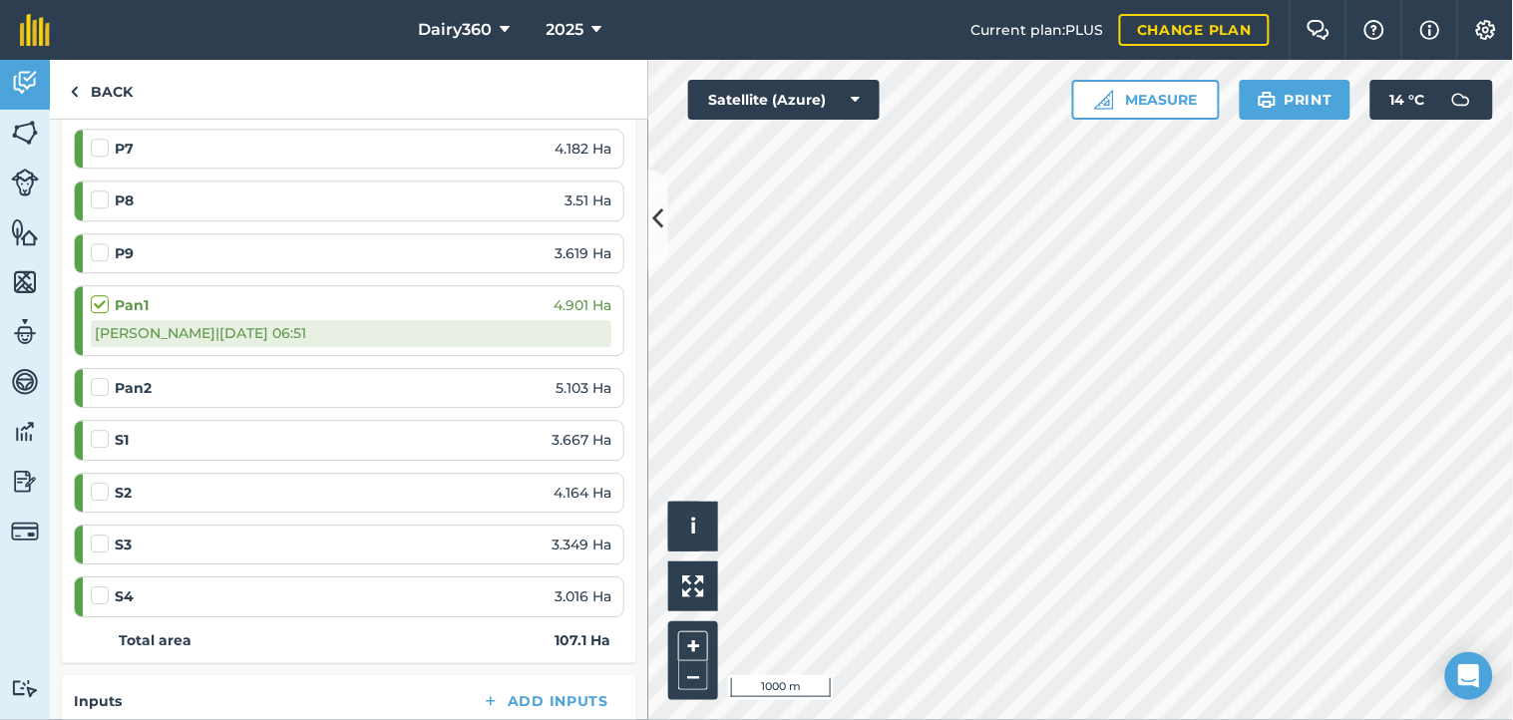
click at [104, 429] on label at bounding box center [103, 429] width 24 height 0
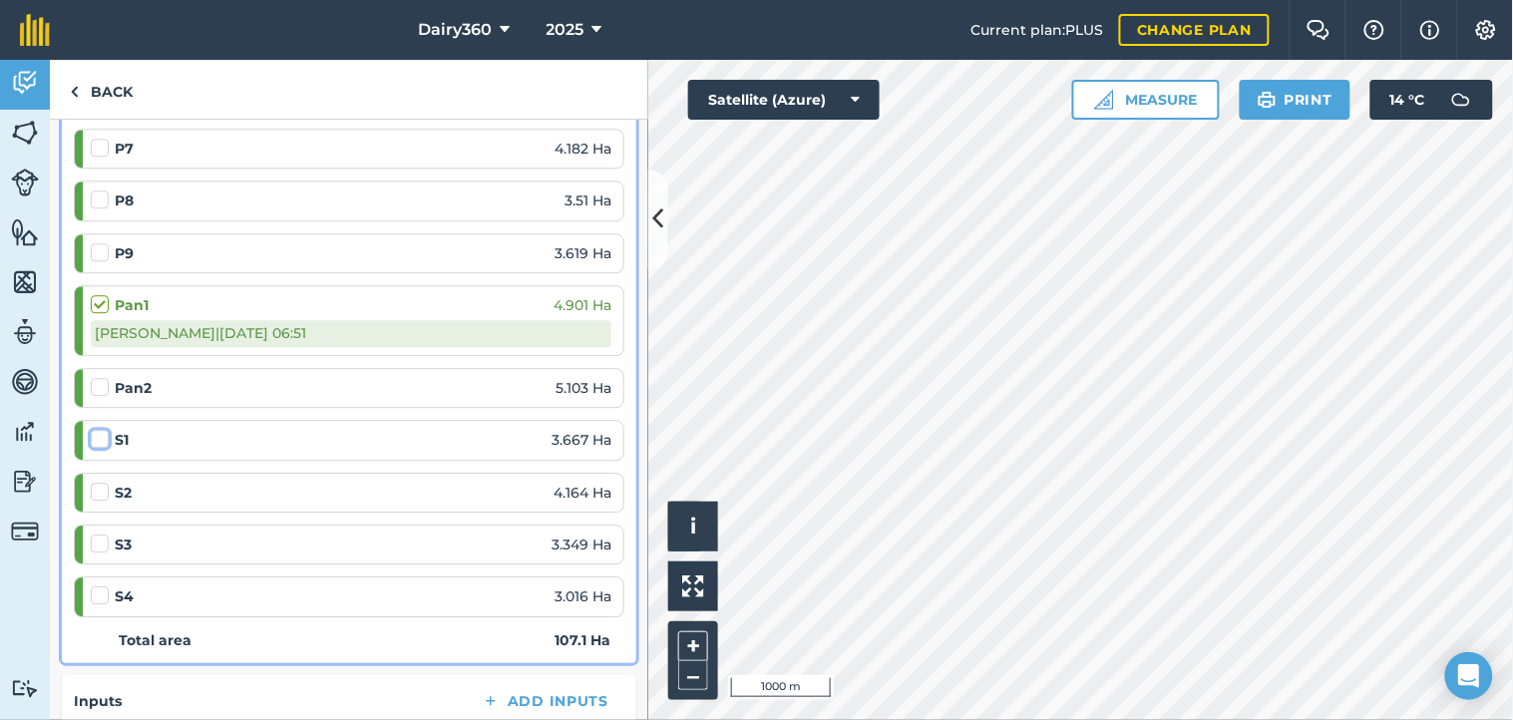
click at [104, 440] on input "checkbox" at bounding box center [97, 435] width 13 height 13
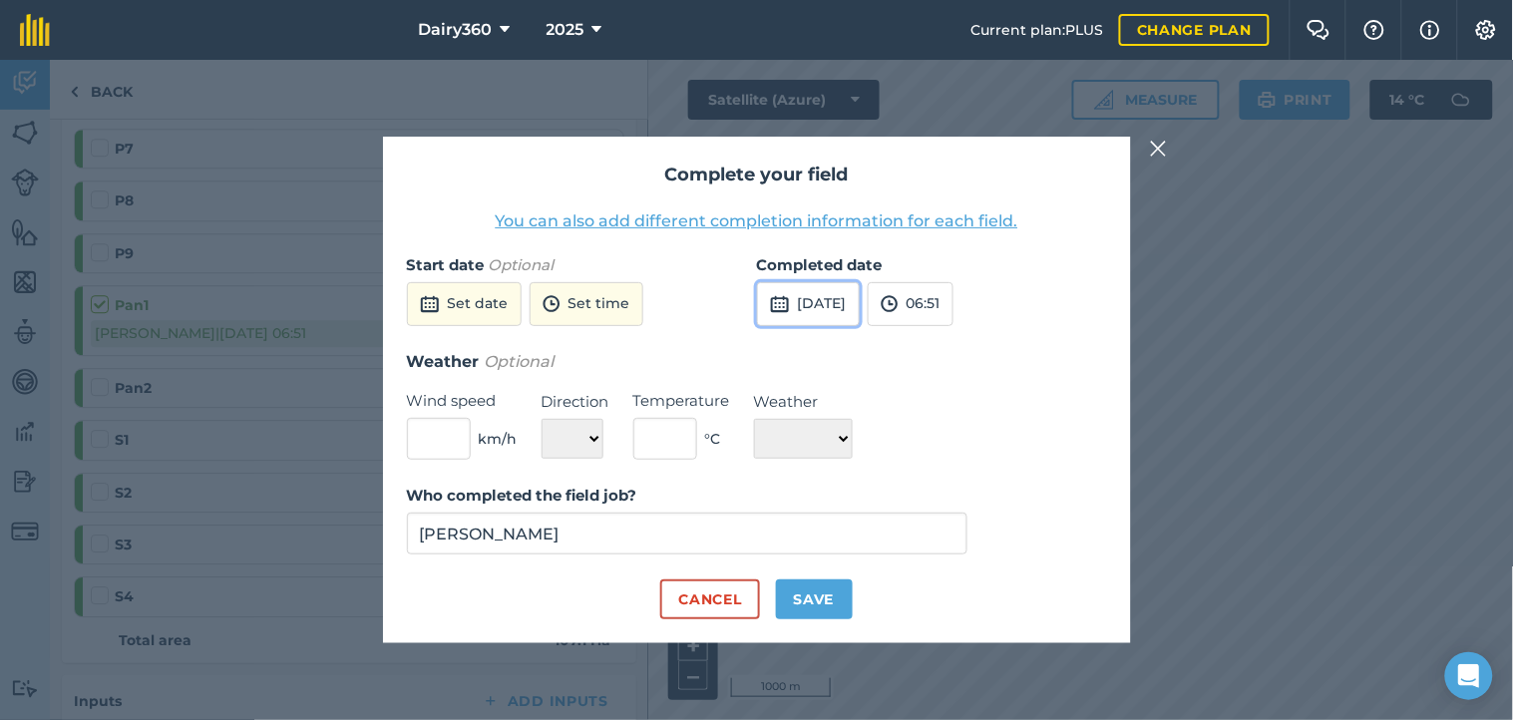
click at [844, 303] on button "[DATE]" at bounding box center [808, 304] width 103 height 44
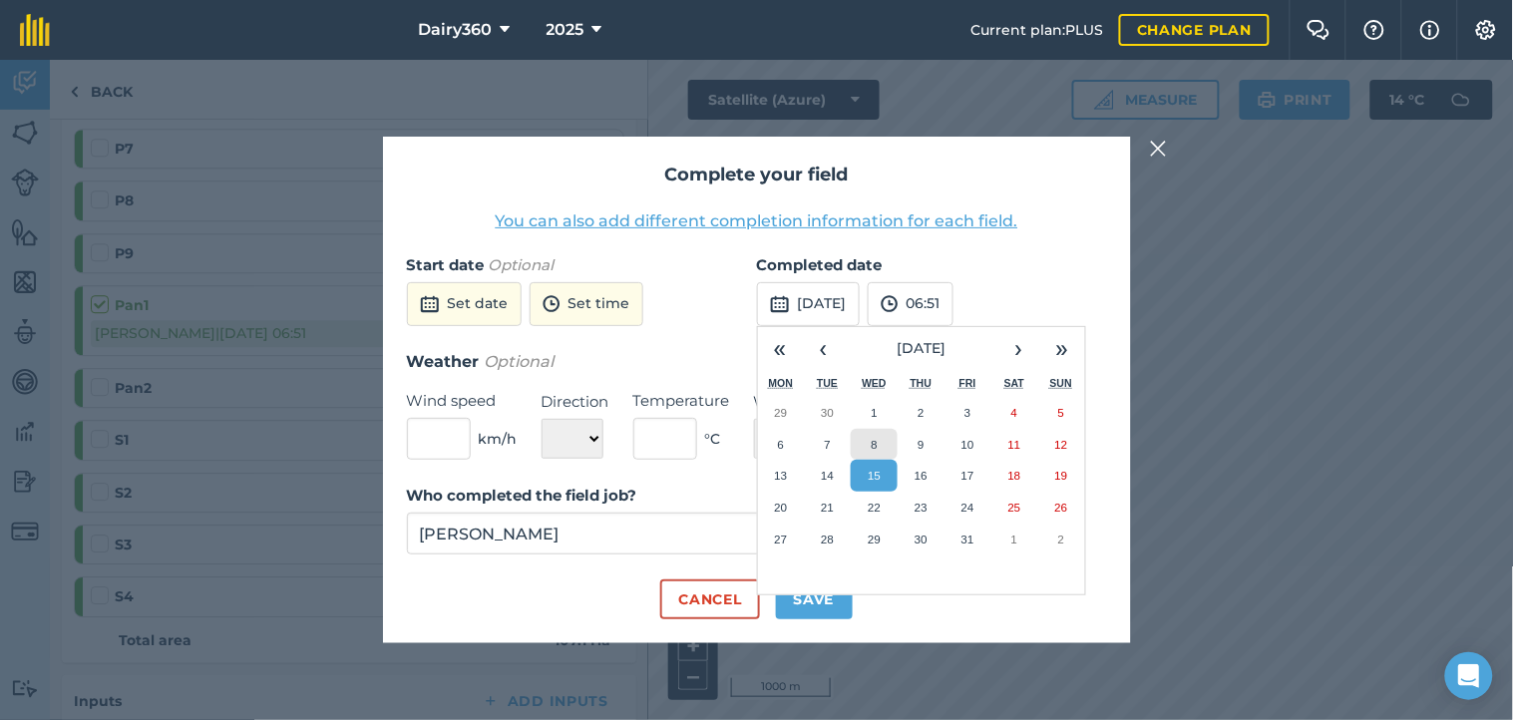
click at [872, 446] on abbr "8" at bounding box center [874, 444] width 6 height 13
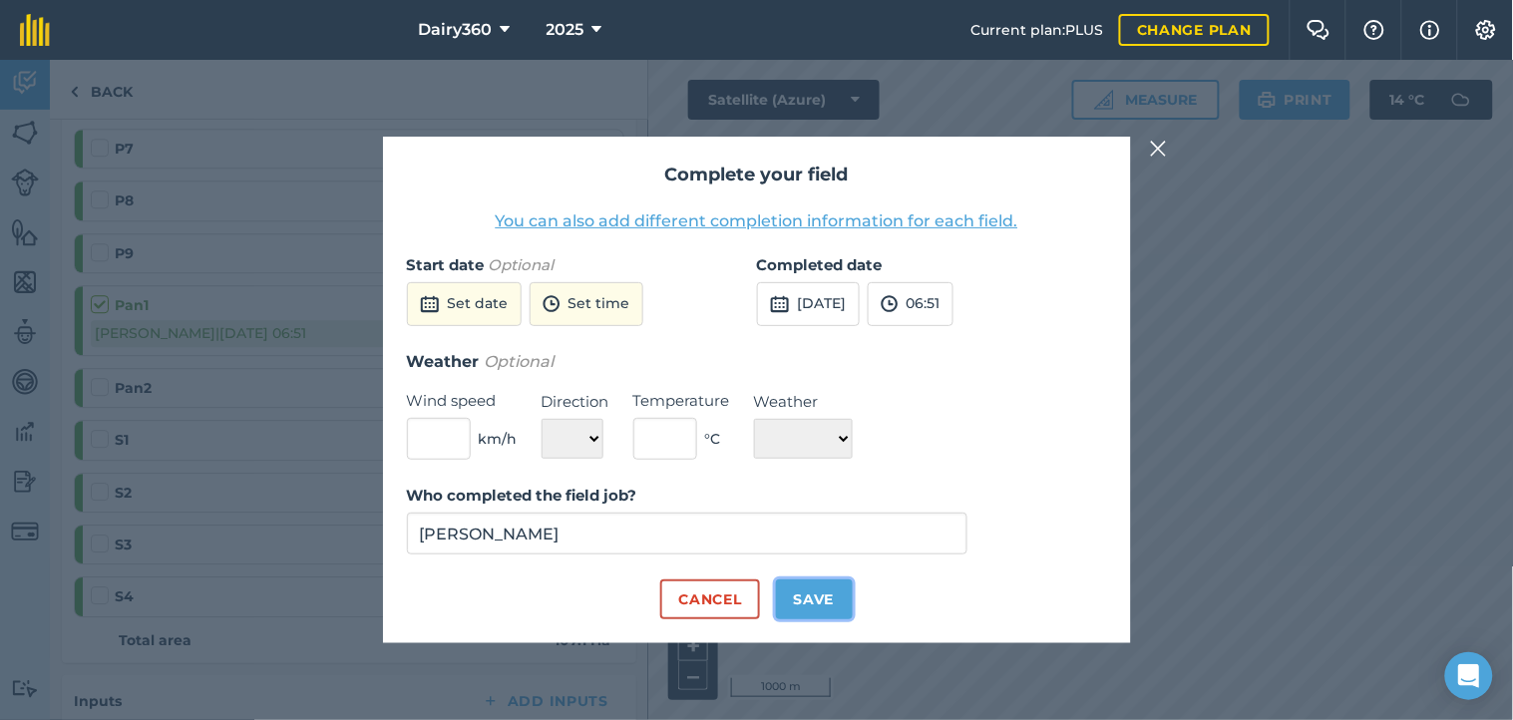
click at [801, 590] on button "Save" at bounding box center [814, 599] width 77 height 40
checkbox input "true"
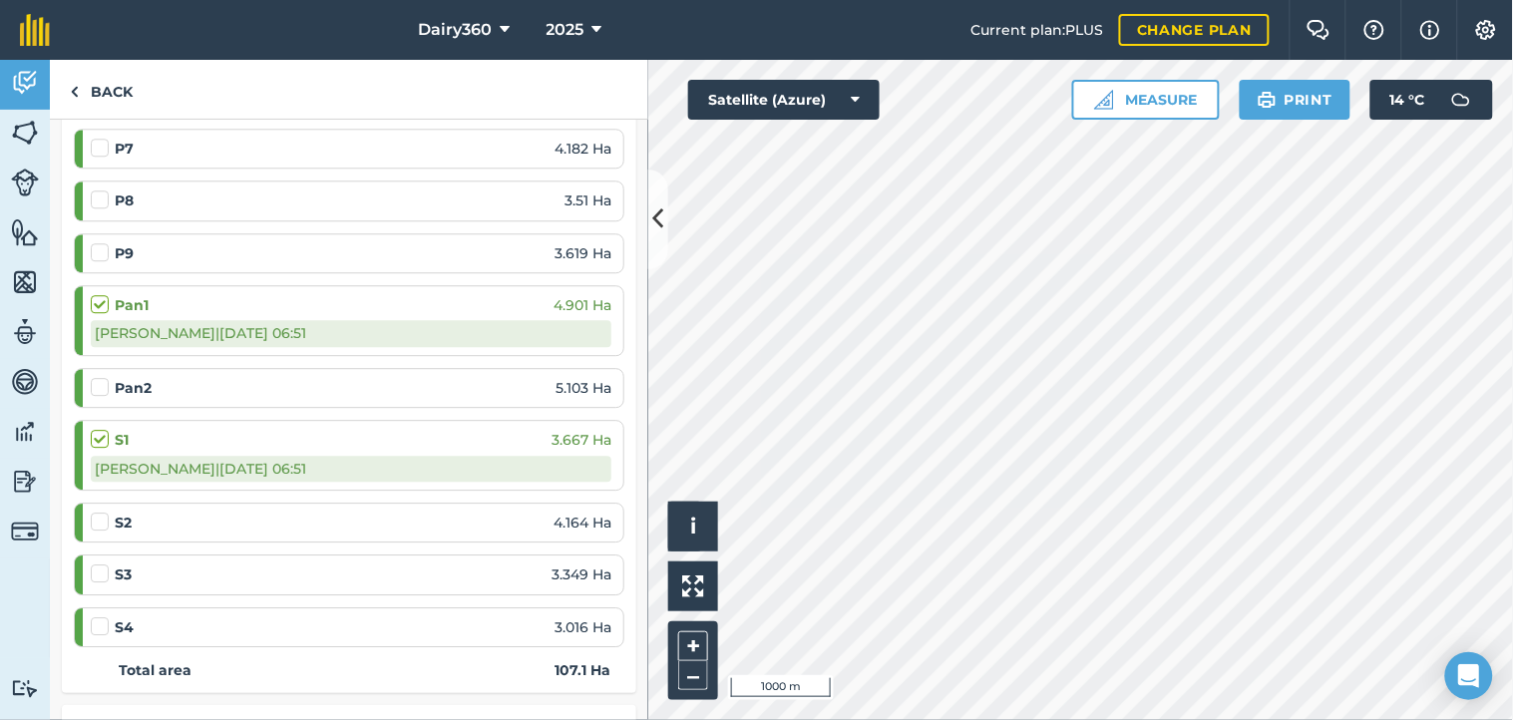
click at [100, 512] on label at bounding box center [103, 512] width 24 height 0
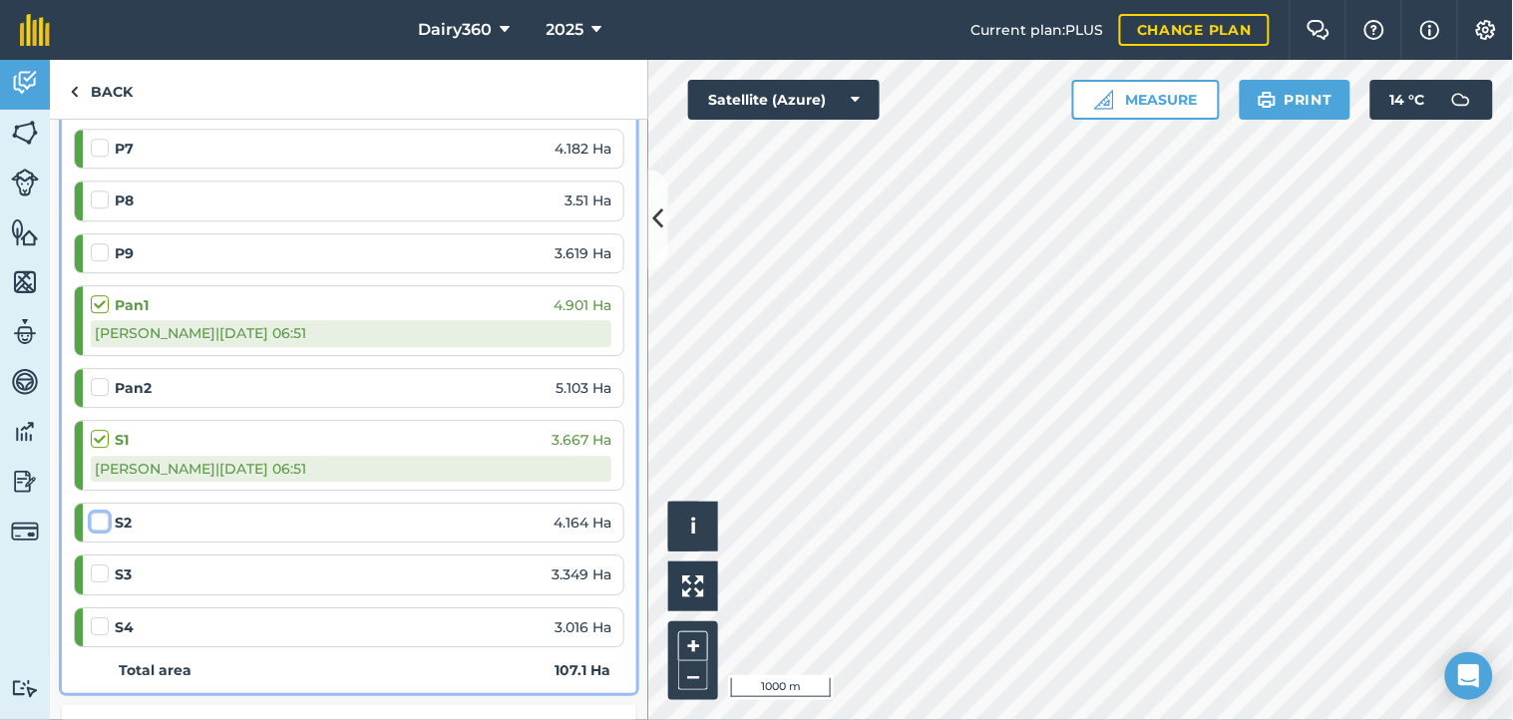
click at [100, 525] on input "checkbox" at bounding box center [97, 518] width 13 height 13
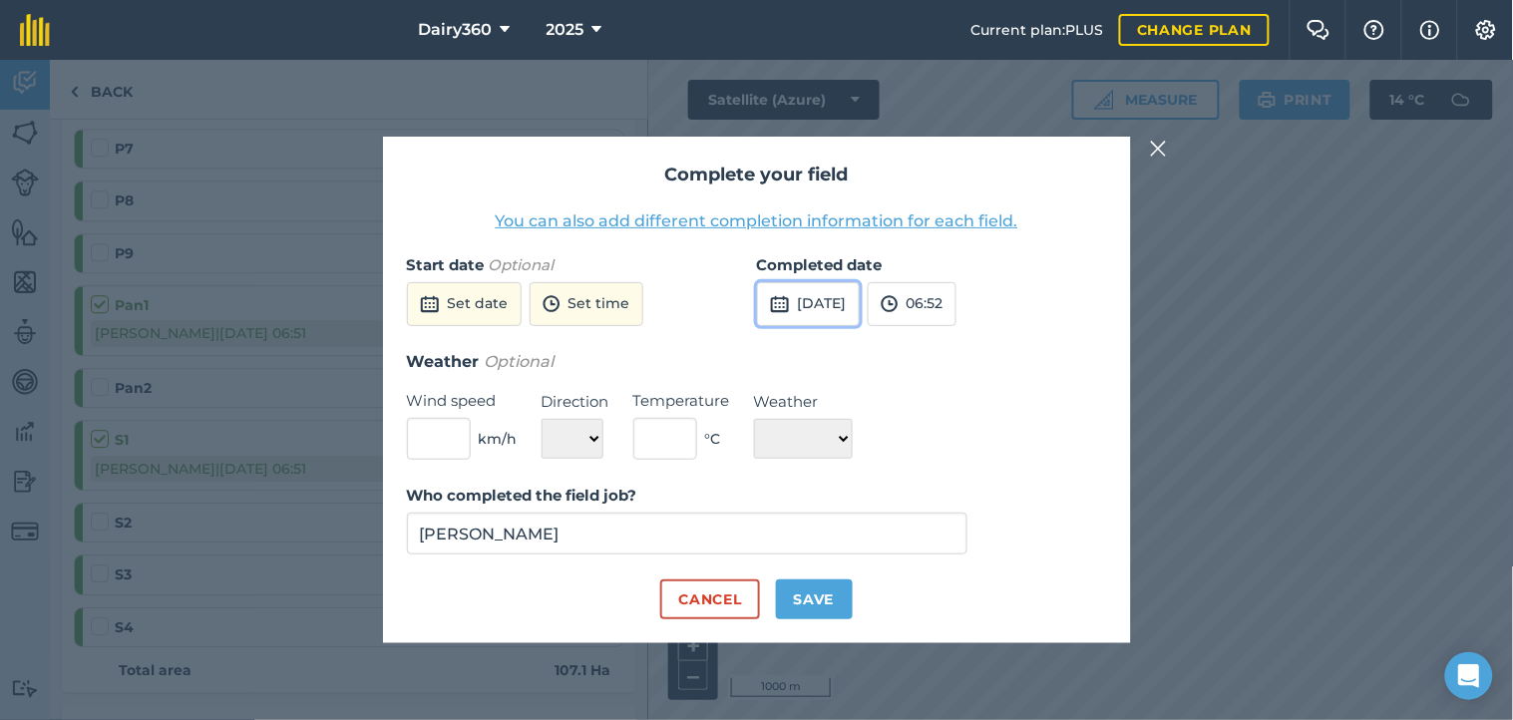
click at [850, 303] on button "[DATE]" at bounding box center [808, 304] width 103 height 44
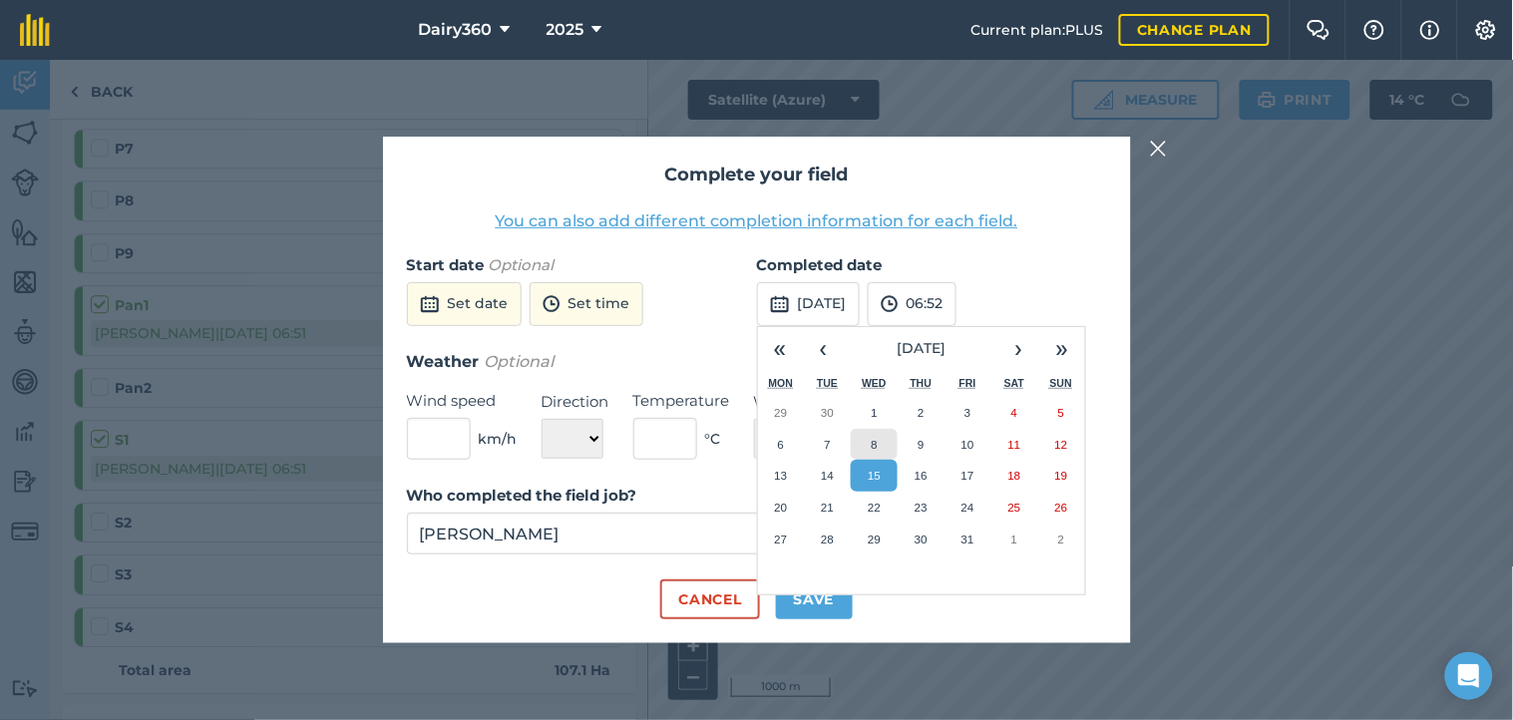
click at [874, 440] on abbr "8" at bounding box center [874, 444] width 6 height 13
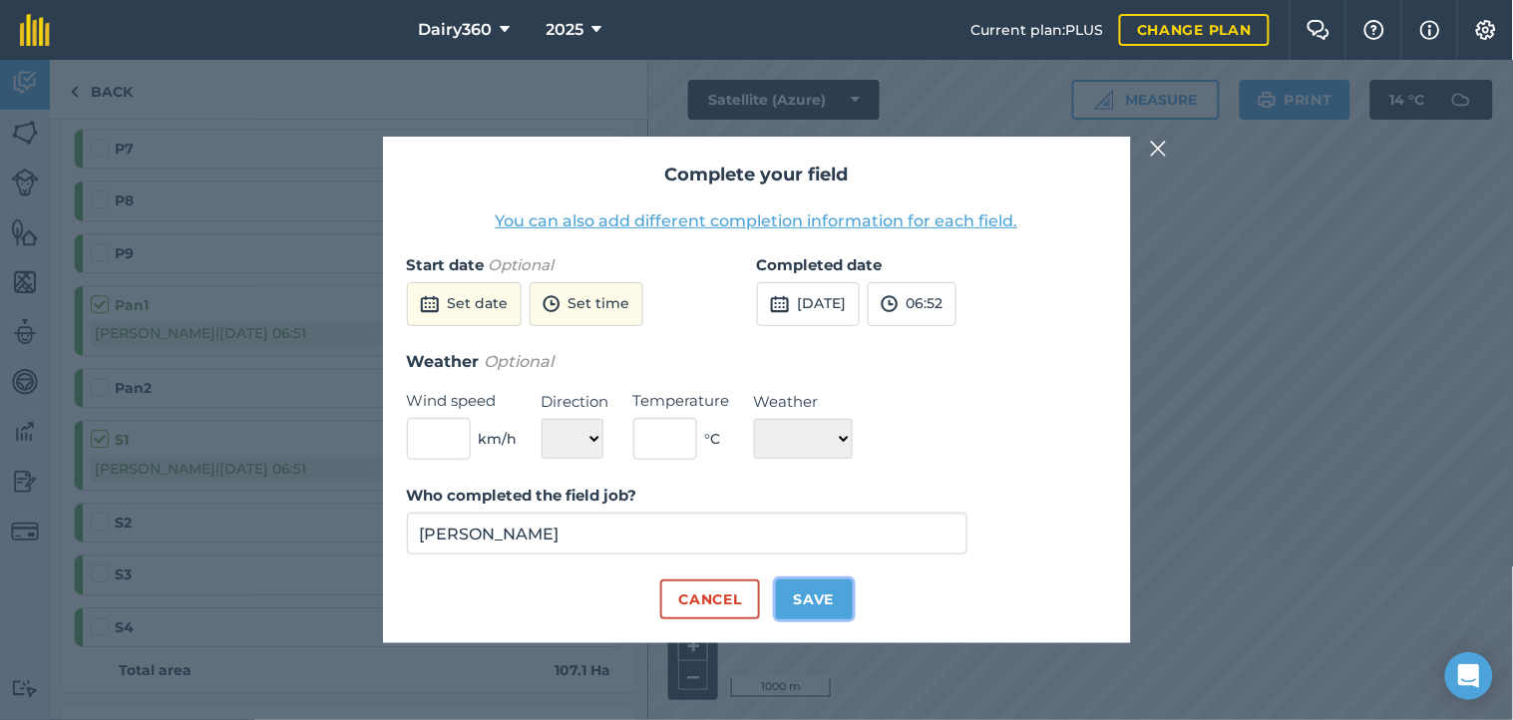
click at [794, 596] on button "Save" at bounding box center [814, 599] width 77 height 40
checkbox input "true"
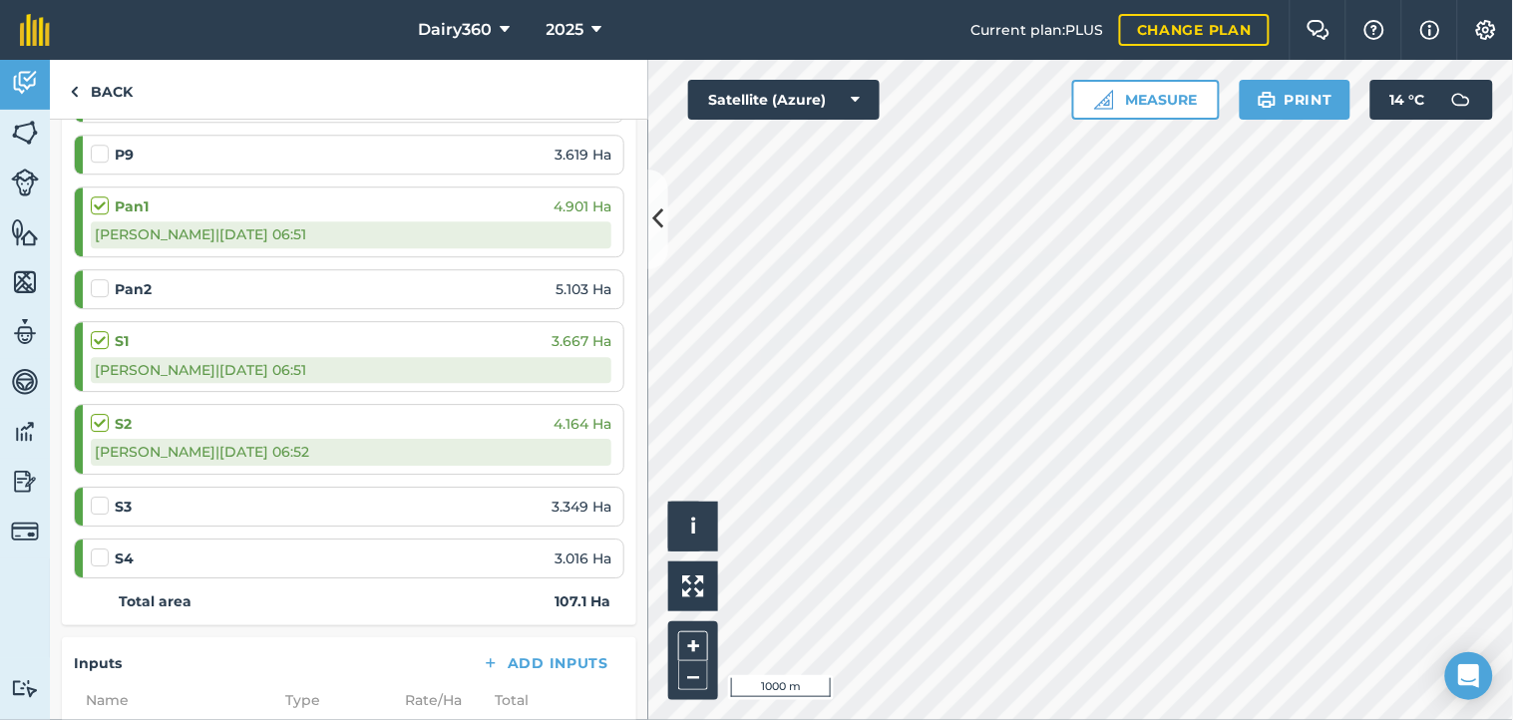
scroll to position [1477, 0]
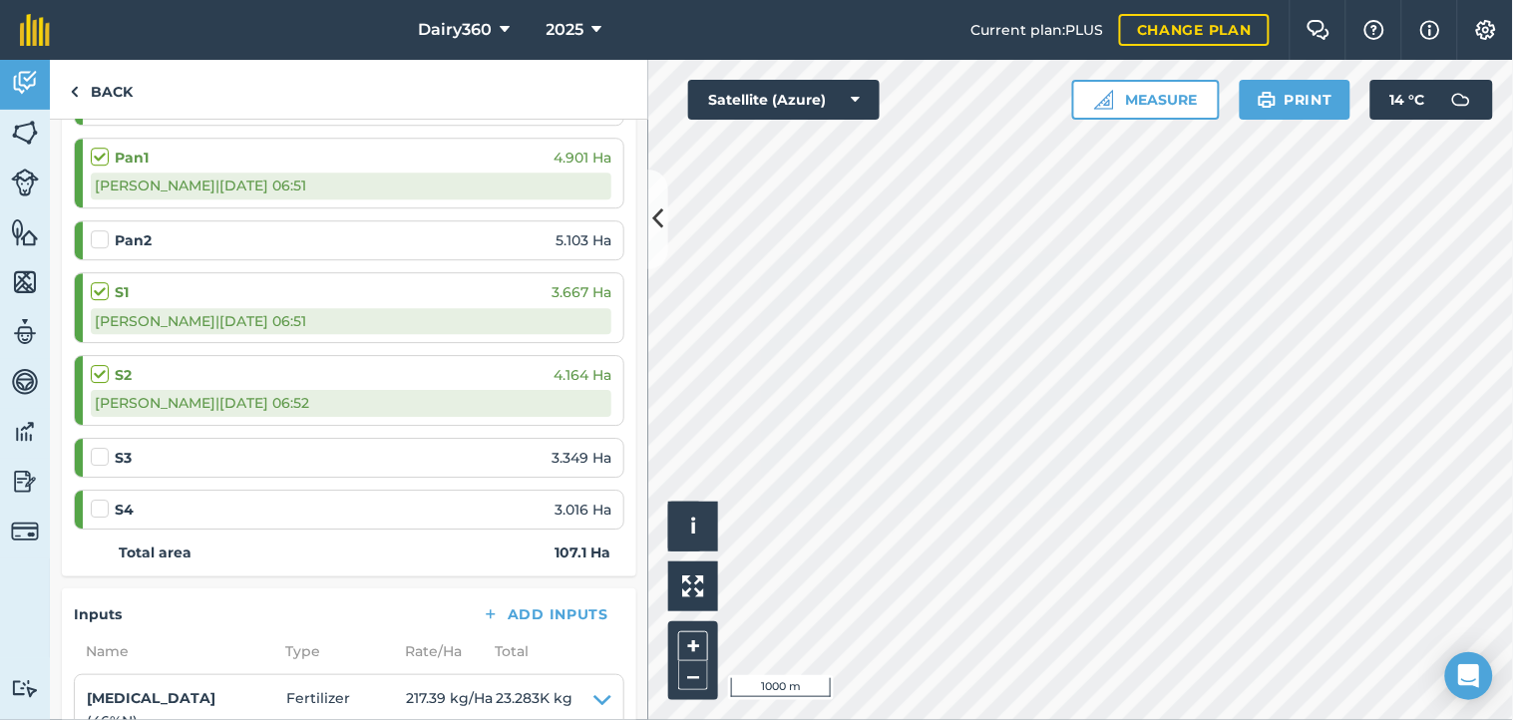
click at [93, 447] on label at bounding box center [103, 447] width 24 height 0
click at [93, 457] on input "checkbox" at bounding box center [97, 453] width 13 height 13
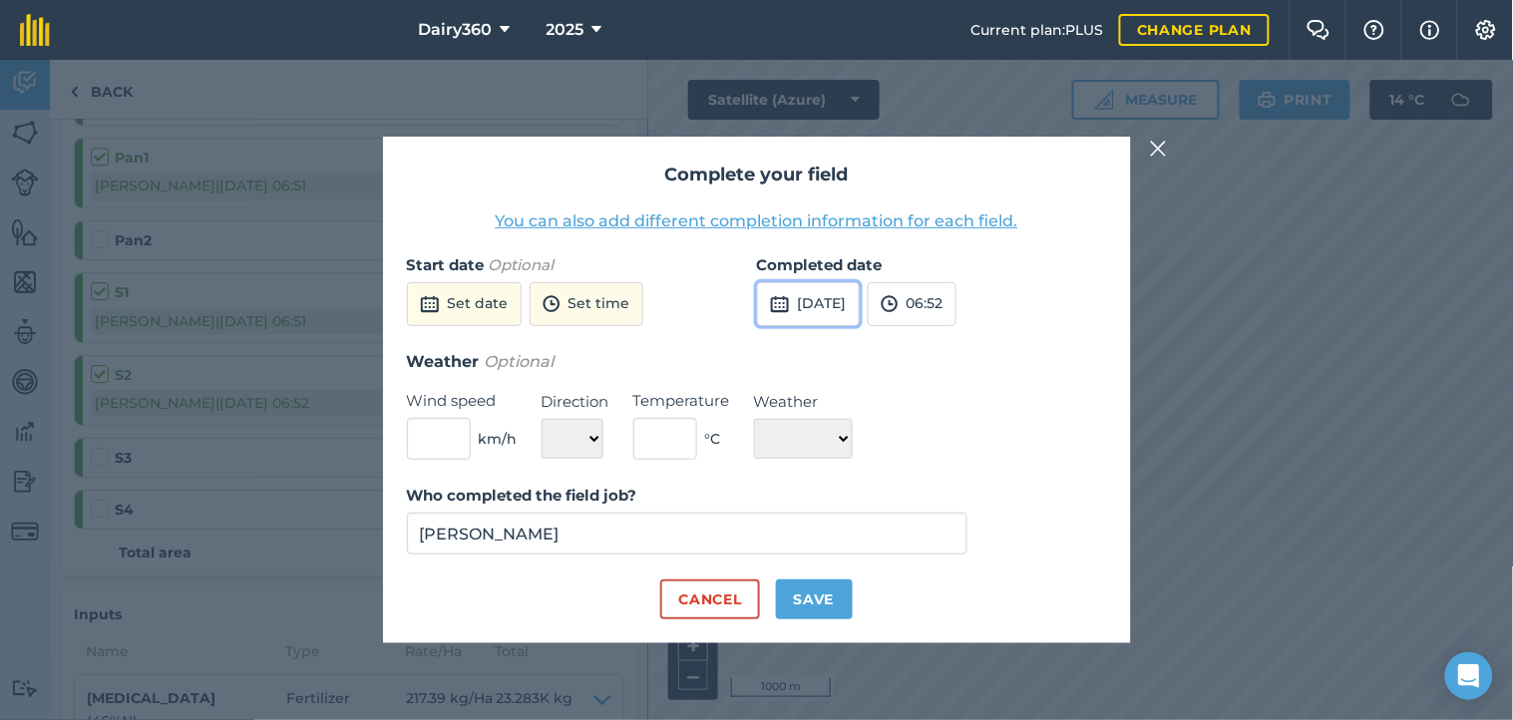
click at [849, 297] on button "[DATE]" at bounding box center [808, 304] width 103 height 44
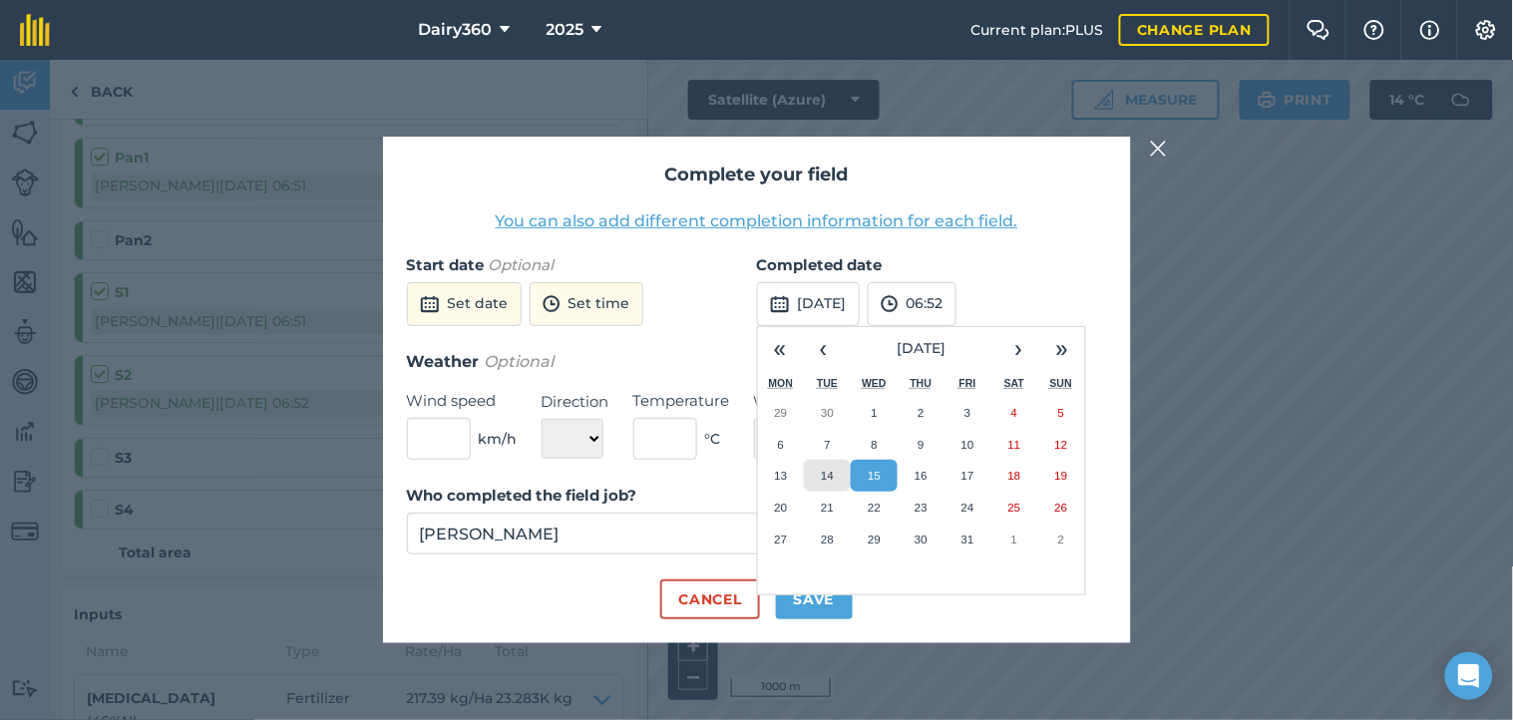
click at [836, 482] on button "14" at bounding box center [827, 476] width 47 height 32
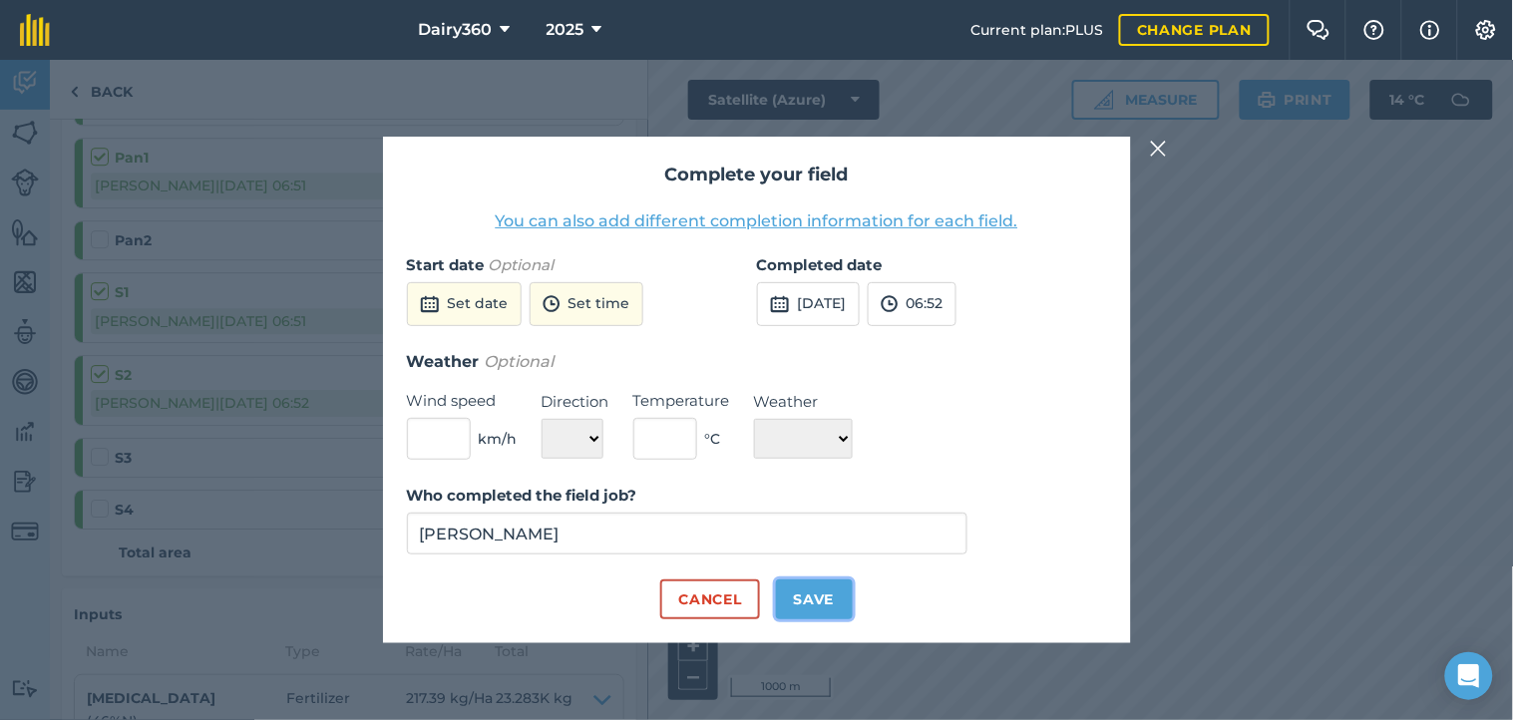
click at [795, 590] on button "Save" at bounding box center [814, 599] width 77 height 40
checkbox input "true"
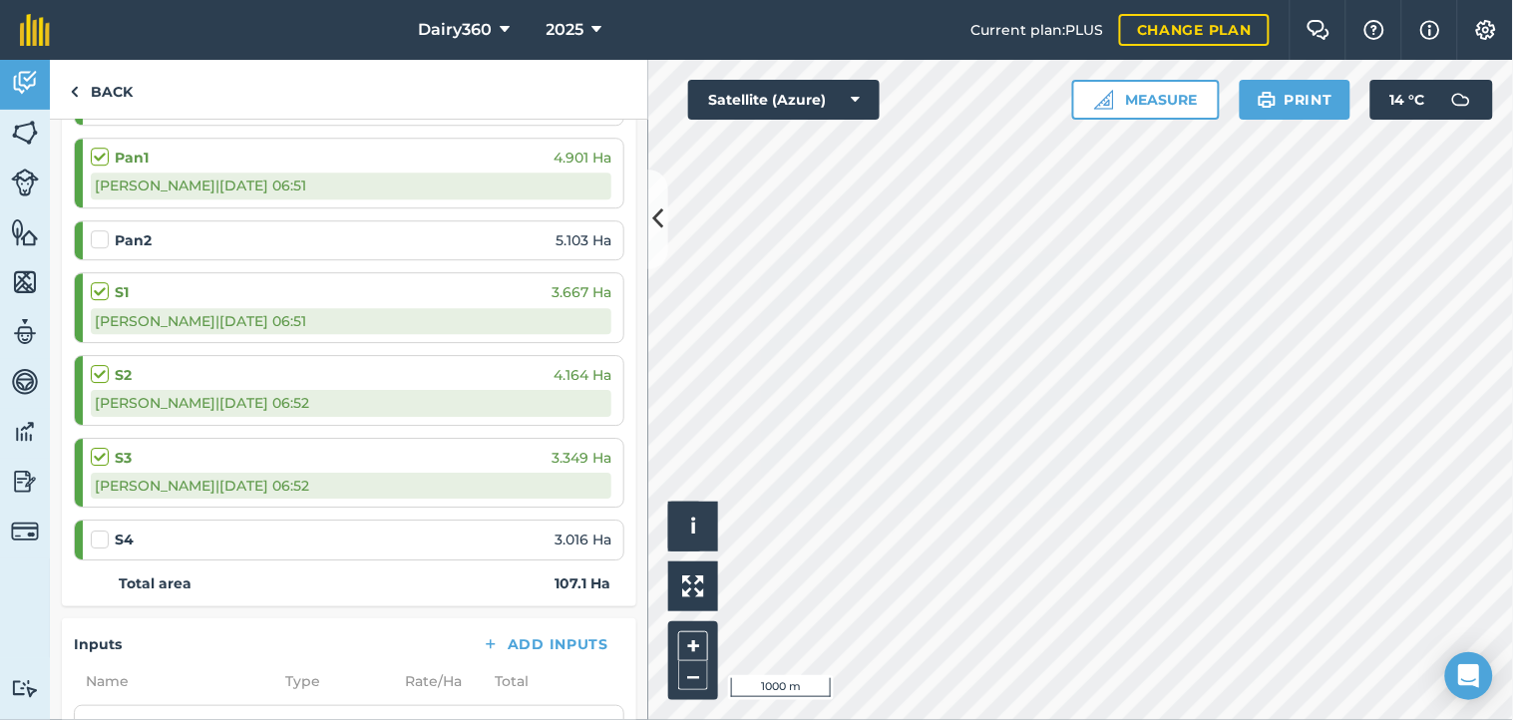
click at [95, 530] on label at bounding box center [103, 530] width 24 height 0
click at [95, 542] on input "checkbox" at bounding box center [97, 536] width 13 height 13
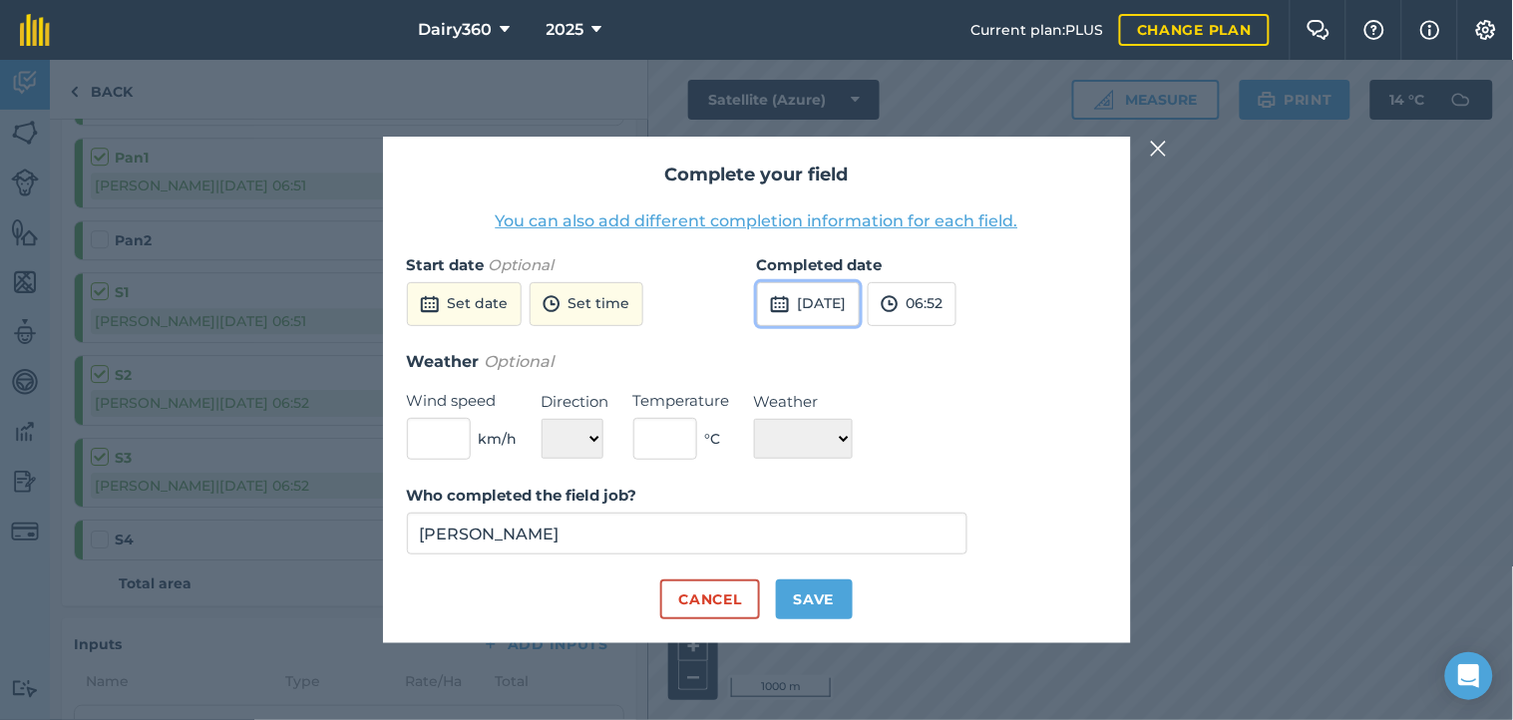
click at [835, 287] on button "[DATE]" at bounding box center [808, 304] width 103 height 44
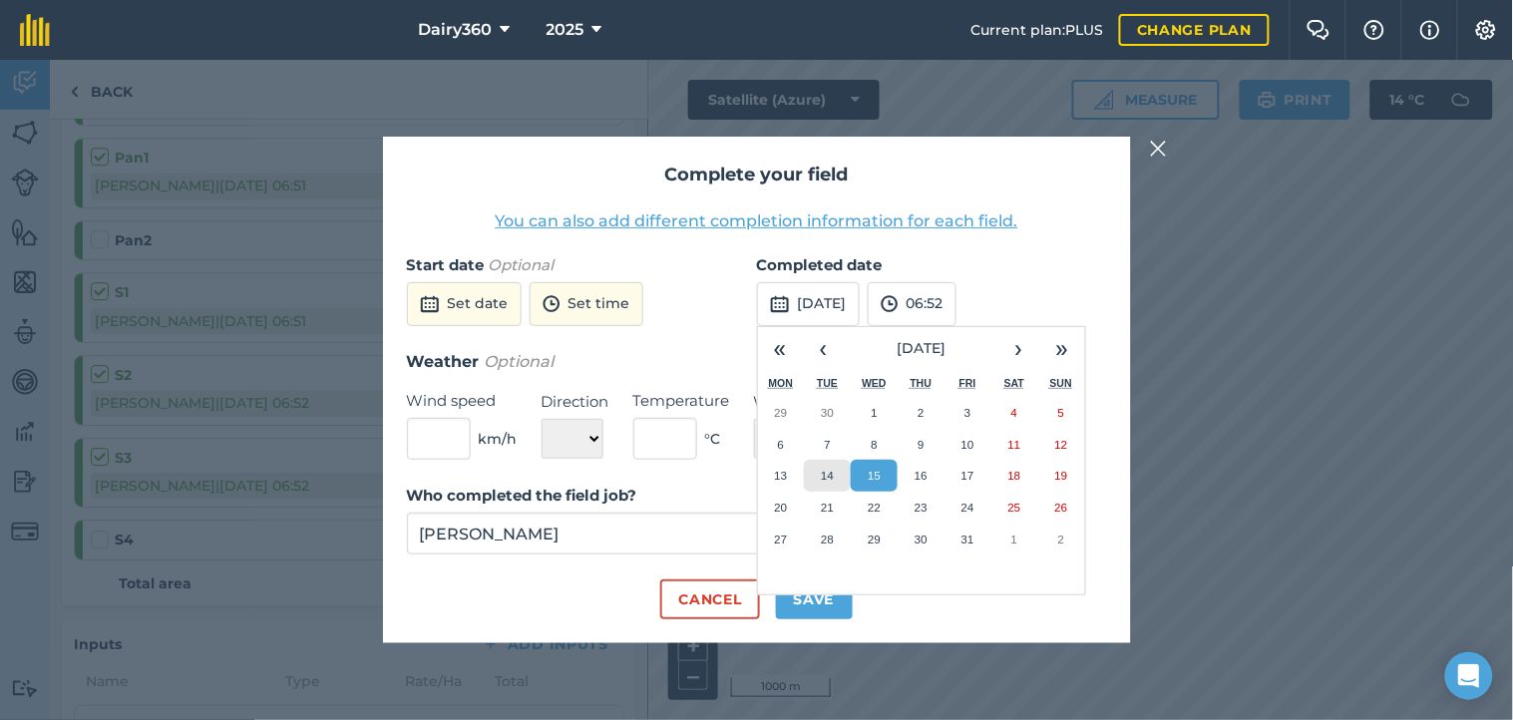
click at [824, 480] on abbr "14" at bounding box center [827, 475] width 13 height 13
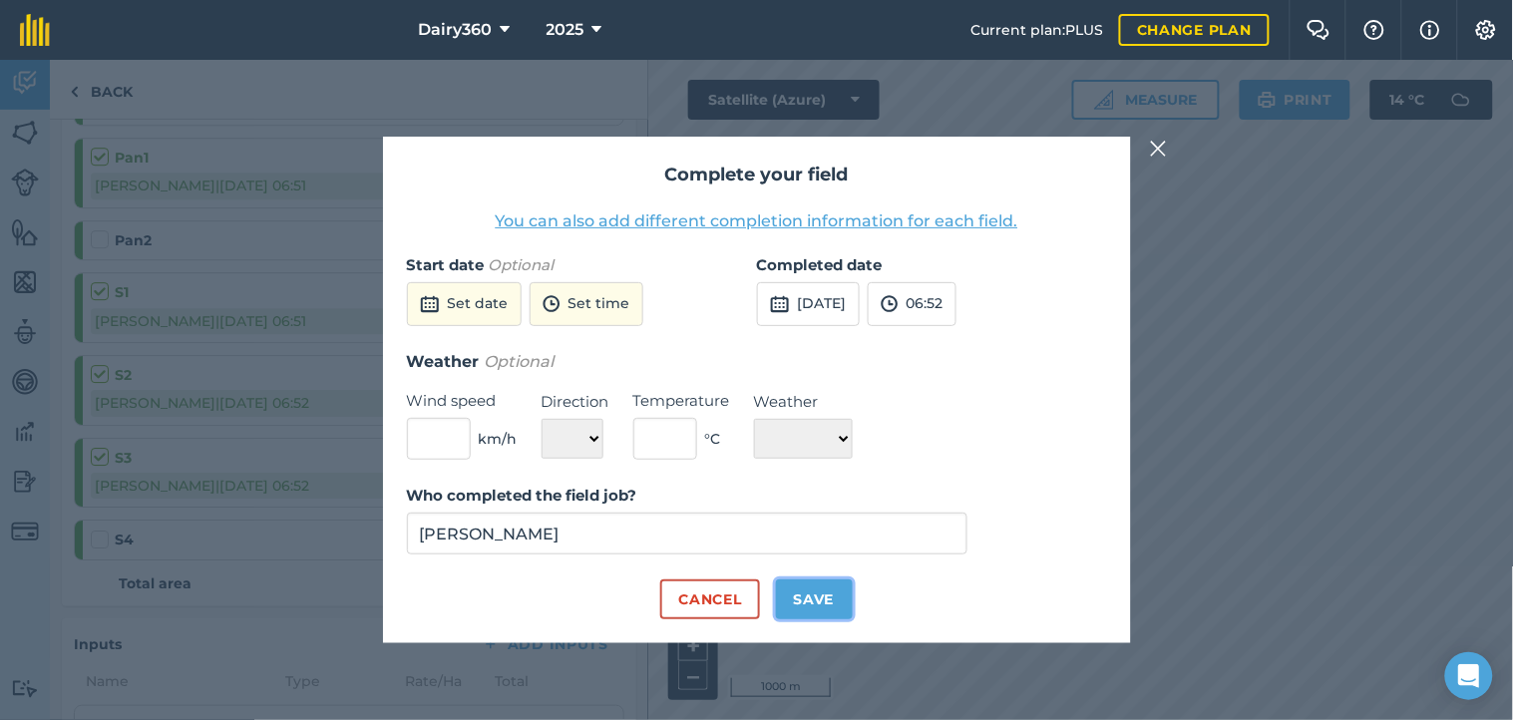
click at [828, 601] on button "Save" at bounding box center [814, 599] width 77 height 40
checkbox input "true"
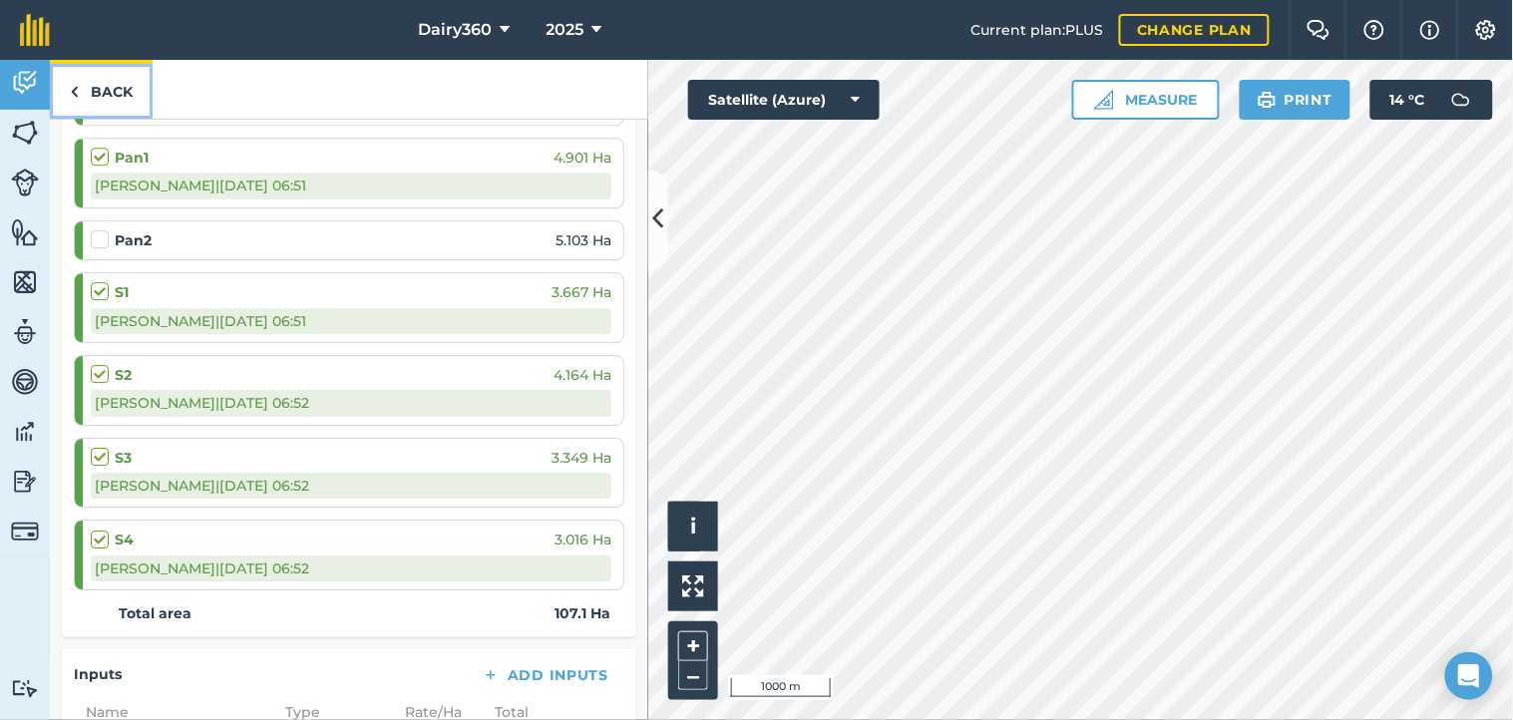
click at [82, 92] on link "Back" at bounding box center [101, 89] width 103 height 59
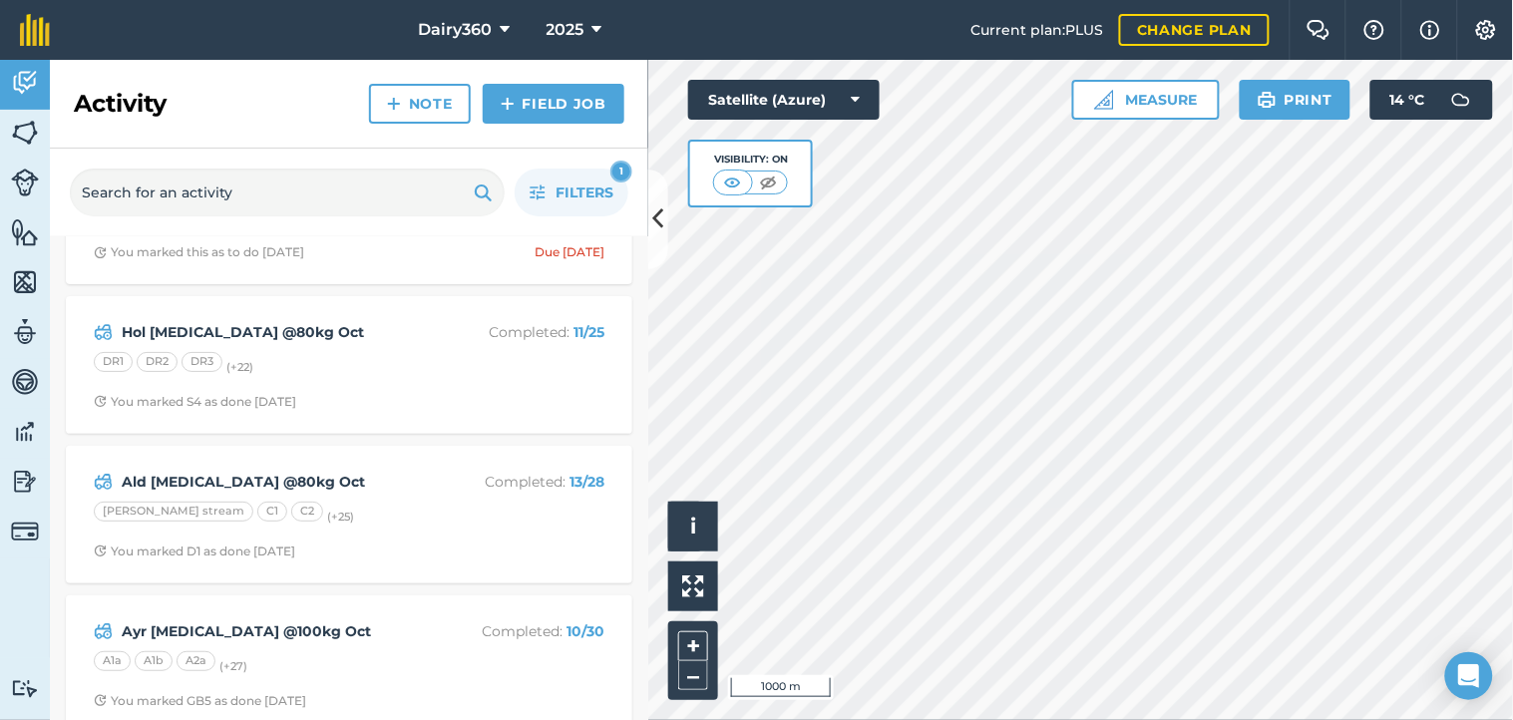
scroll to position [87, 0]
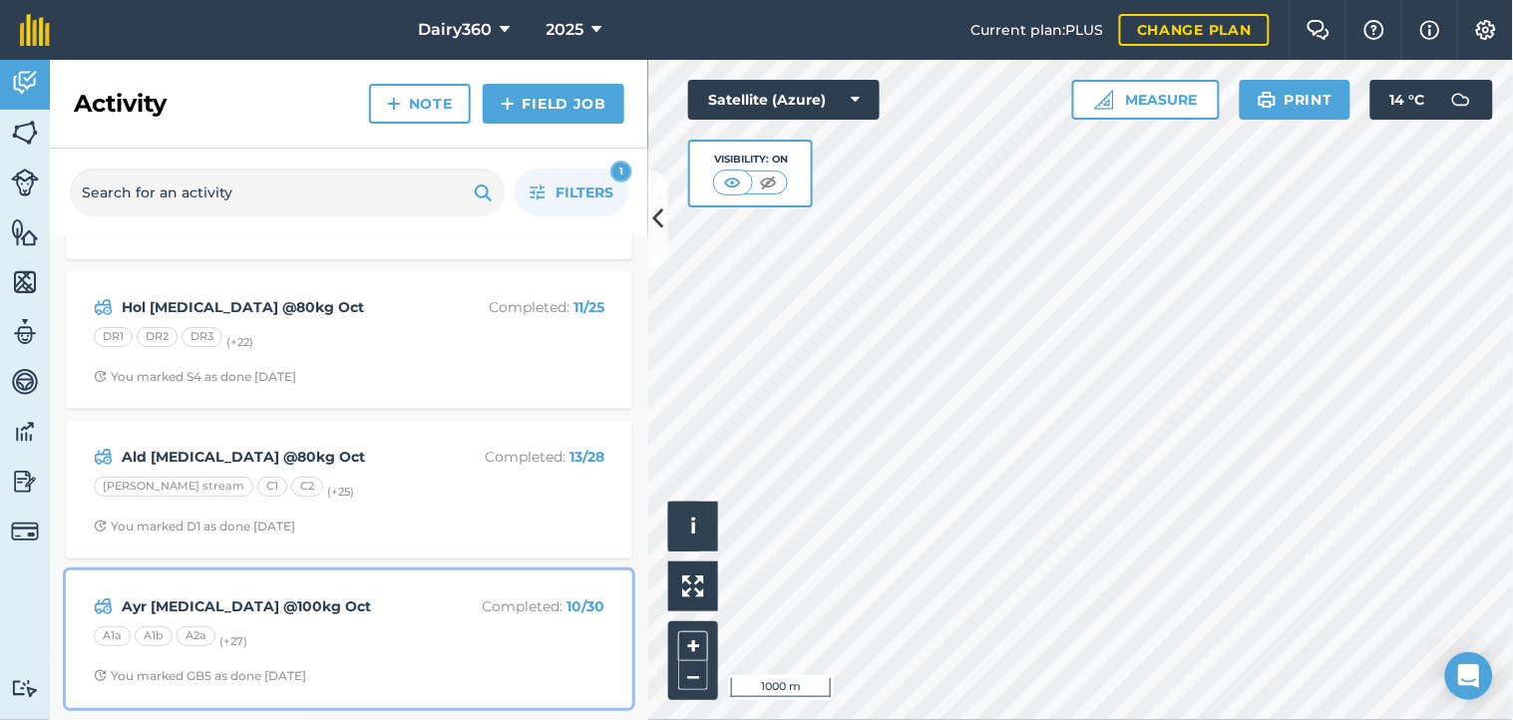
click at [225, 603] on strong "Ayr [MEDICAL_DATA] @100kg Oct" at bounding box center [280, 606] width 316 height 22
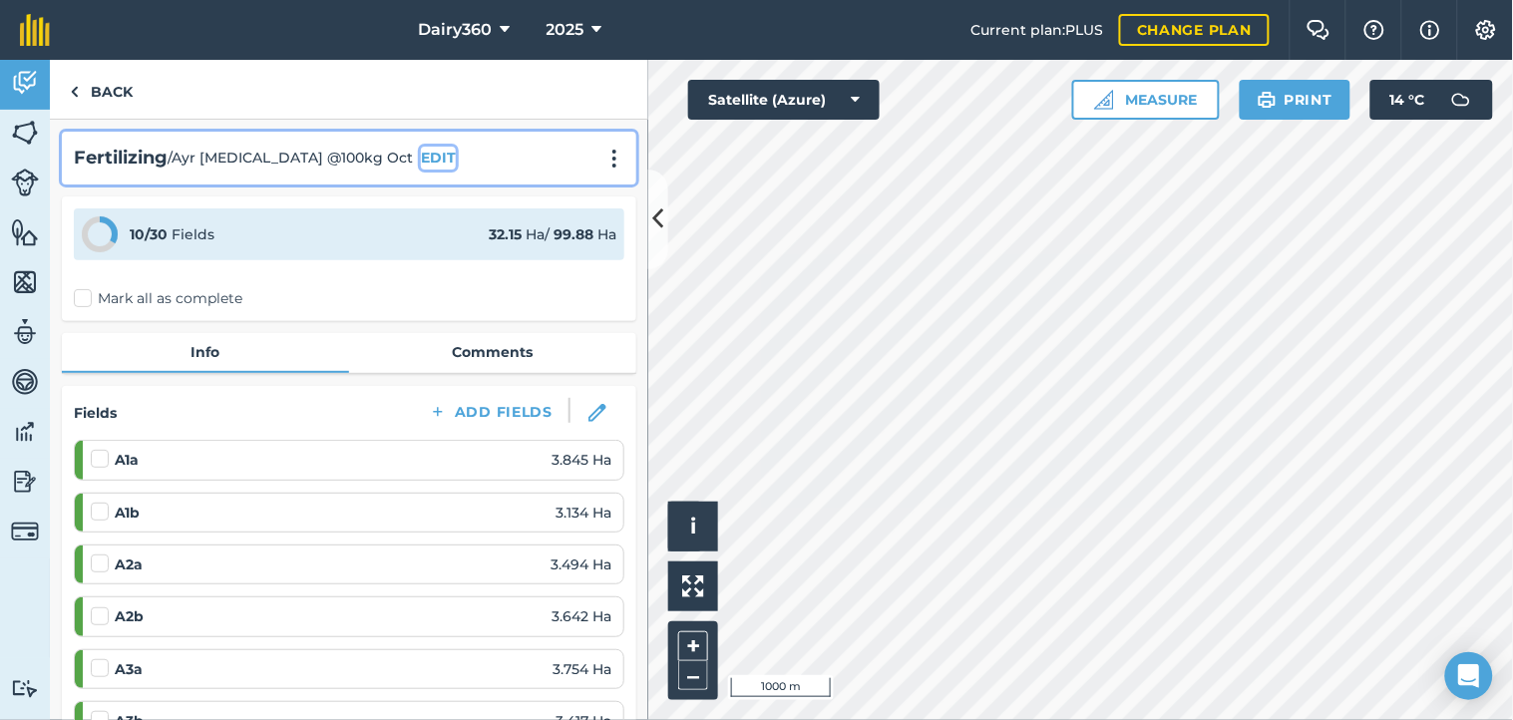
click at [421, 156] on button "EDIT" at bounding box center [438, 158] width 35 height 22
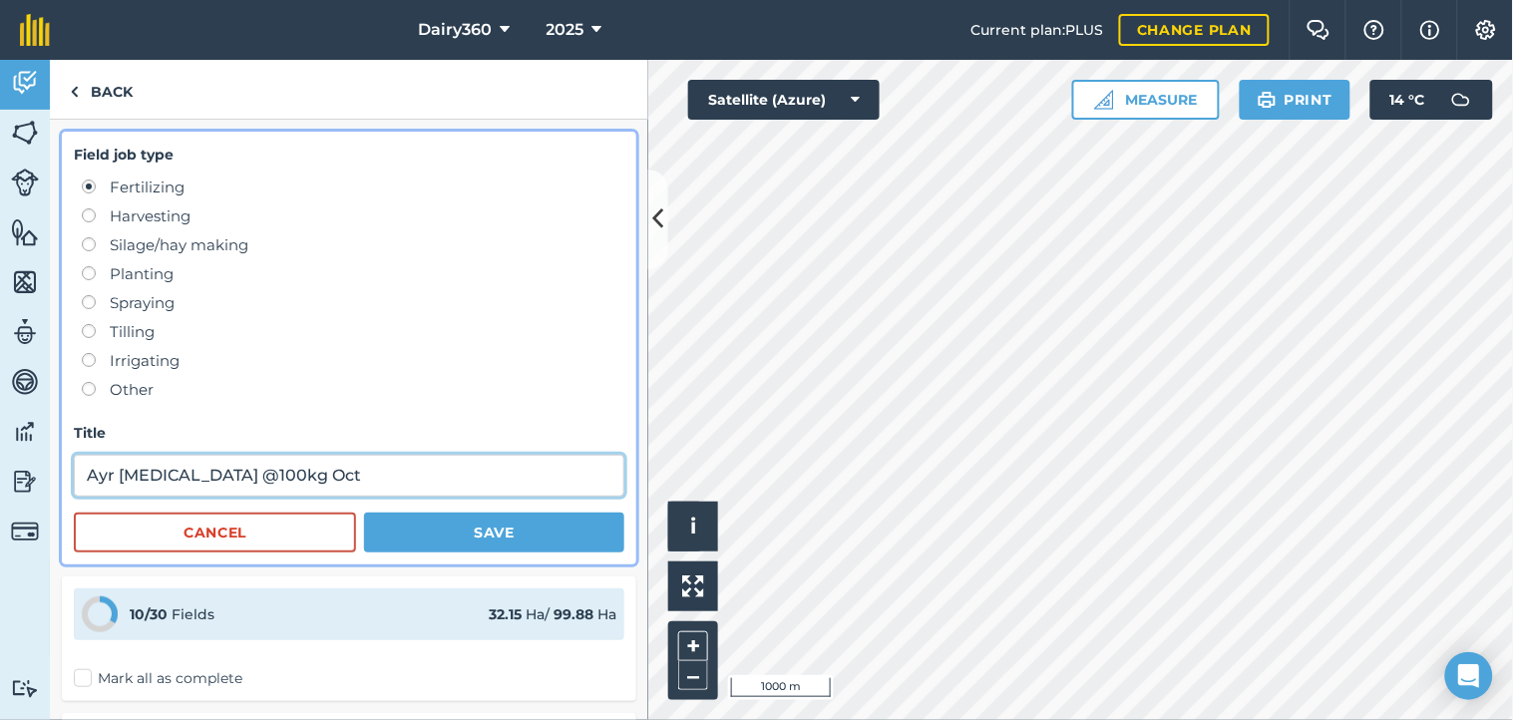
click at [200, 476] on input "Ayr [MEDICAL_DATA] @100kg Oct" at bounding box center [349, 476] width 550 height 42
type input "Ayr [MEDICAL_DATA] @80kg Oct"
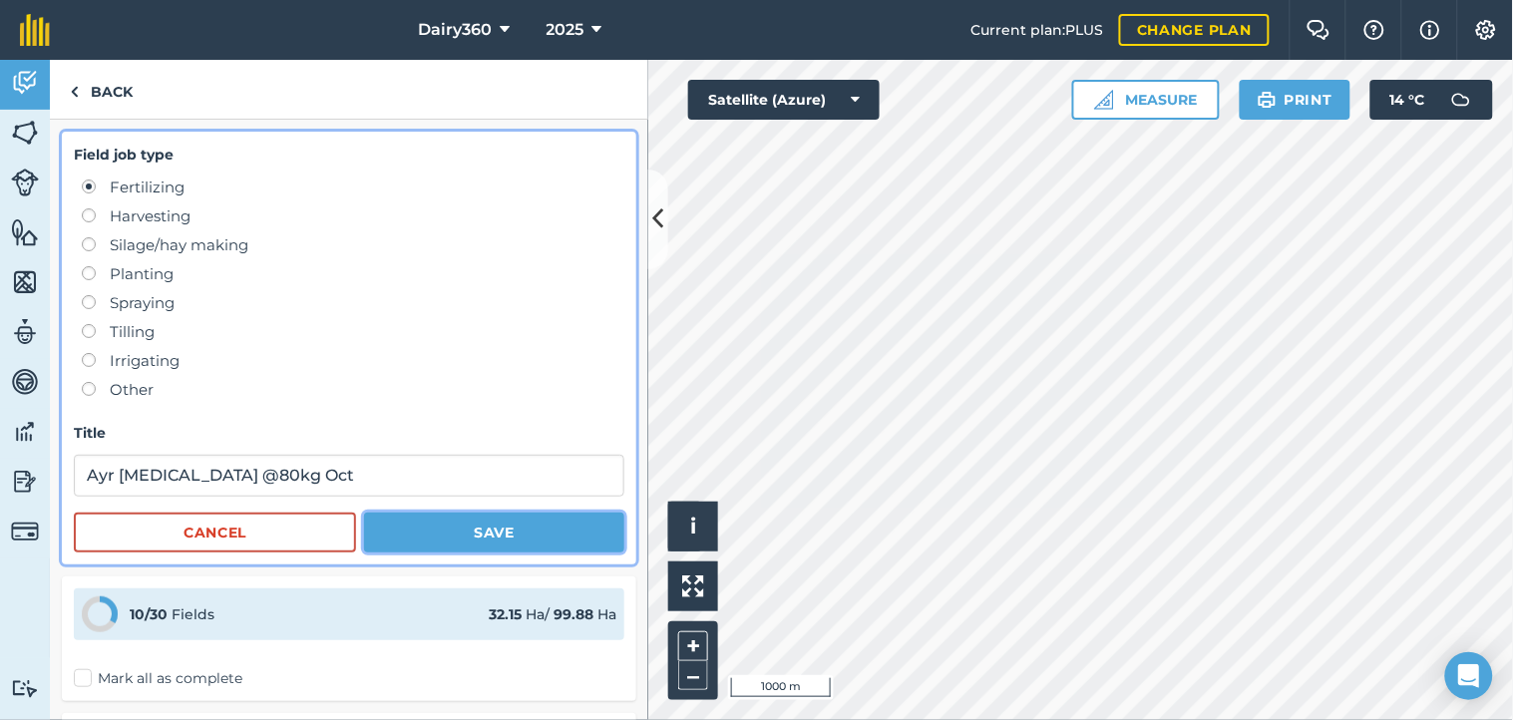
click at [459, 524] on button "Save" at bounding box center [494, 533] width 260 height 40
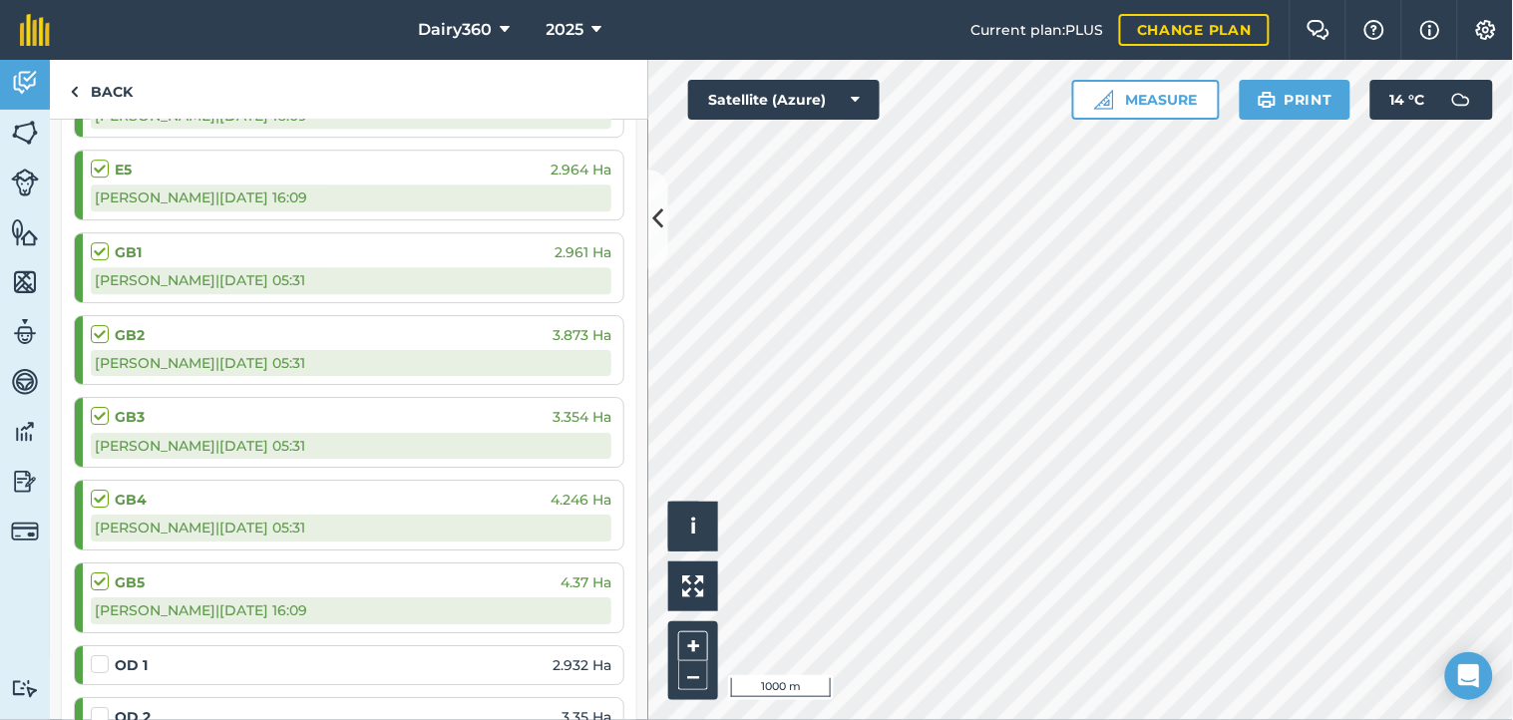
scroll to position [1625, 0]
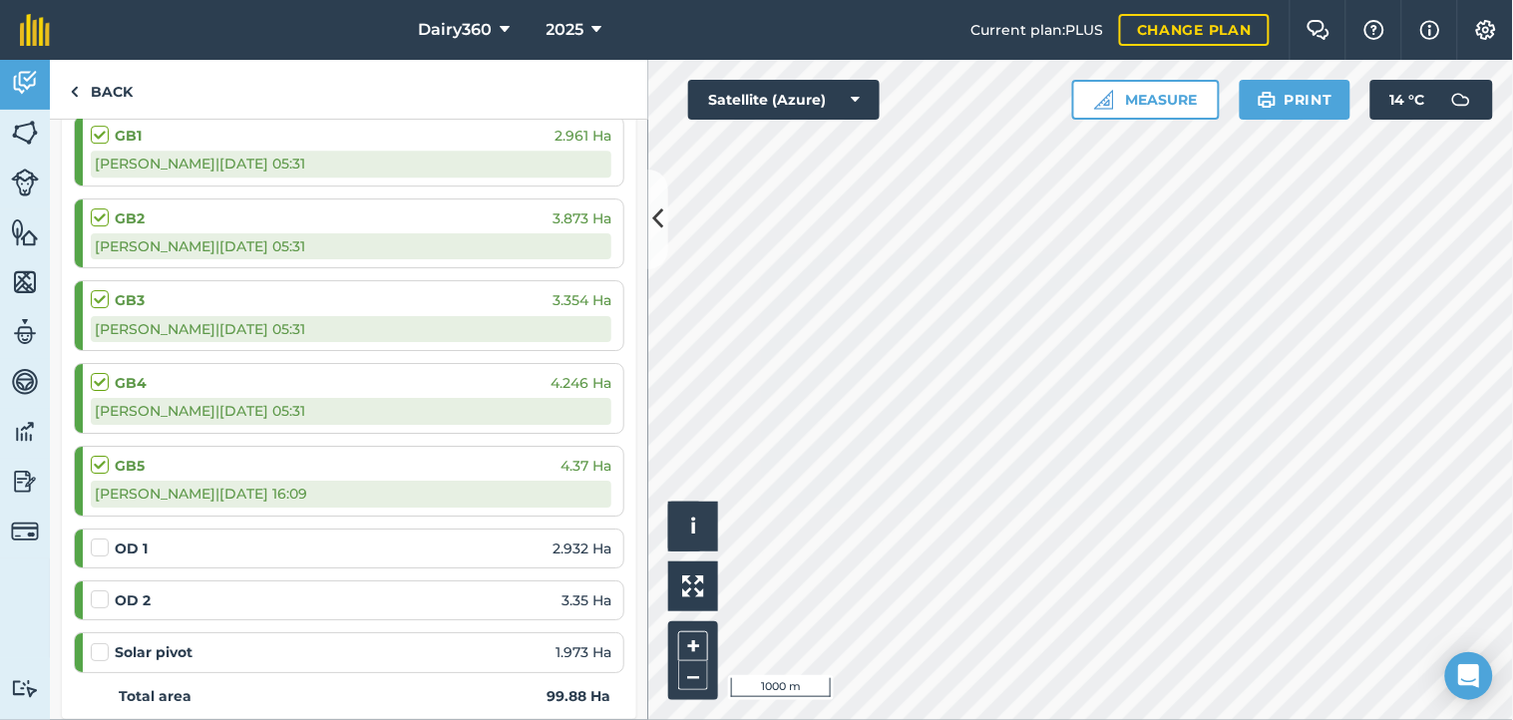
click at [96, 537] on label at bounding box center [103, 537] width 24 height 0
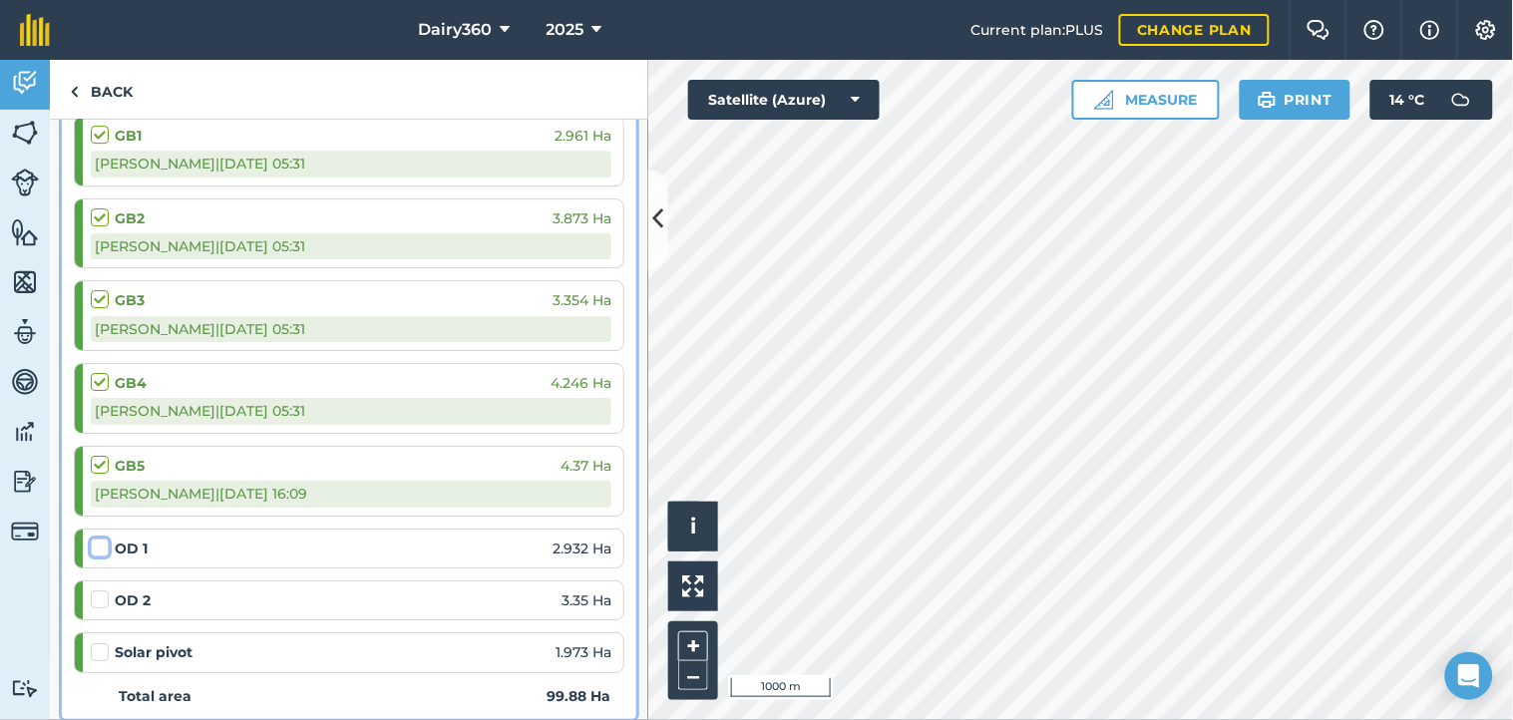
click at [96, 550] on input "checkbox" at bounding box center [97, 543] width 13 height 13
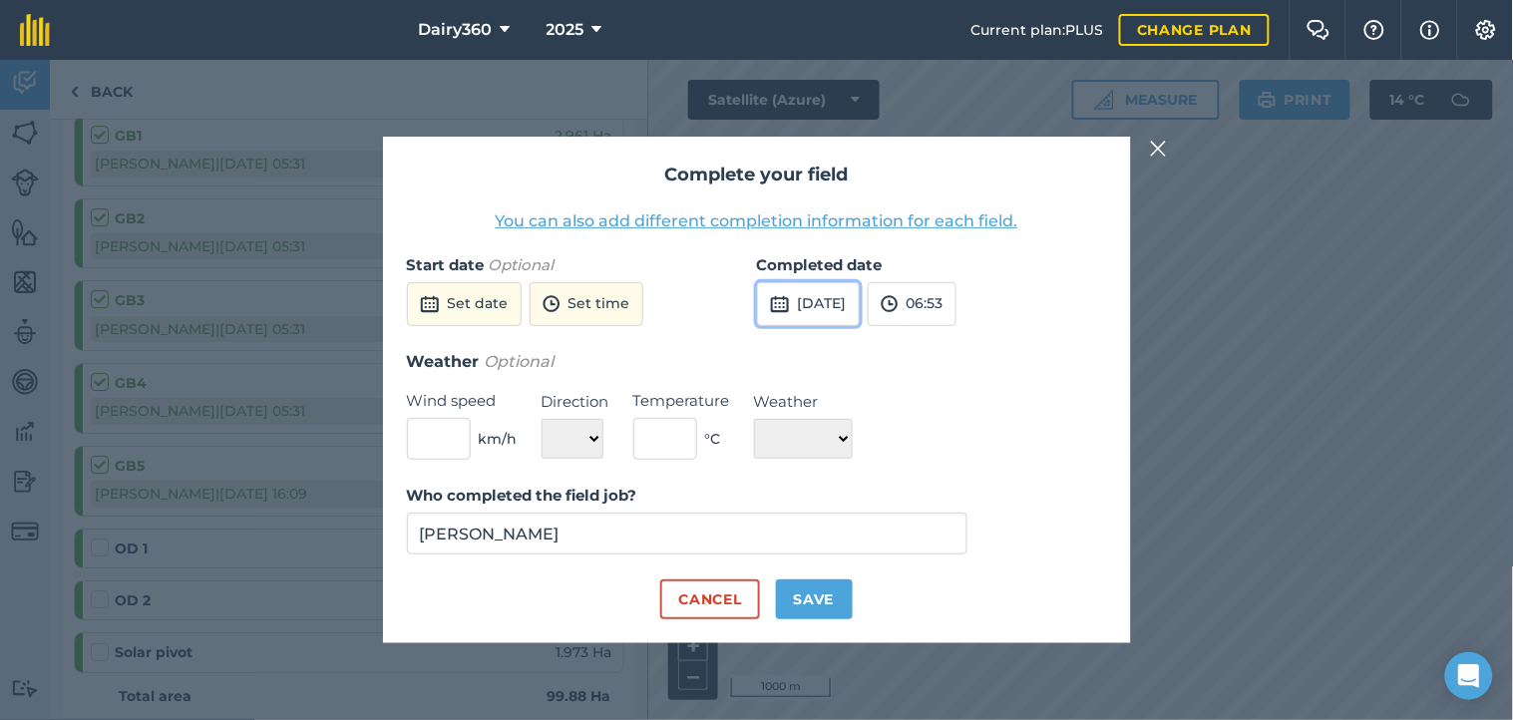
click at [826, 303] on button "[DATE]" at bounding box center [808, 304] width 103 height 44
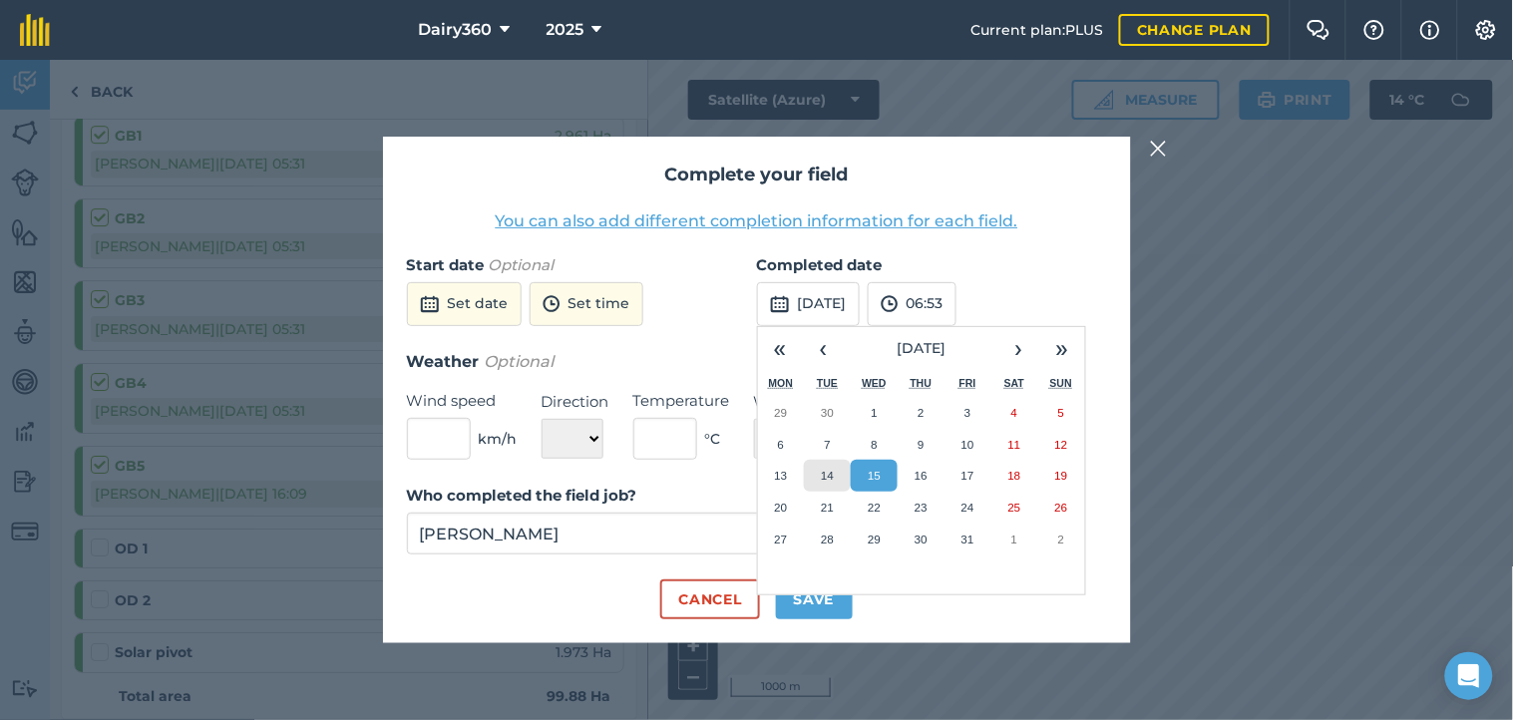
click at [838, 476] on button "14" at bounding box center [827, 476] width 47 height 32
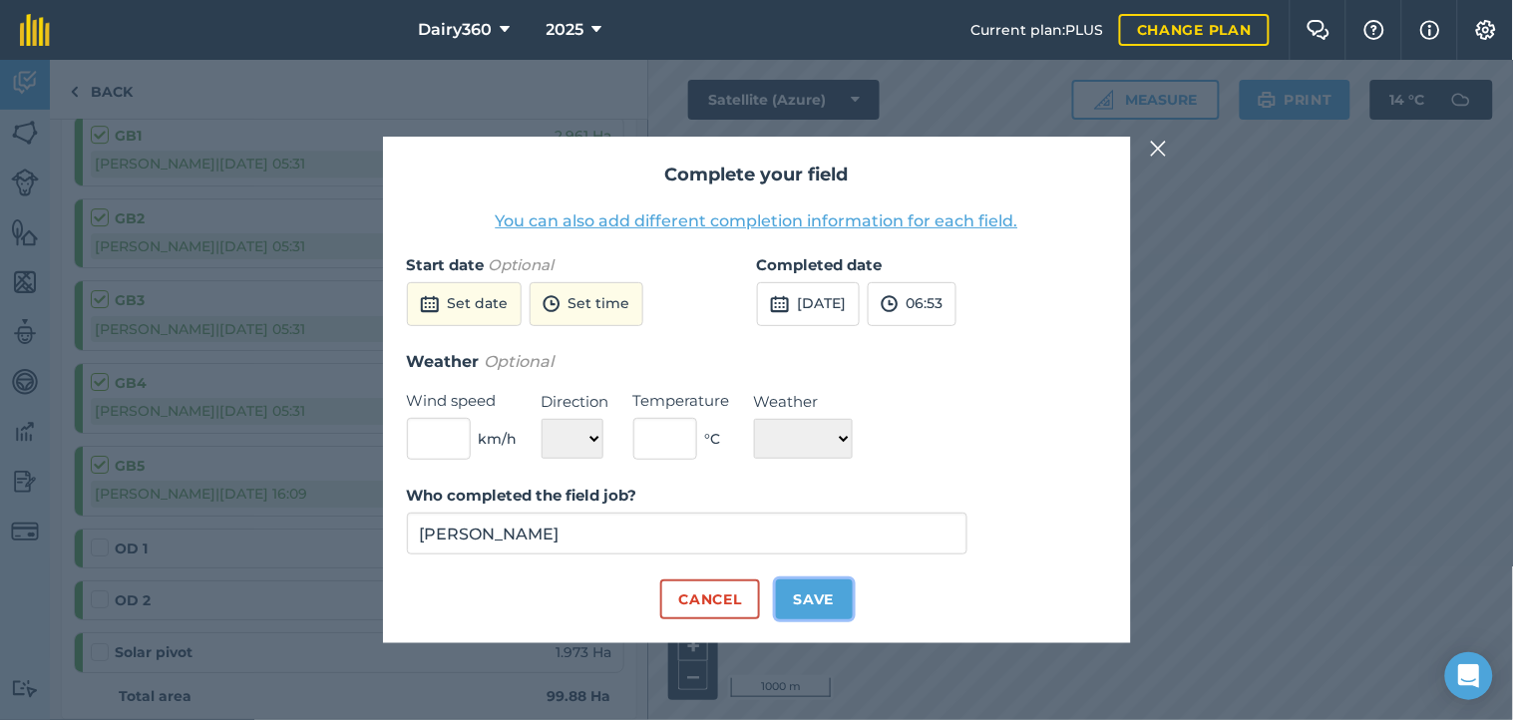
click at [812, 599] on button "Save" at bounding box center [814, 599] width 77 height 40
checkbox input "true"
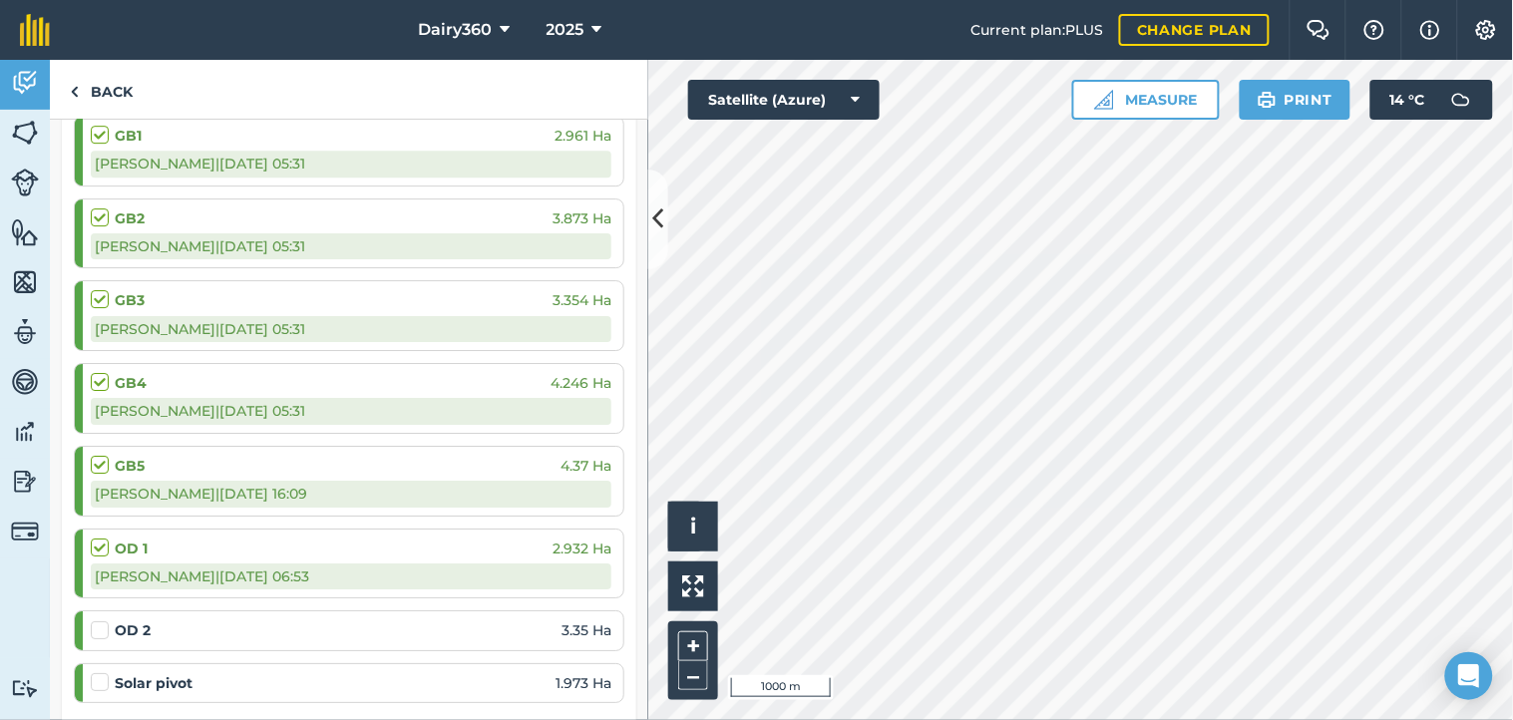
click at [94, 620] on label at bounding box center [103, 620] width 24 height 0
click at [94, 628] on input "checkbox" at bounding box center [97, 626] width 13 height 13
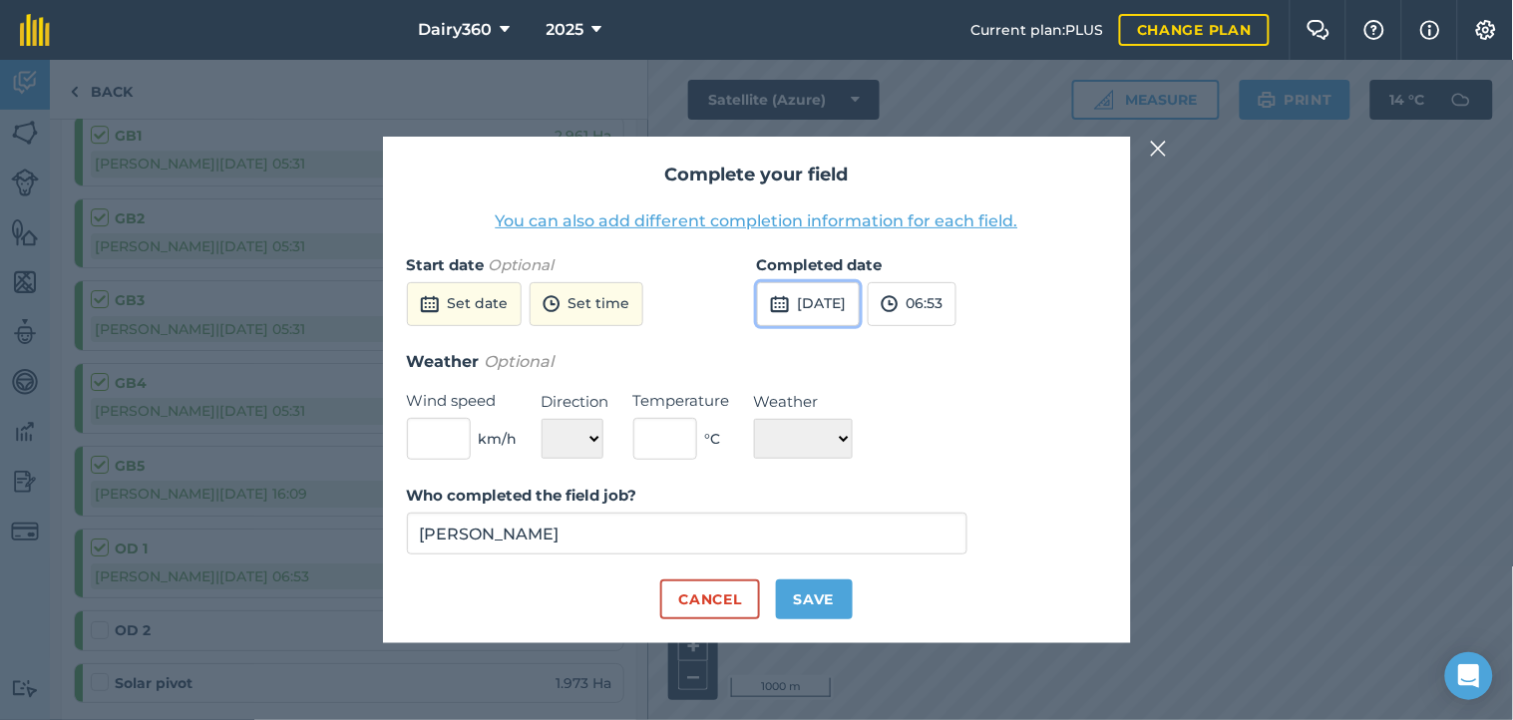
click at [824, 307] on button "[DATE]" at bounding box center [808, 304] width 103 height 44
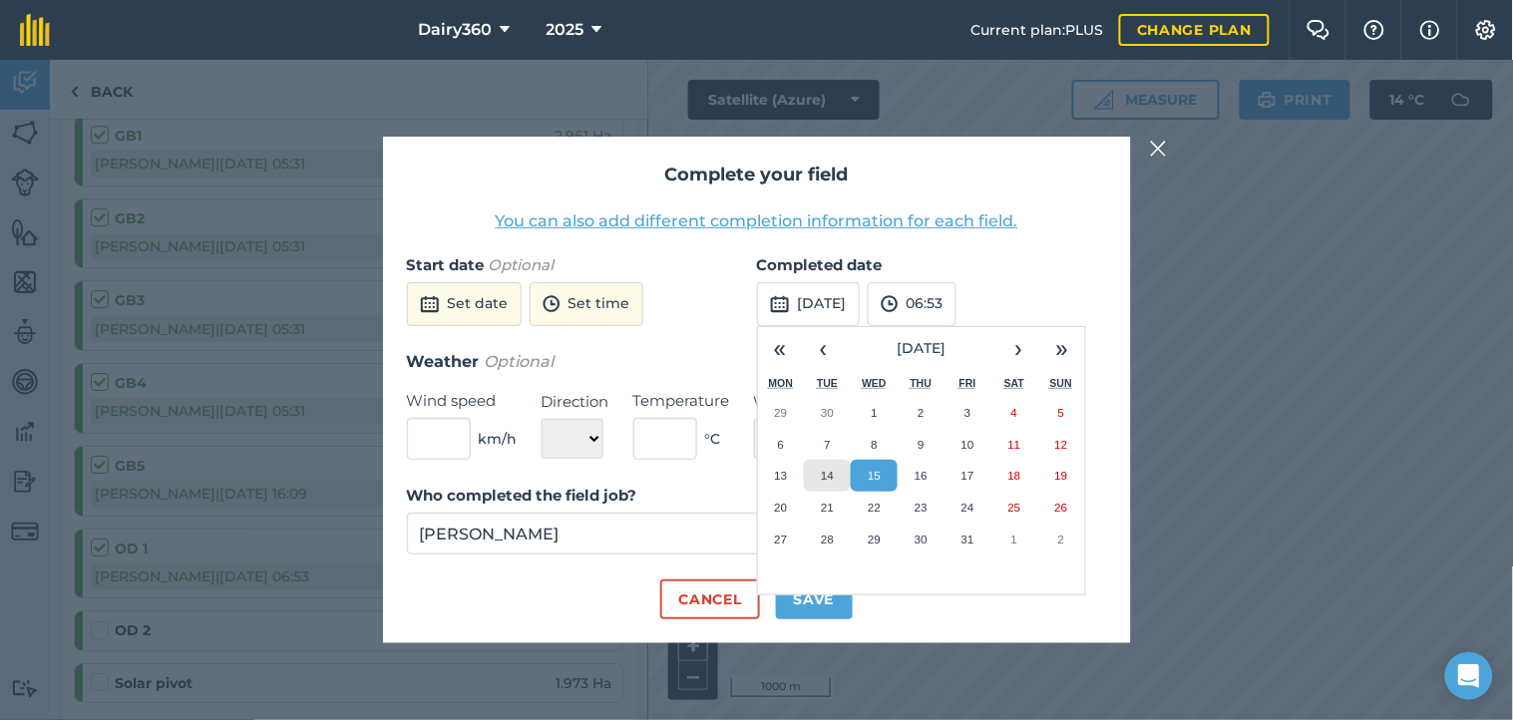
click at [828, 477] on abbr "14" at bounding box center [827, 475] width 13 height 13
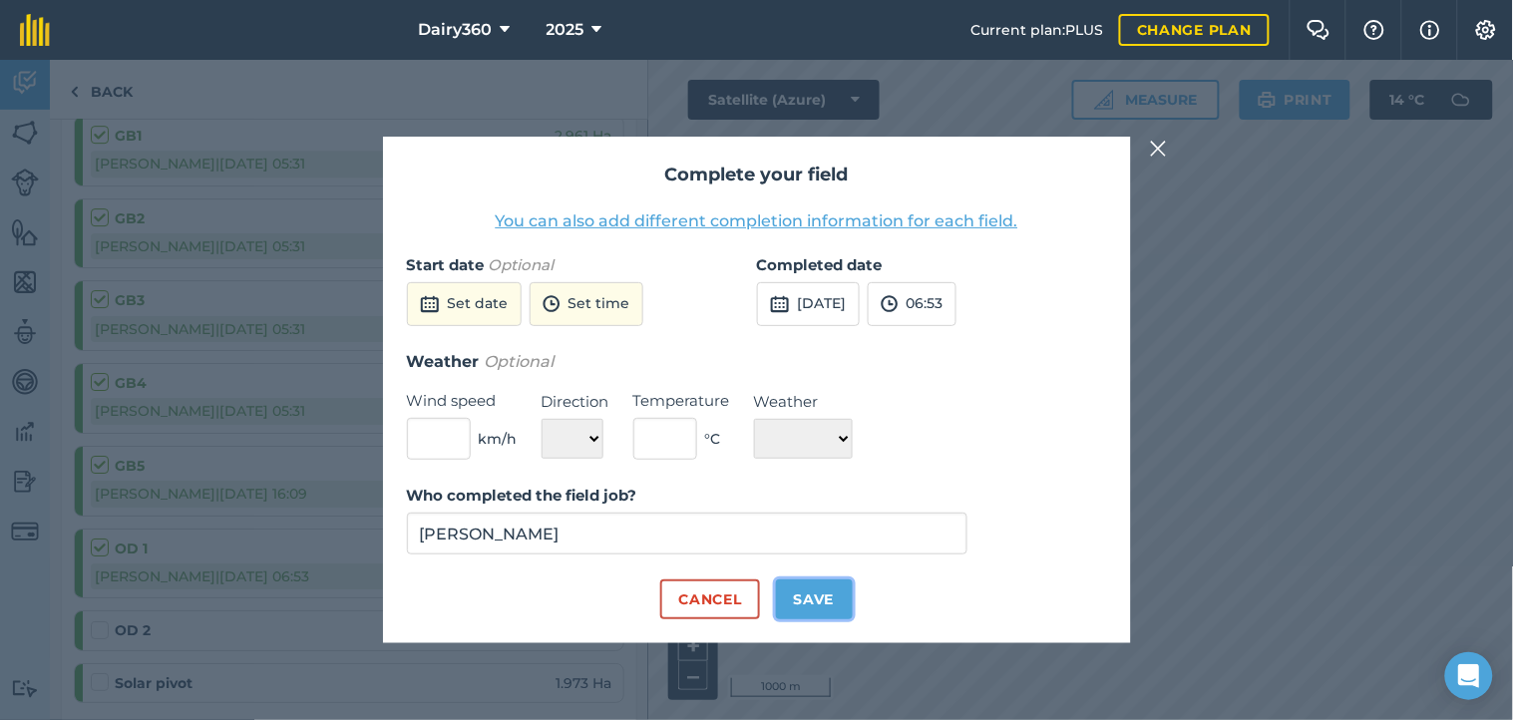
click at [816, 596] on button "Save" at bounding box center [814, 599] width 77 height 40
checkbox input "true"
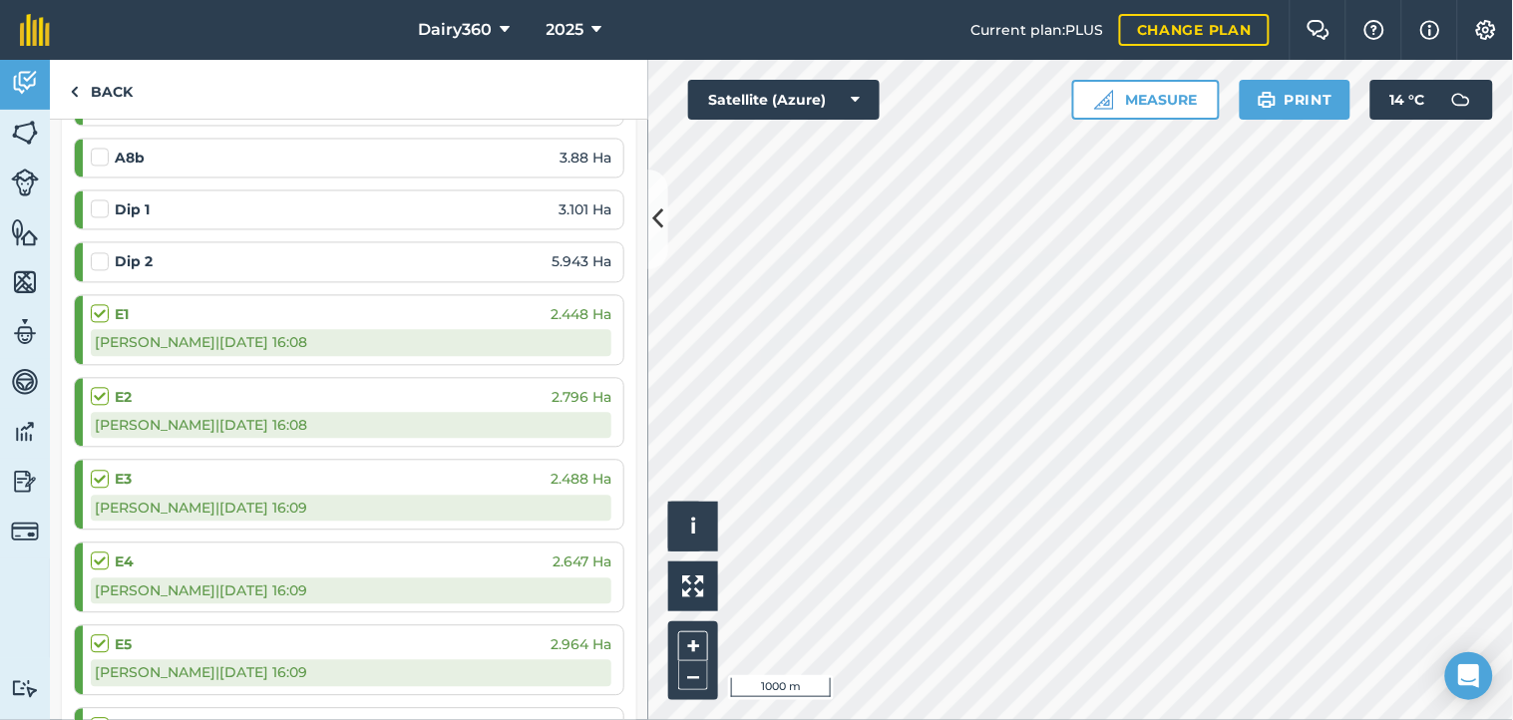
scroll to position [886, 0]
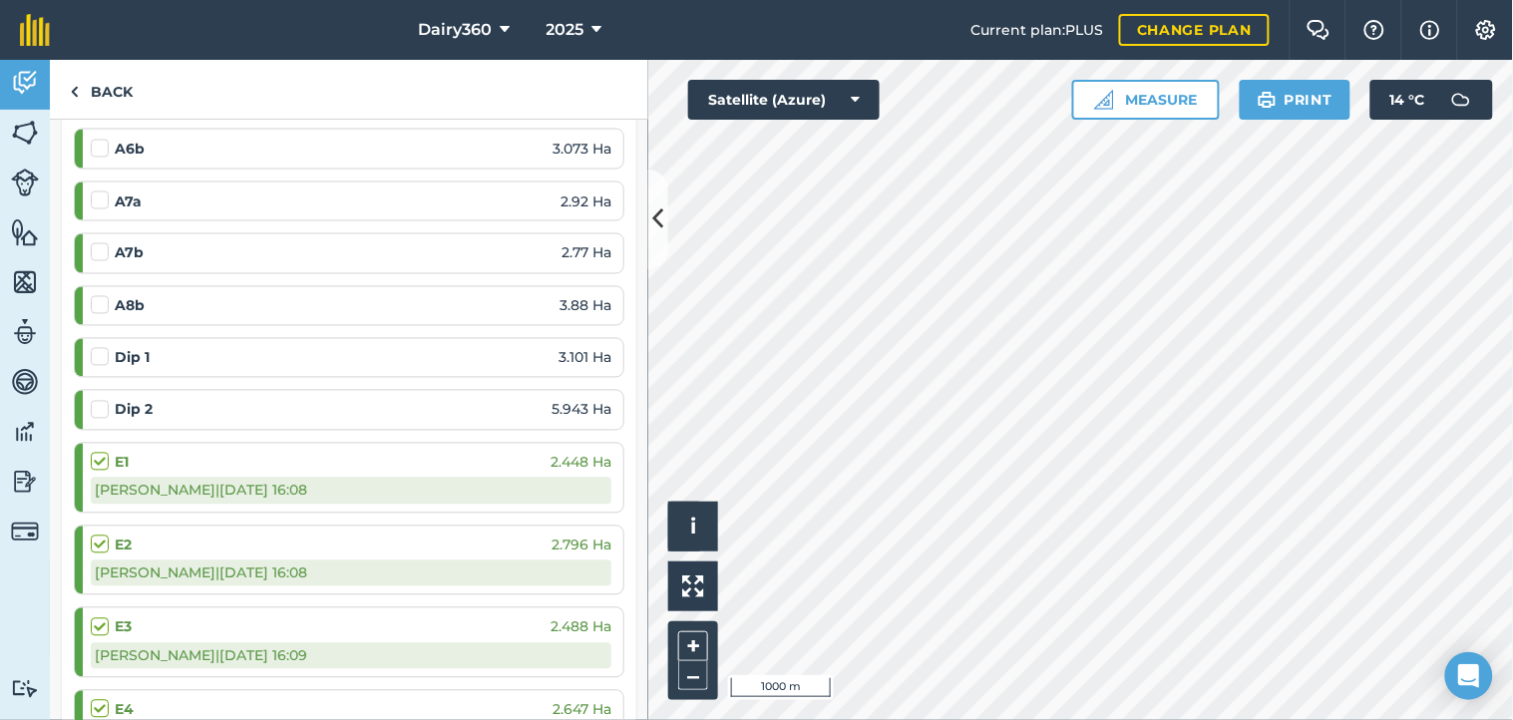
click at [100, 347] on label at bounding box center [103, 347] width 24 height 0
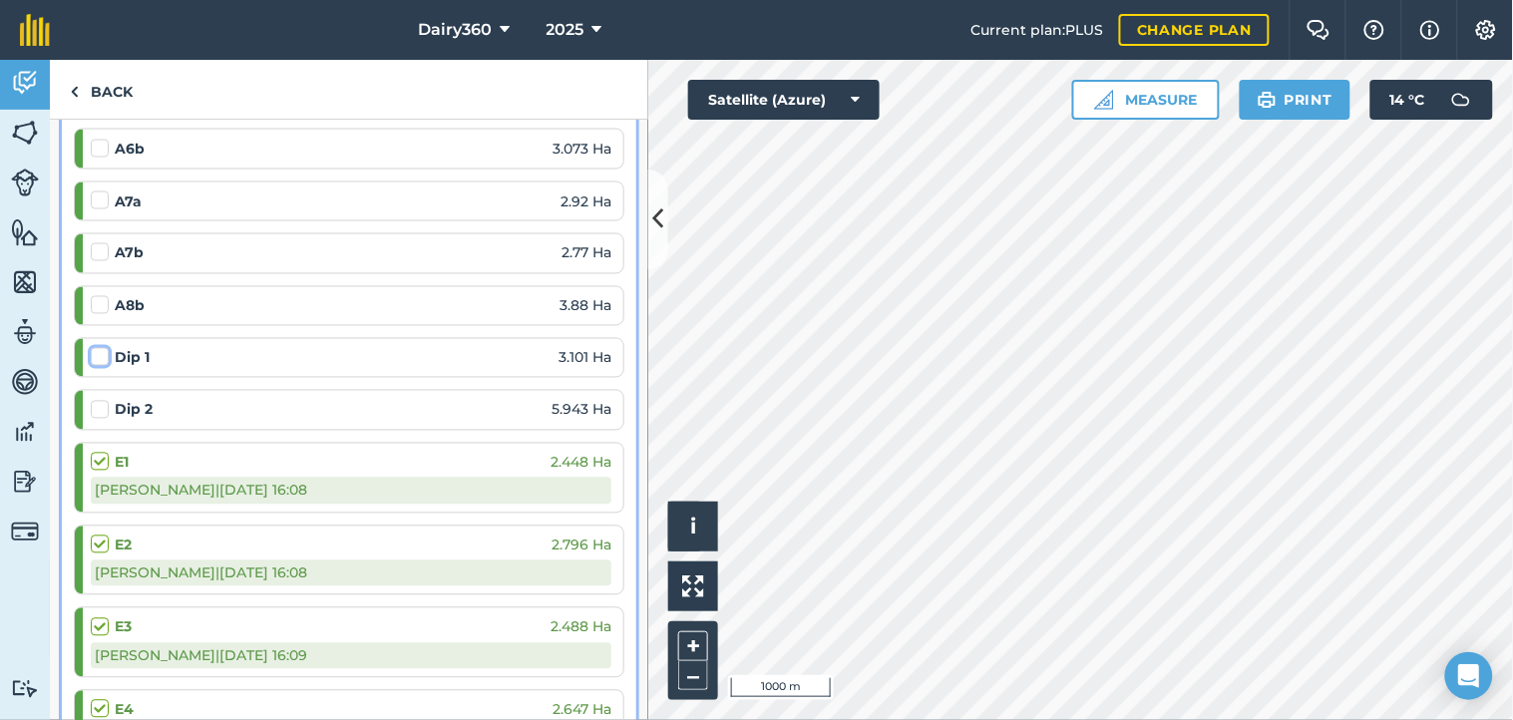
click at [100, 354] on input "checkbox" at bounding box center [97, 353] width 13 height 13
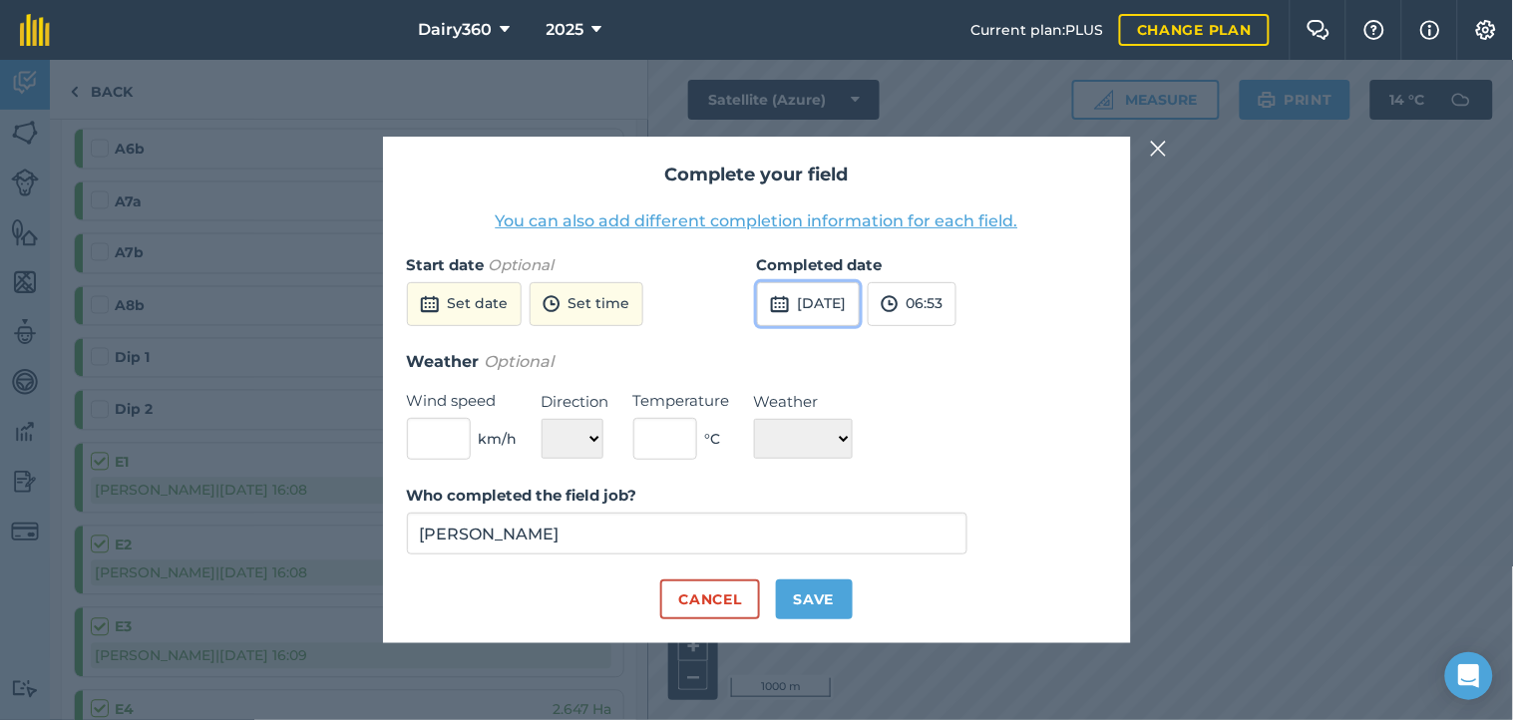
click at [829, 299] on button "[DATE]" at bounding box center [808, 304] width 103 height 44
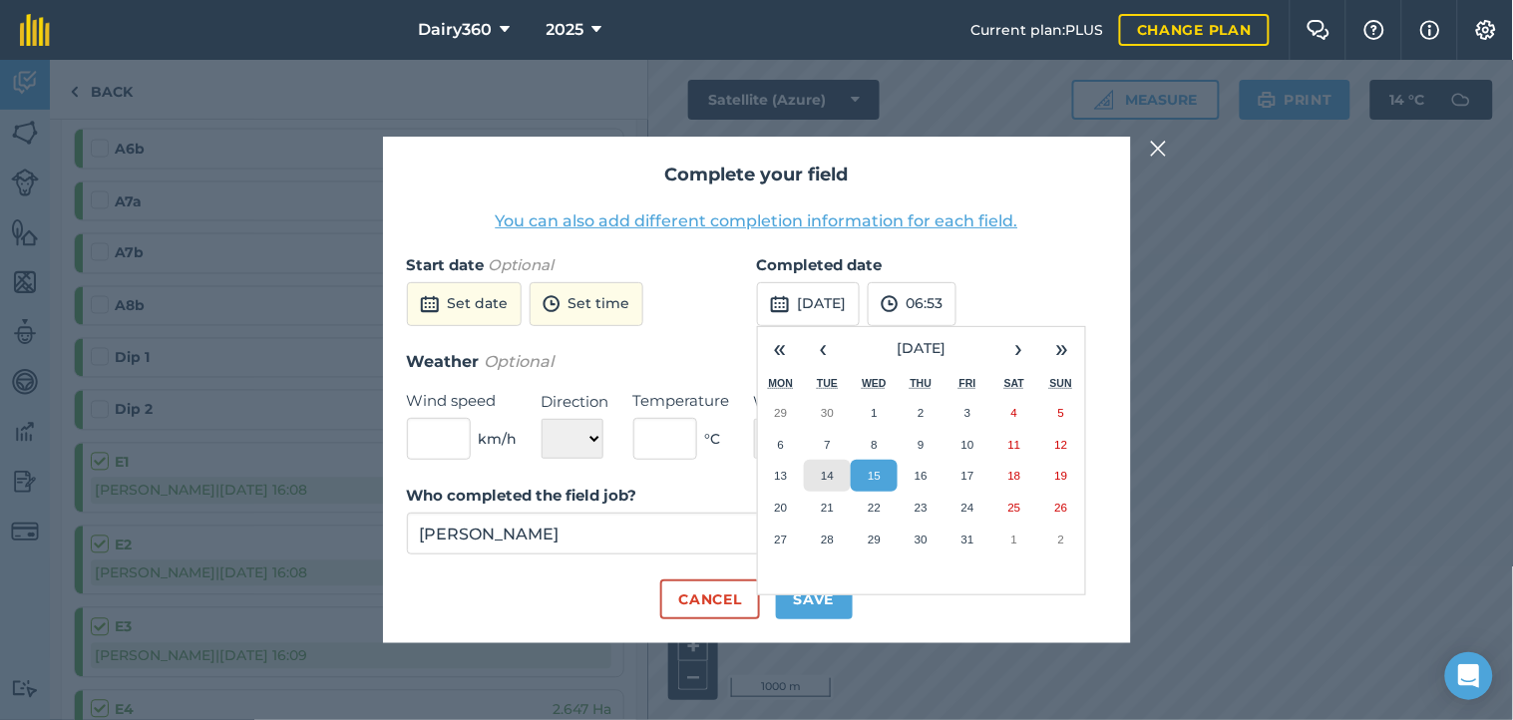
click at [822, 476] on abbr "14" at bounding box center [827, 475] width 13 height 13
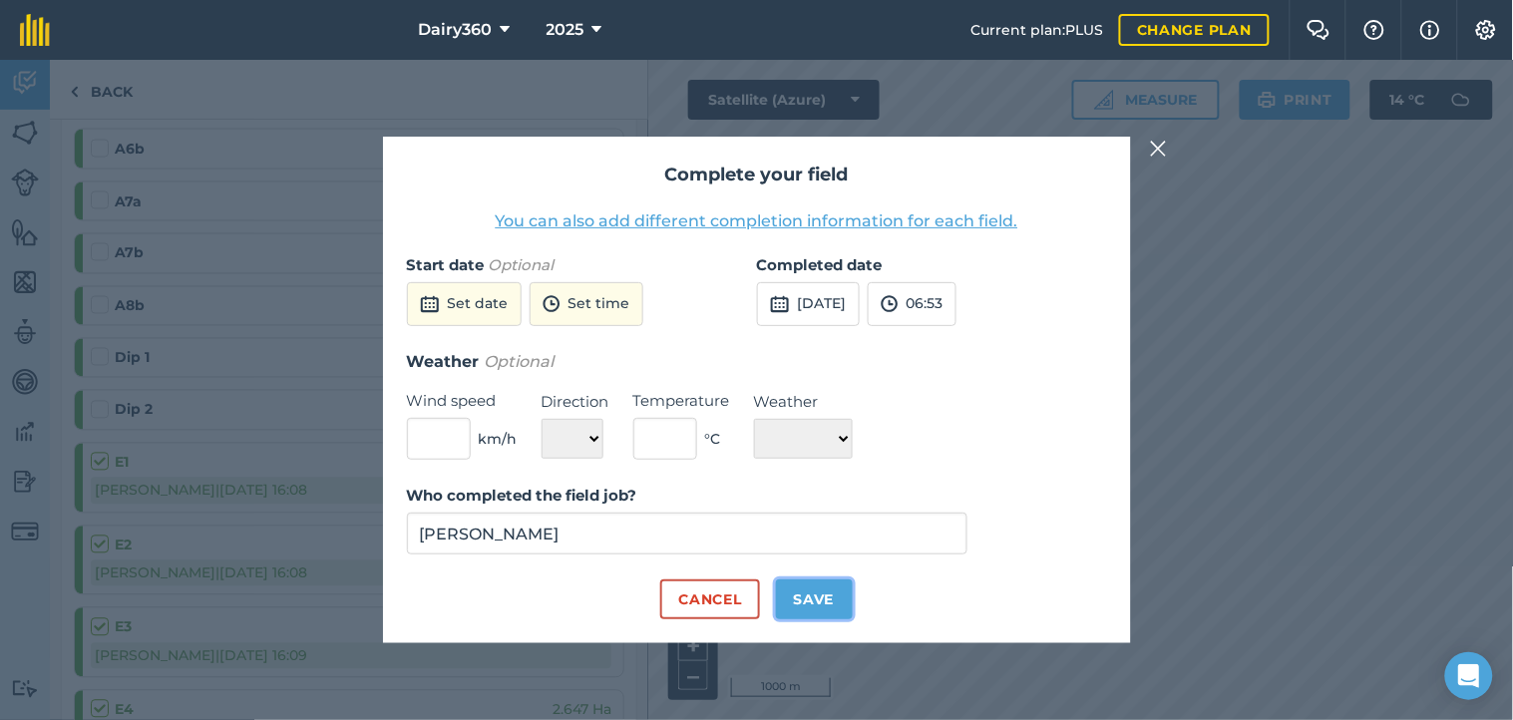
click at [804, 595] on button "Save" at bounding box center [814, 599] width 77 height 40
checkbox input "true"
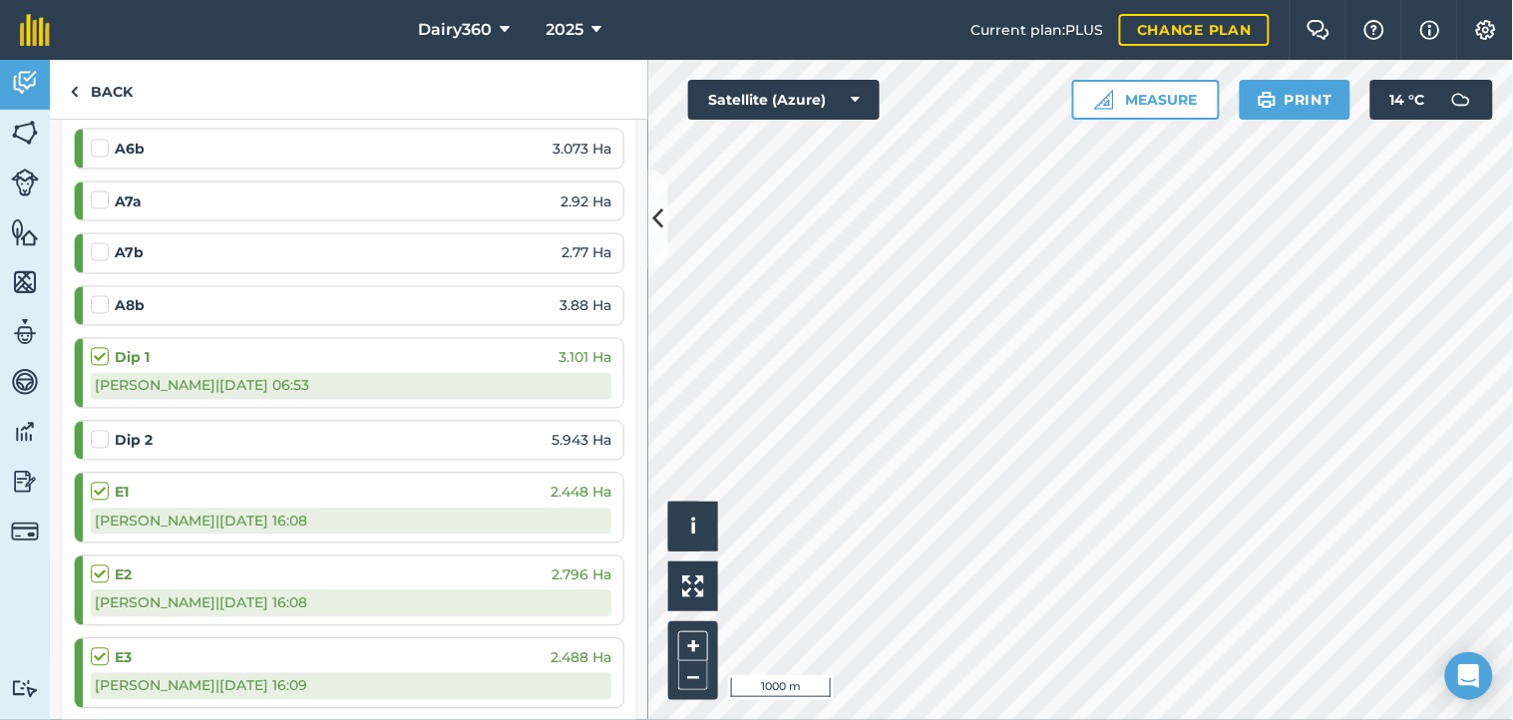
click at [107, 430] on label at bounding box center [103, 430] width 24 height 0
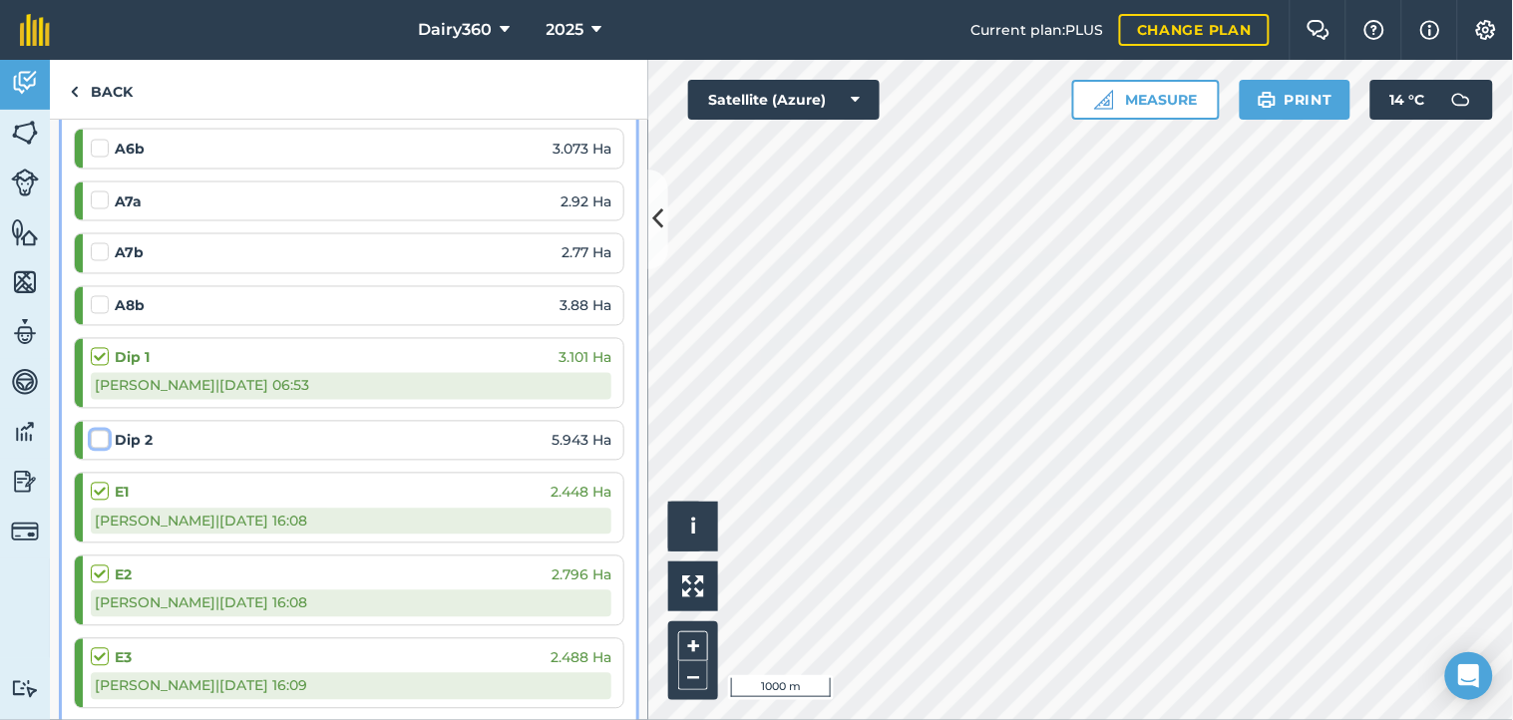
click at [104, 443] on input "checkbox" at bounding box center [97, 436] width 13 height 13
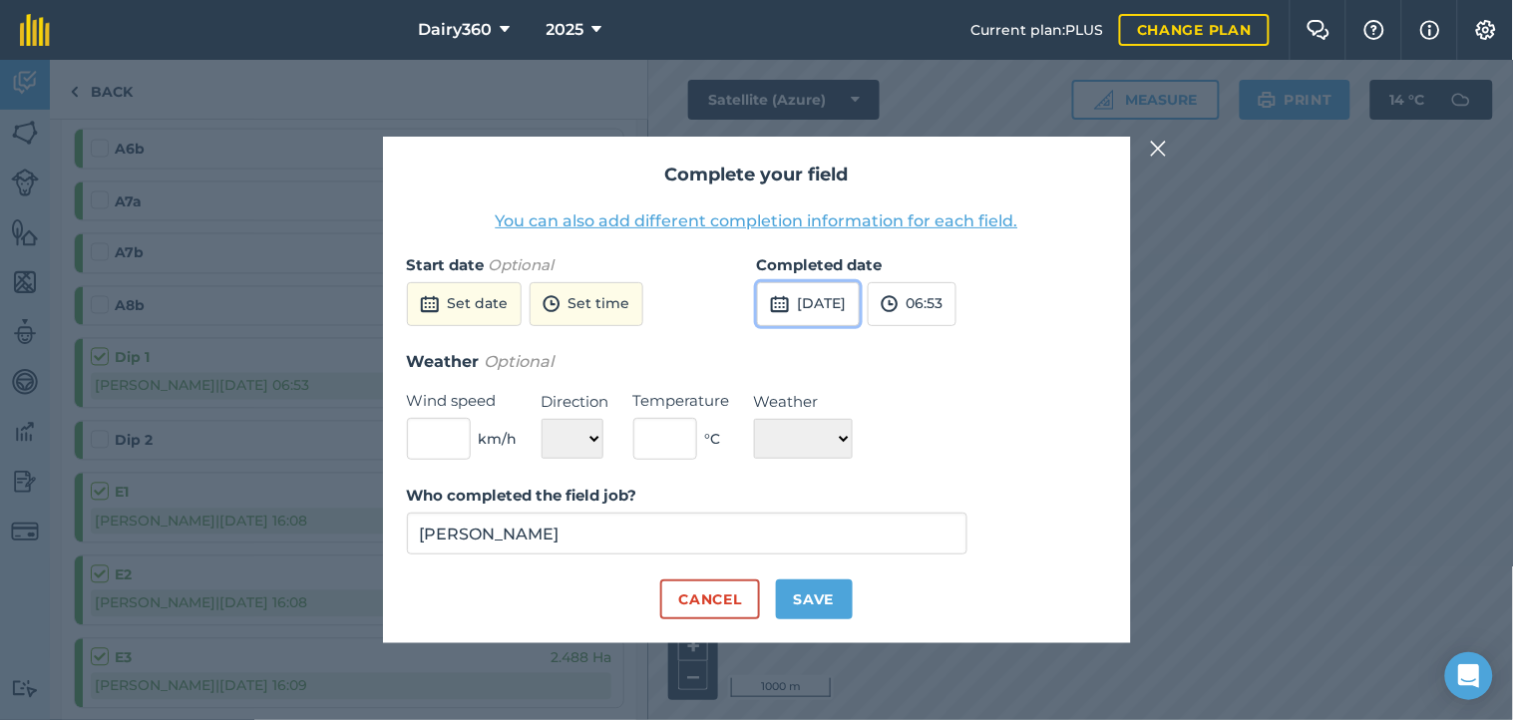
click at [842, 310] on button "[DATE]" at bounding box center [808, 304] width 103 height 44
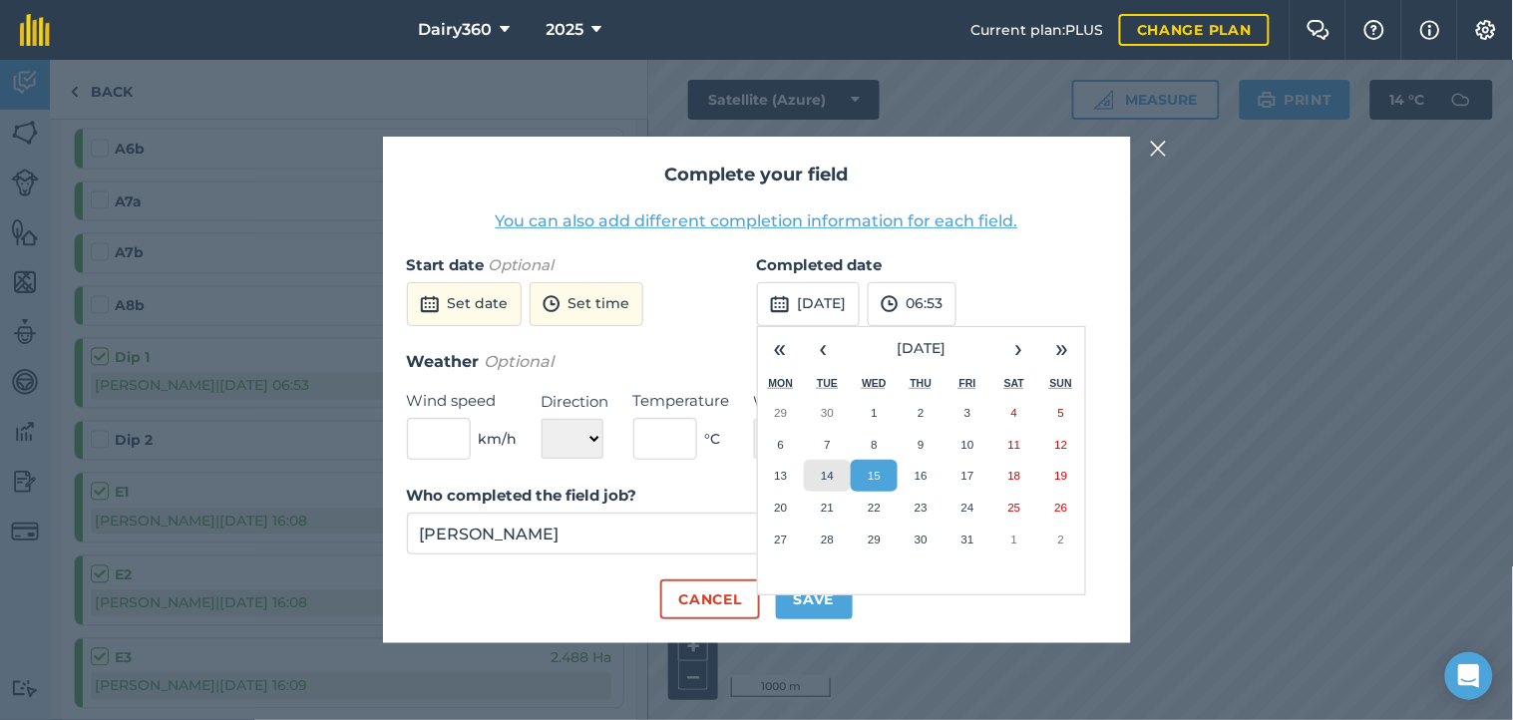
click at [831, 469] on button "14" at bounding box center [827, 476] width 47 height 32
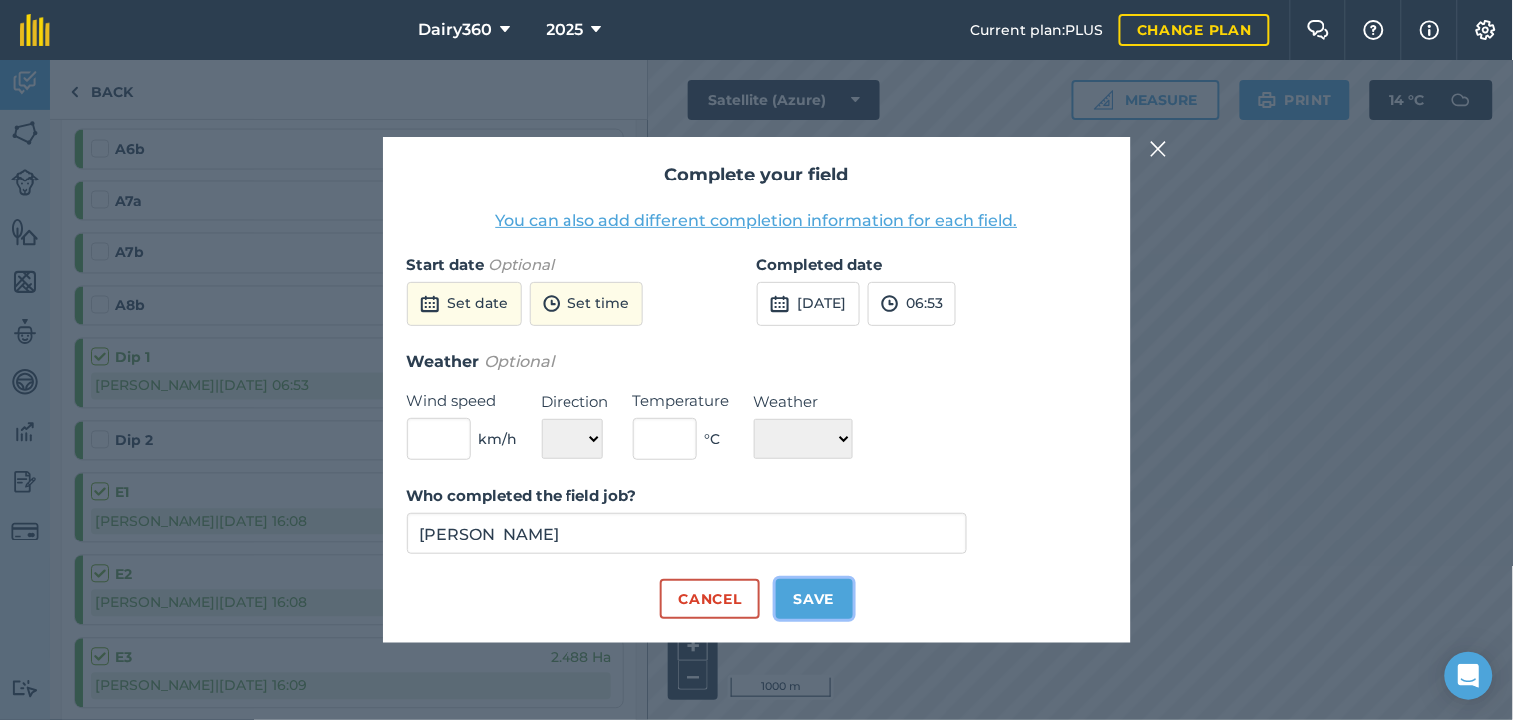
click at [816, 604] on button "Save" at bounding box center [814, 599] width 77 height 40
checkbox input "true"
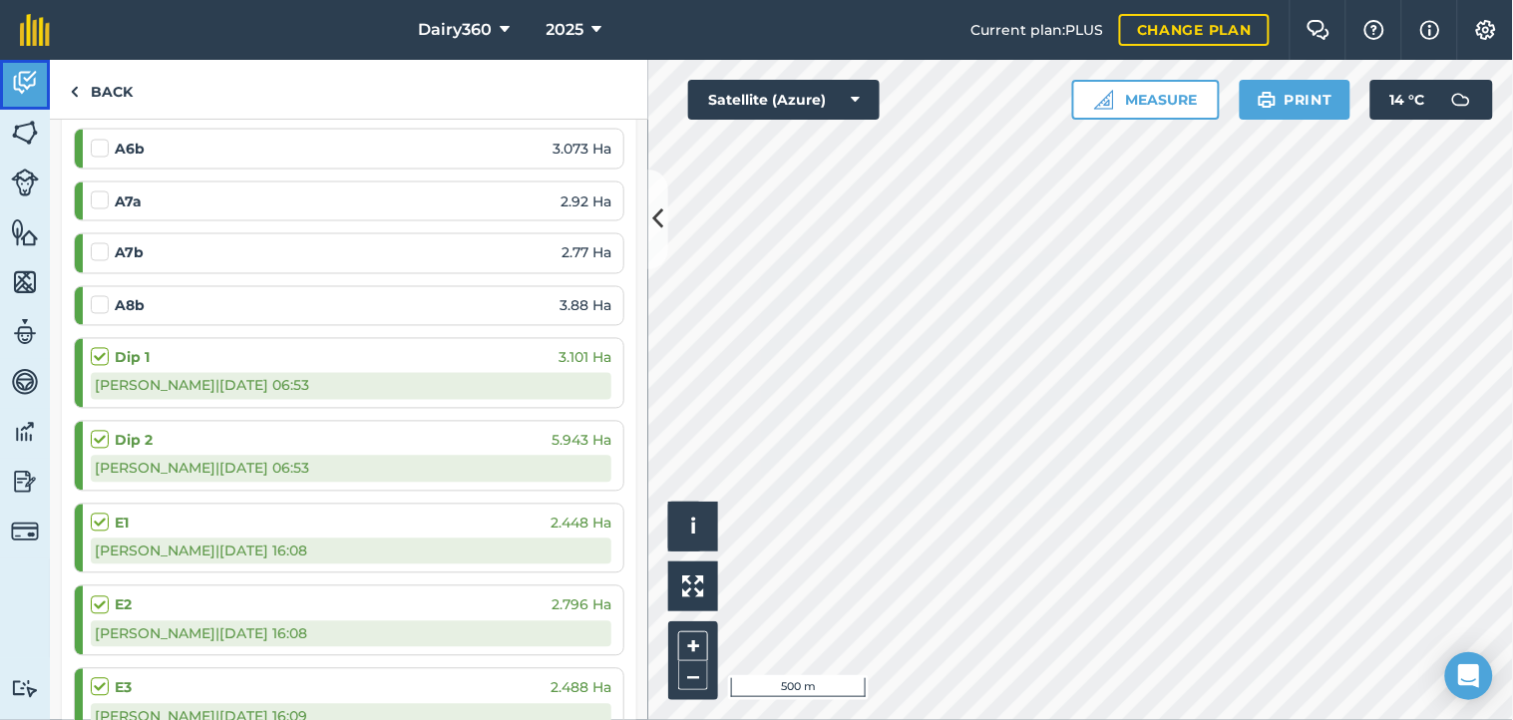
click at [28, 78] on img at bounding box center [25, 83] width 28 height 30
